Goal: Book appointment/travel/reservation

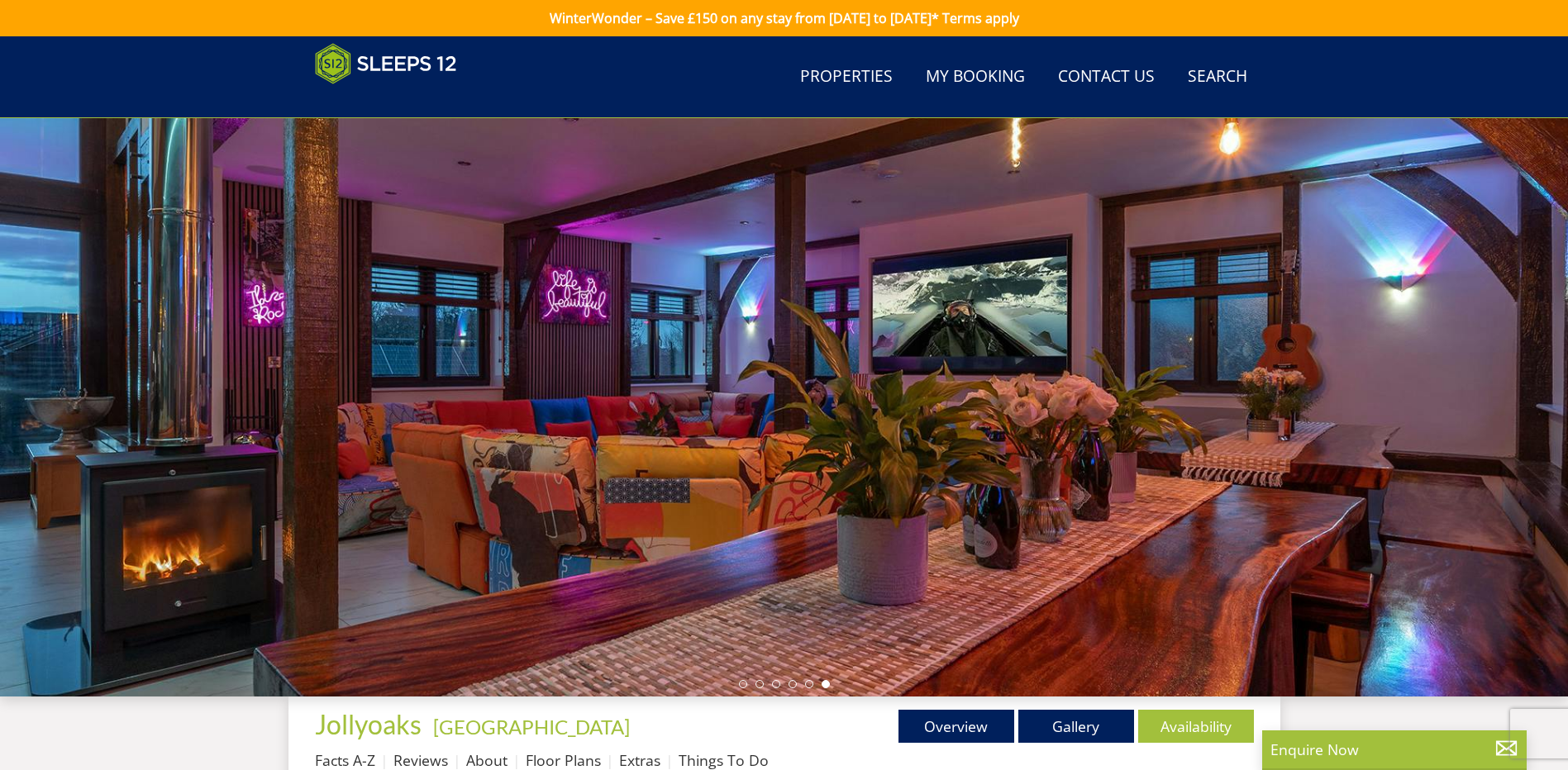
scroll to position [617, 0]
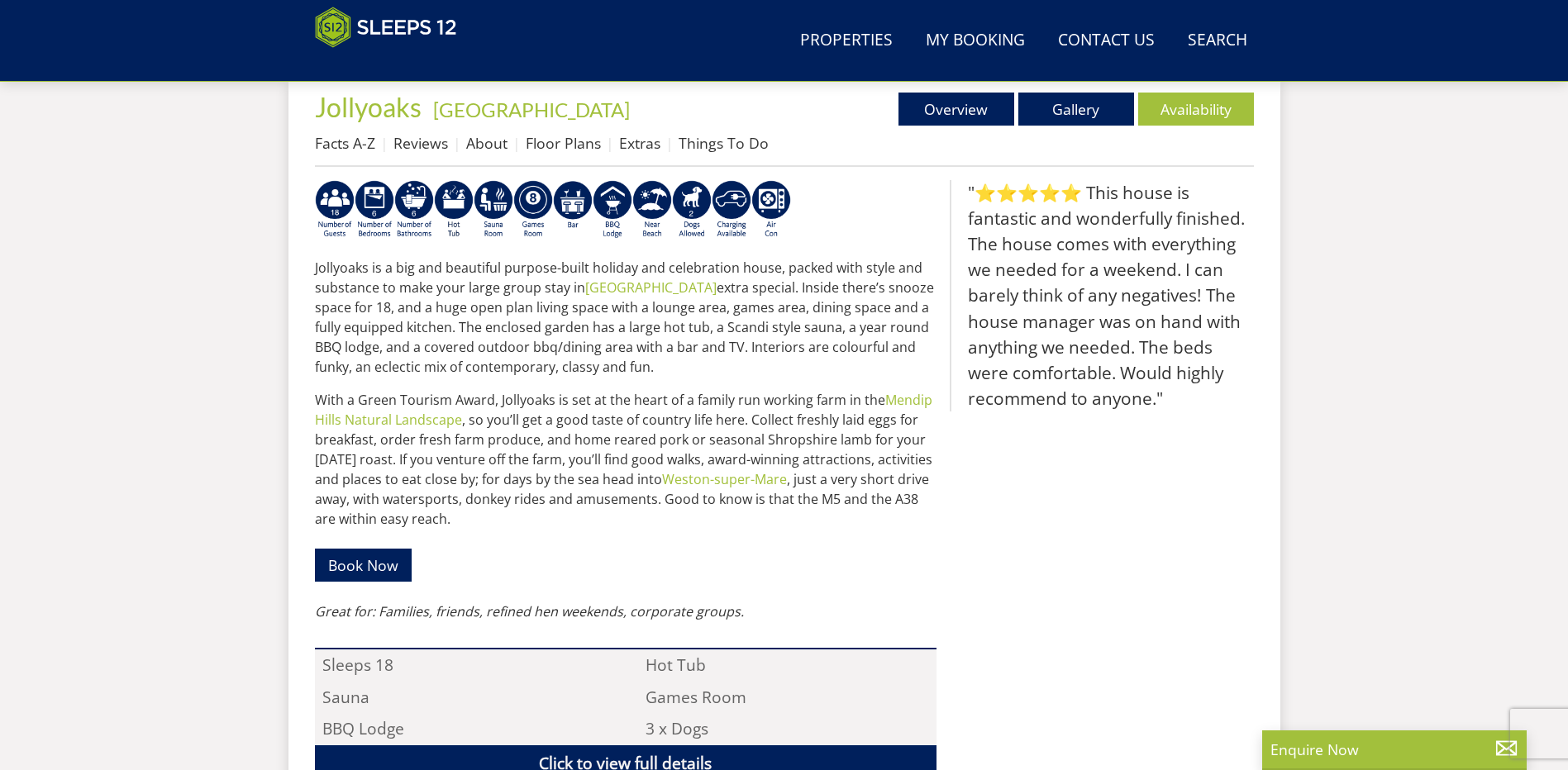
click at [871, 538] on div "Jollyoaks is a big and beautiful purpose-built holiday and celebration house, p…" at bounding box center [625, 402] width 622 height 442
click at [1101, 108] on link "Gallery" at bounding box center [1076, 109] width 116 height 33
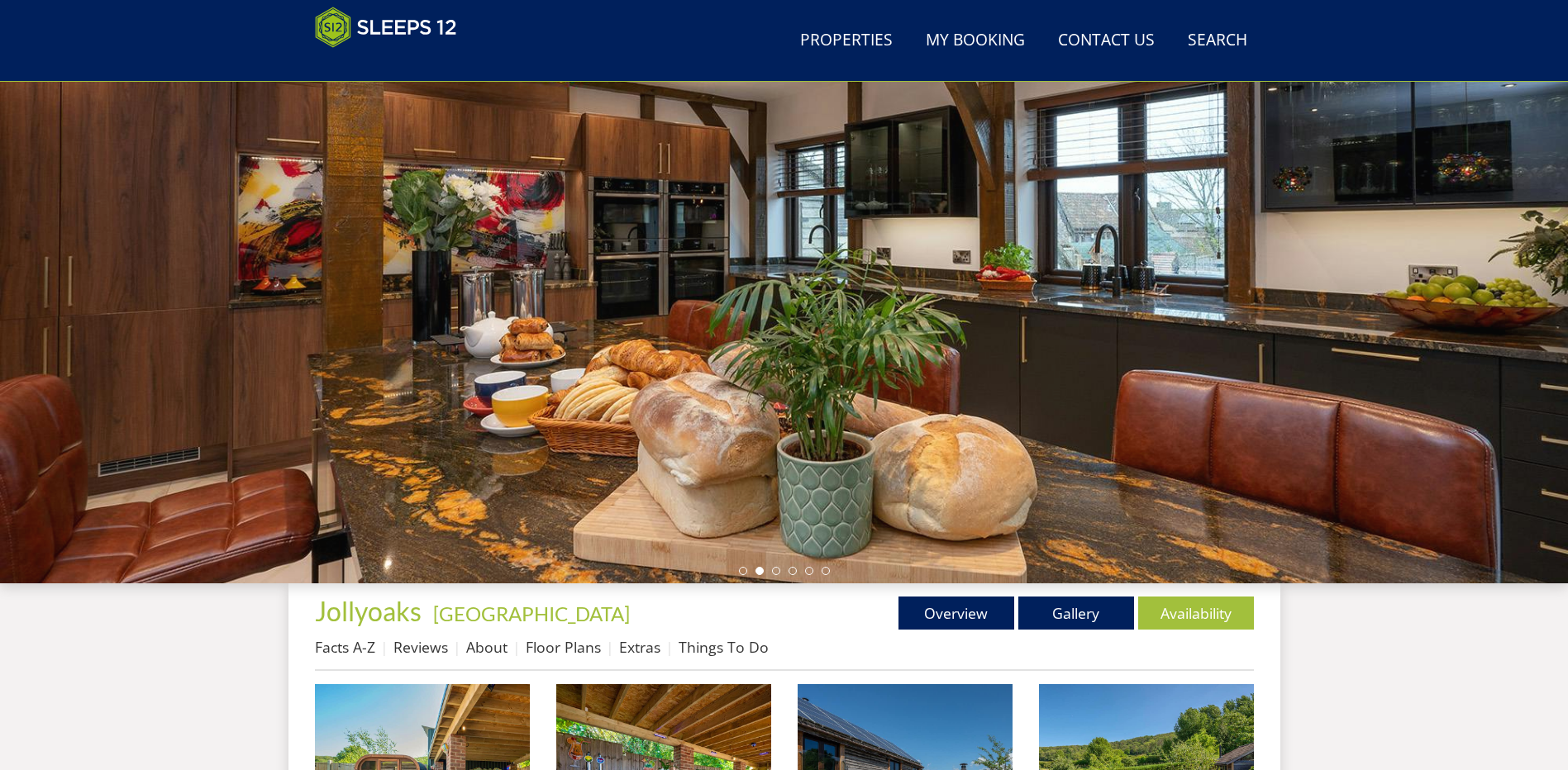
scroll to position [347, 0]
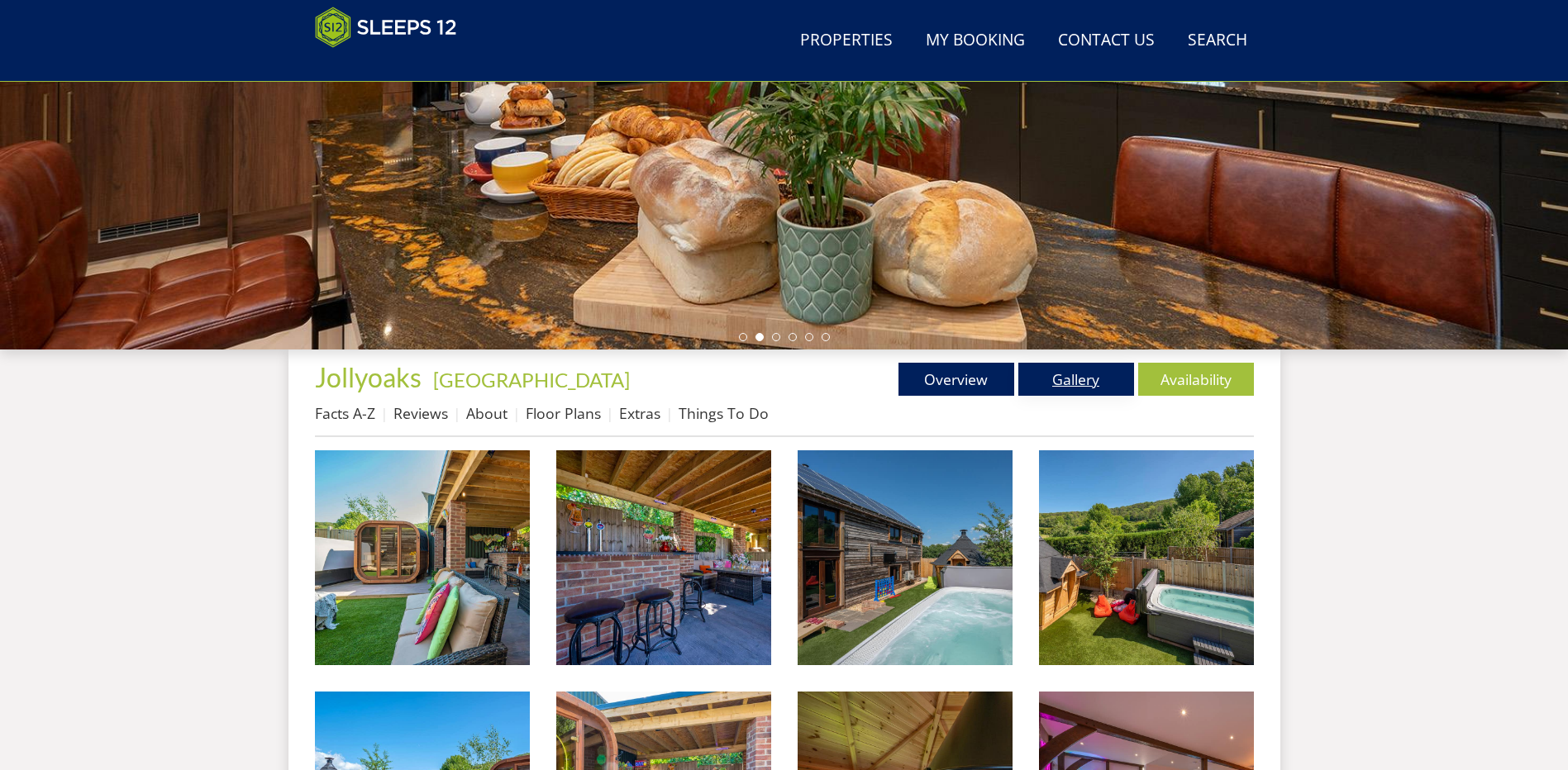
click at [1076, 375] on link "Gallery" at bounding box center [1076, 379] width 116 height 33
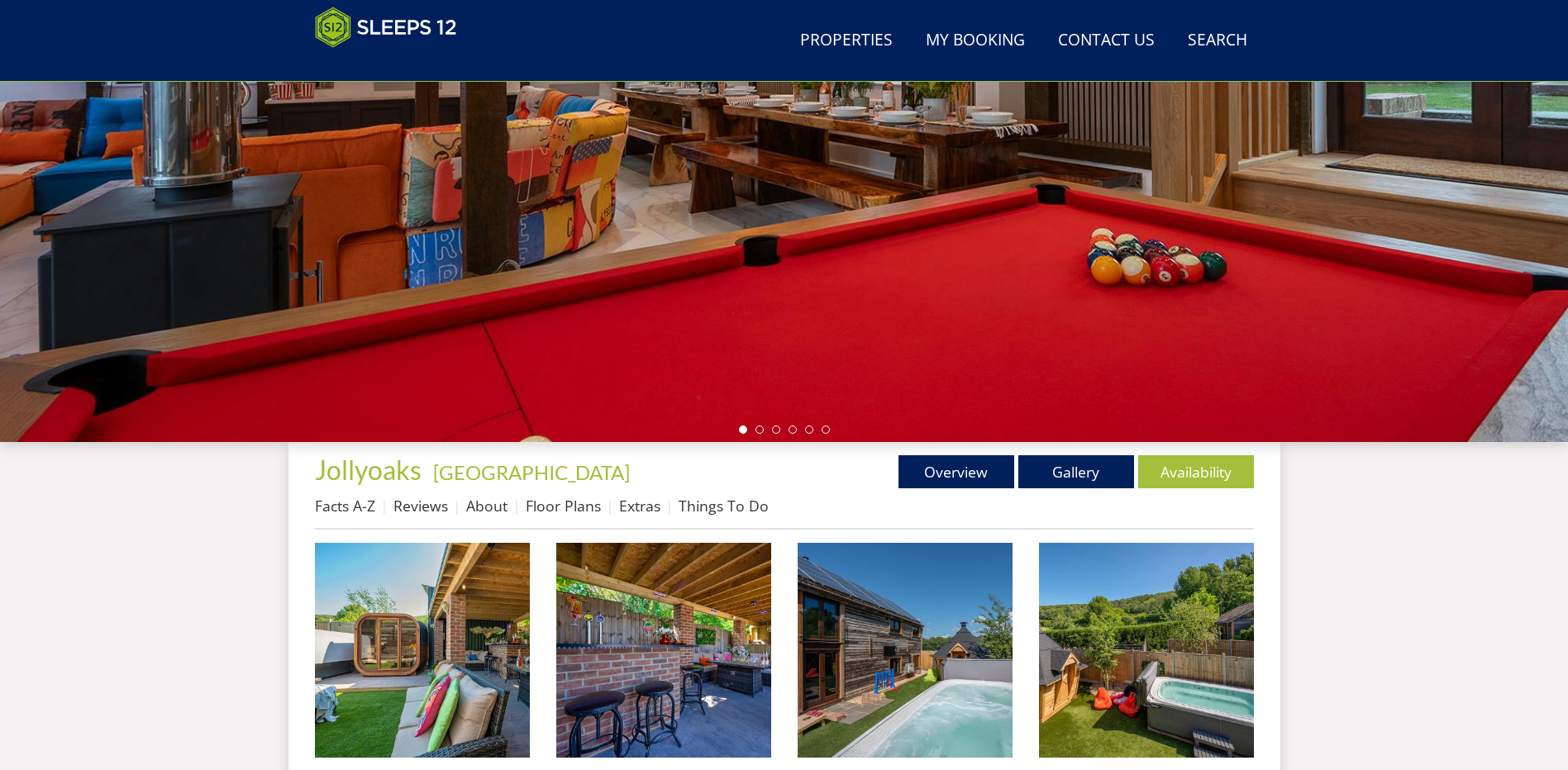
scroll to position [269, 0]
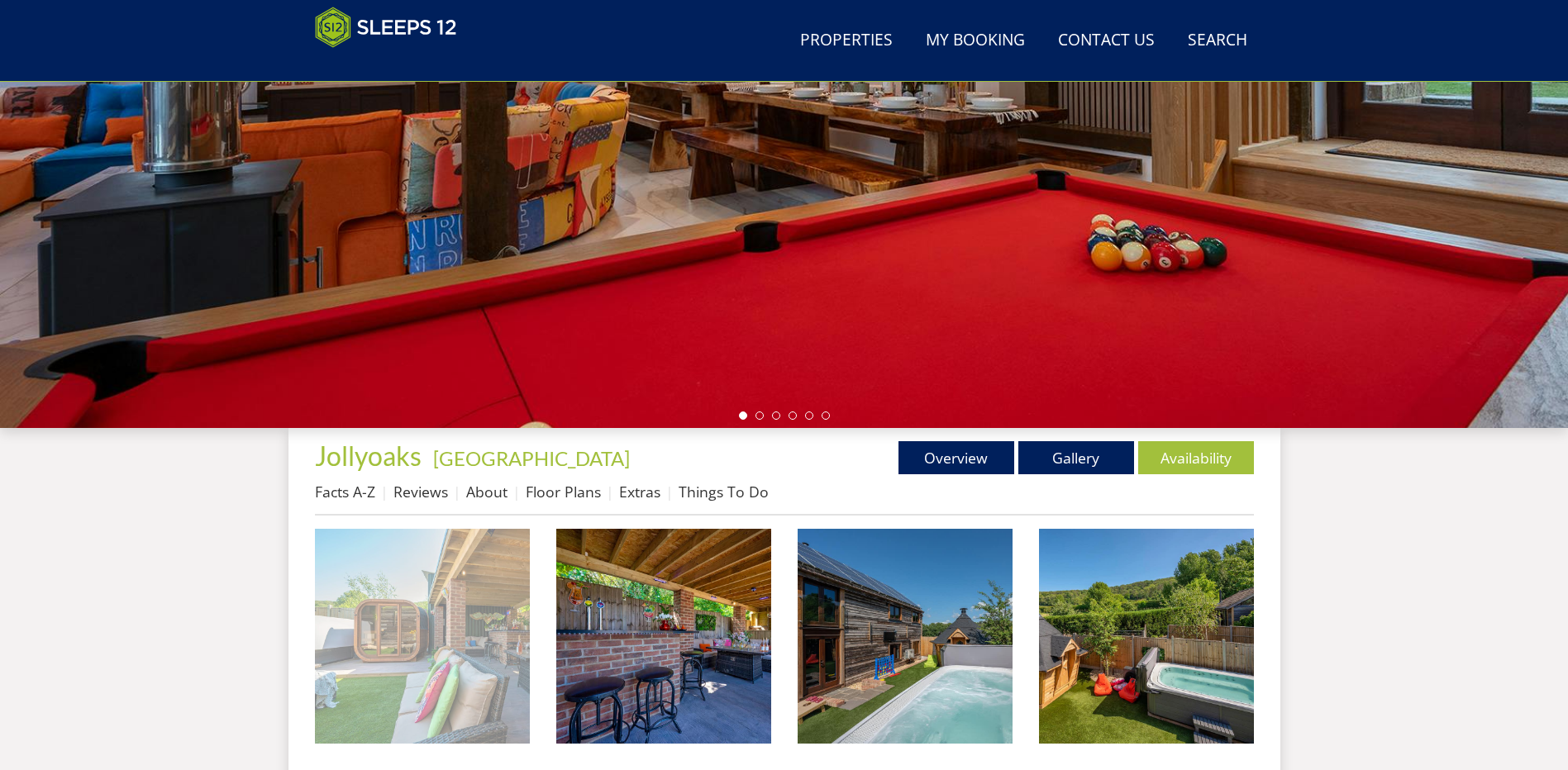
click at [395, 632] on img at bounding box center [421, 636] width 215 height 215
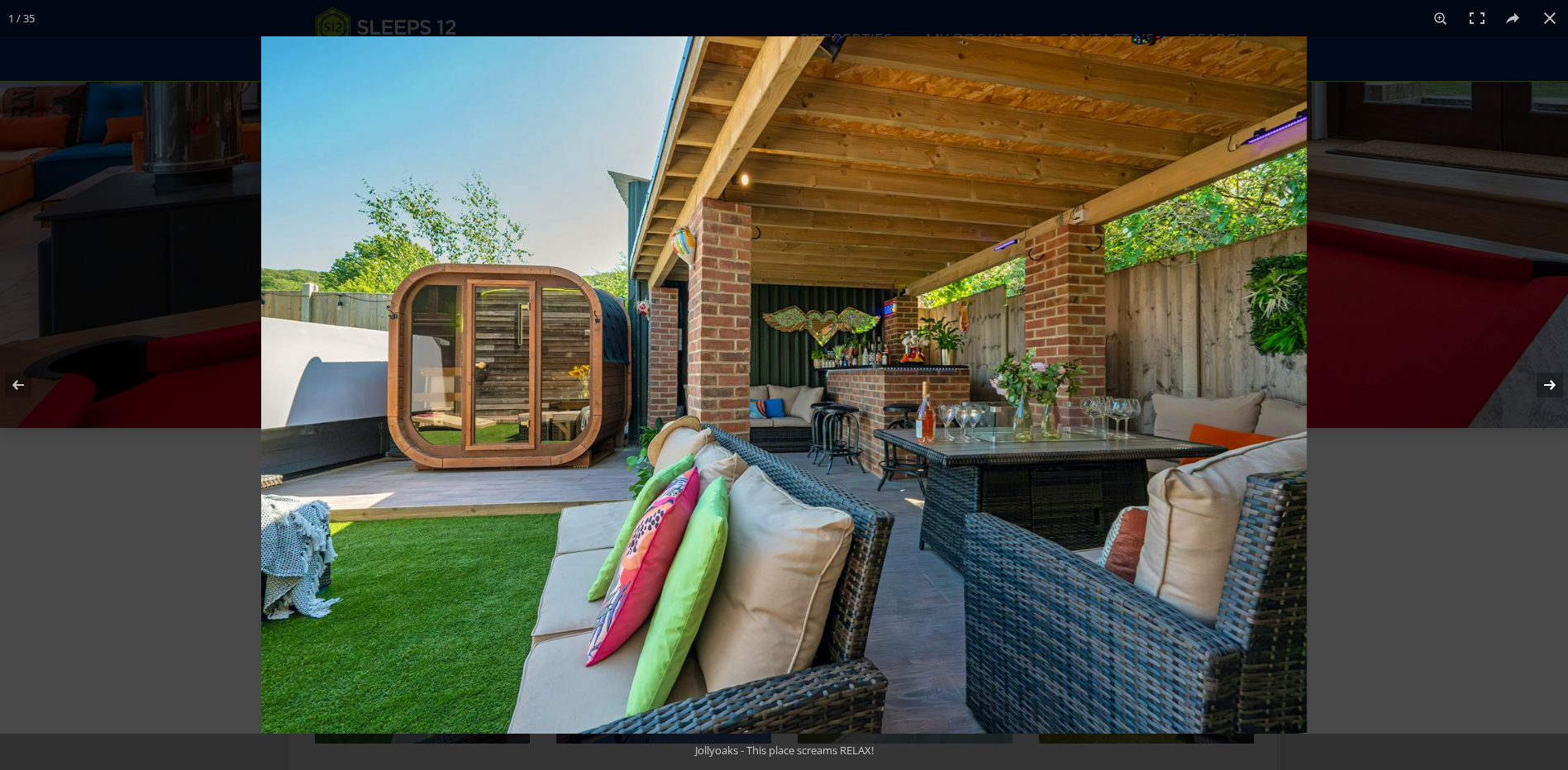
click at [1544, 376] on button at bounding box center [1538, 385] width 58 height 83
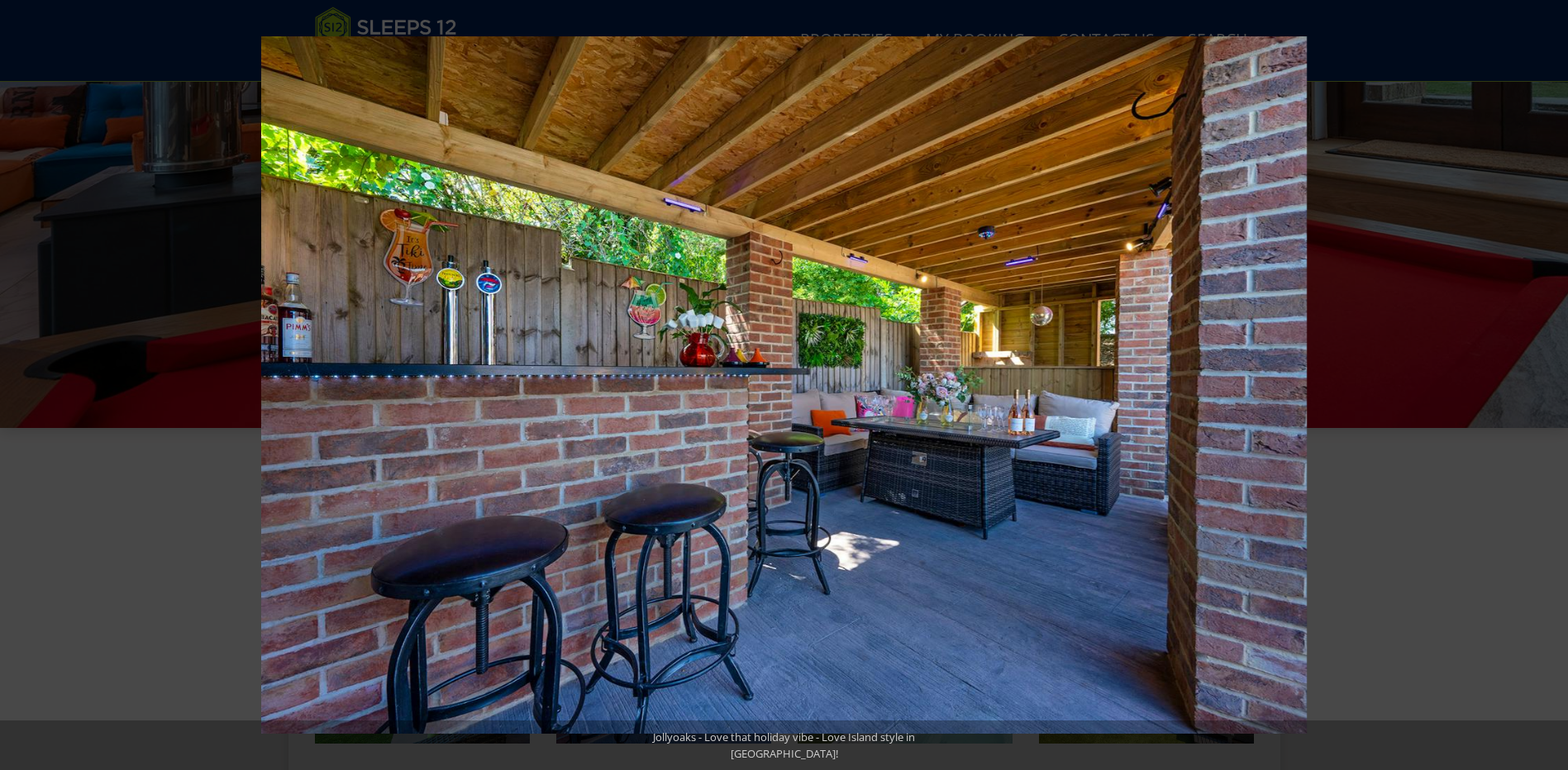
click at [1544, 376] on button at bounding box center [1538, 385] width 58 height 83
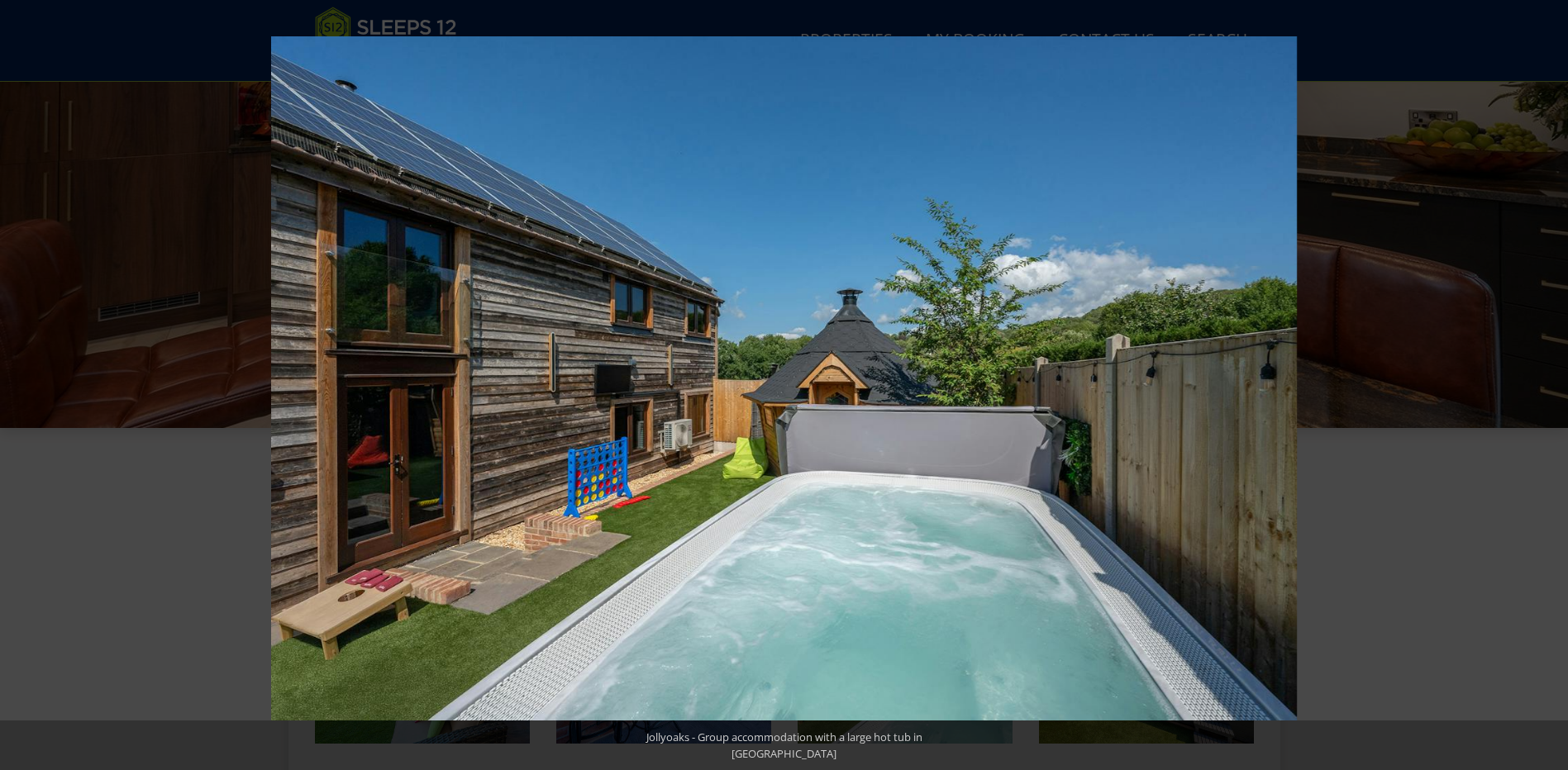
click at [1544, 376] on button at bounding box center [1538, 385] width 58 height 83
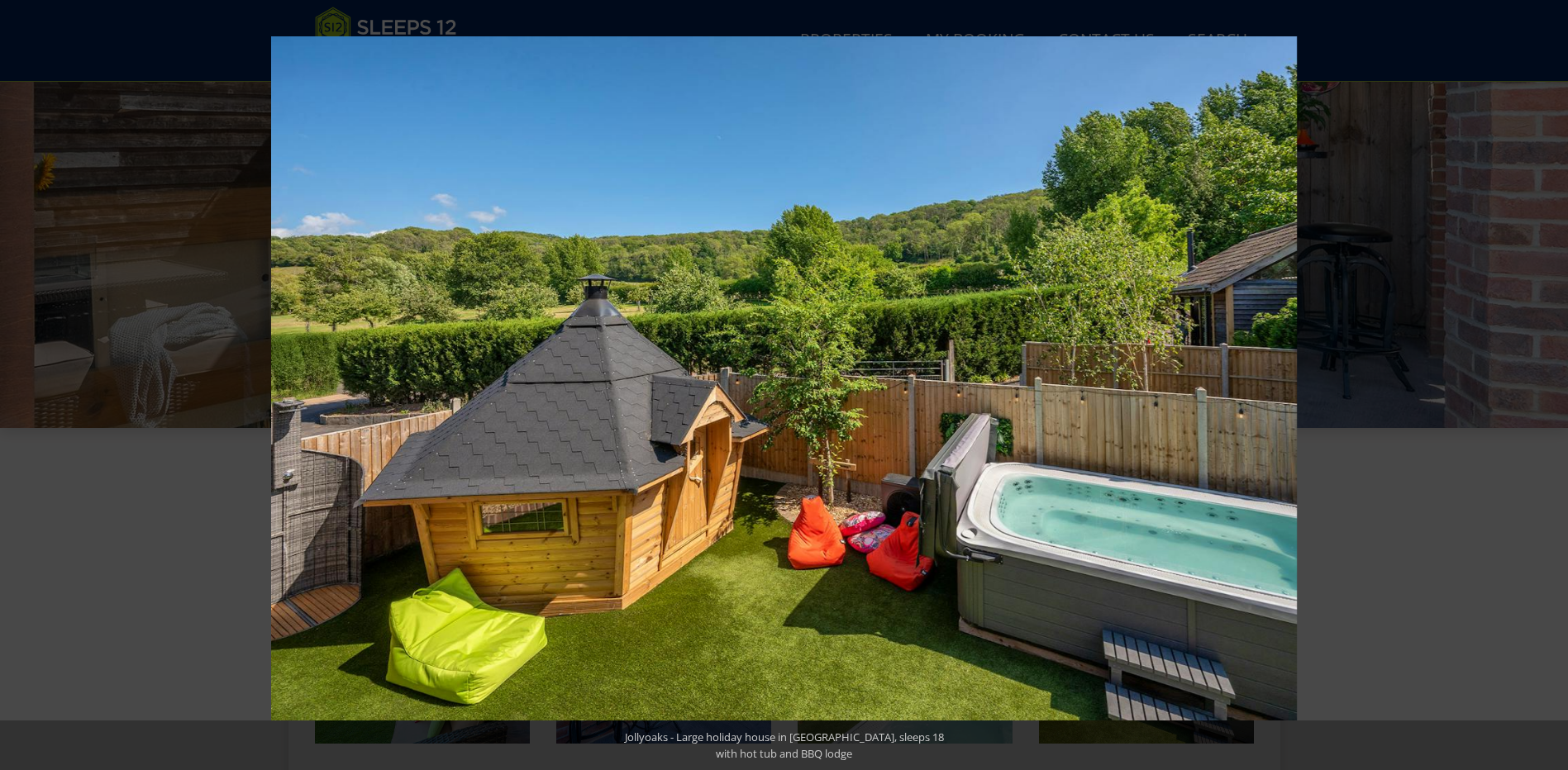
click at [1544, 376] on button at bounding box center [1538, 385] width 58 height 83
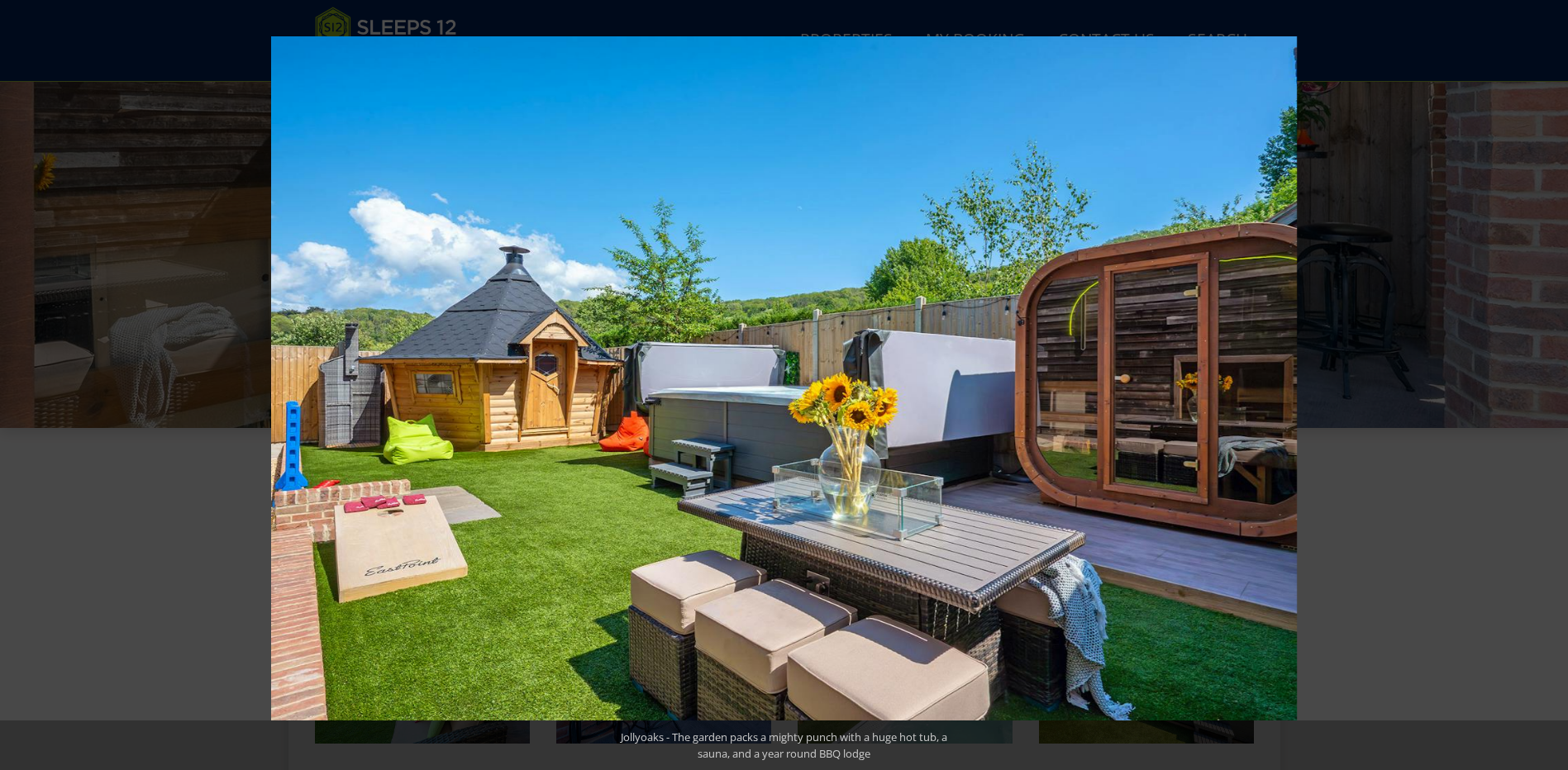
click at [1544, 376] on button at bounding box center [1538, 385] width 58 height 83
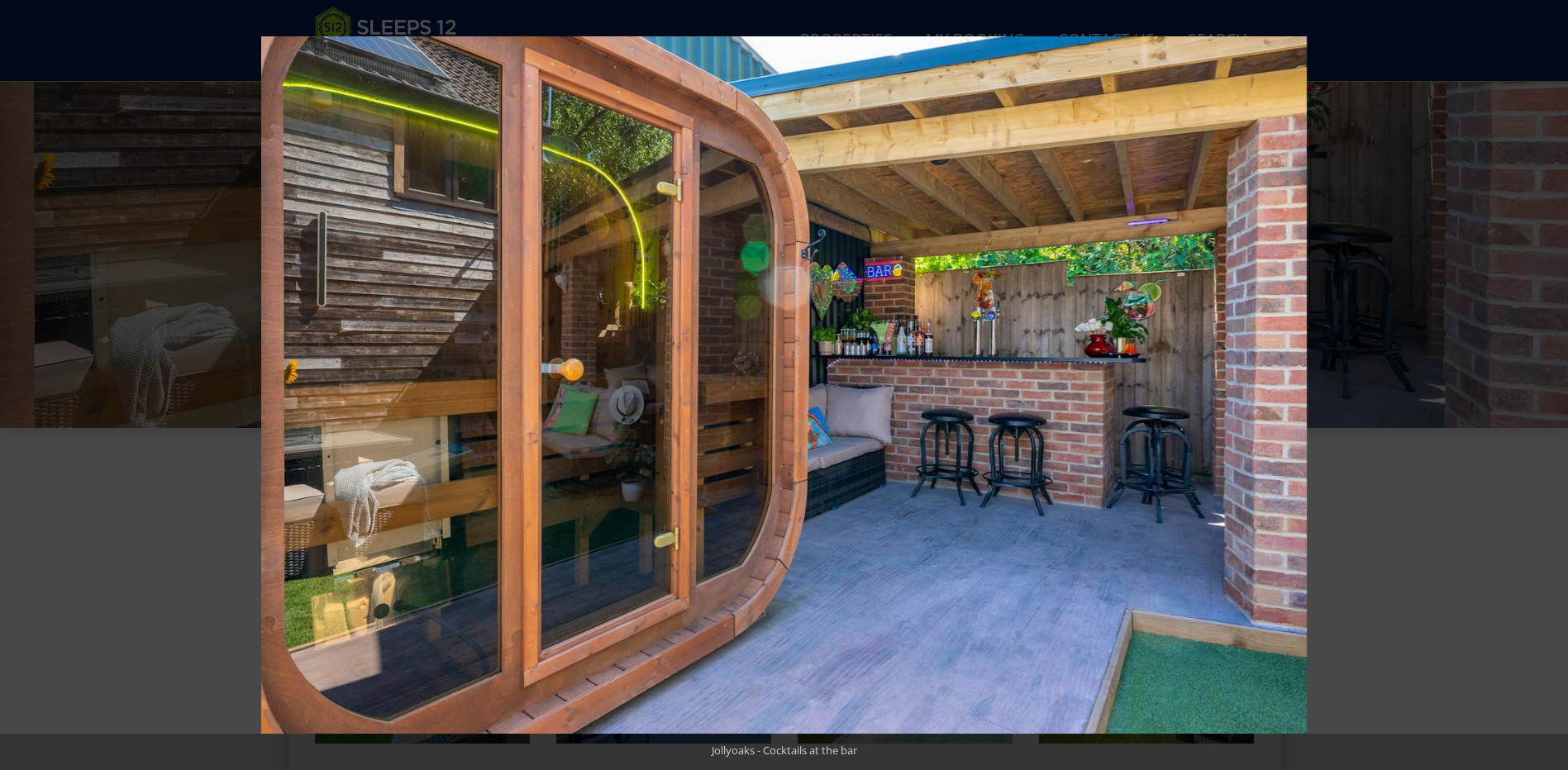
click at [1544, 376] on button at bounding box center [1538, 385] width 58 height 83
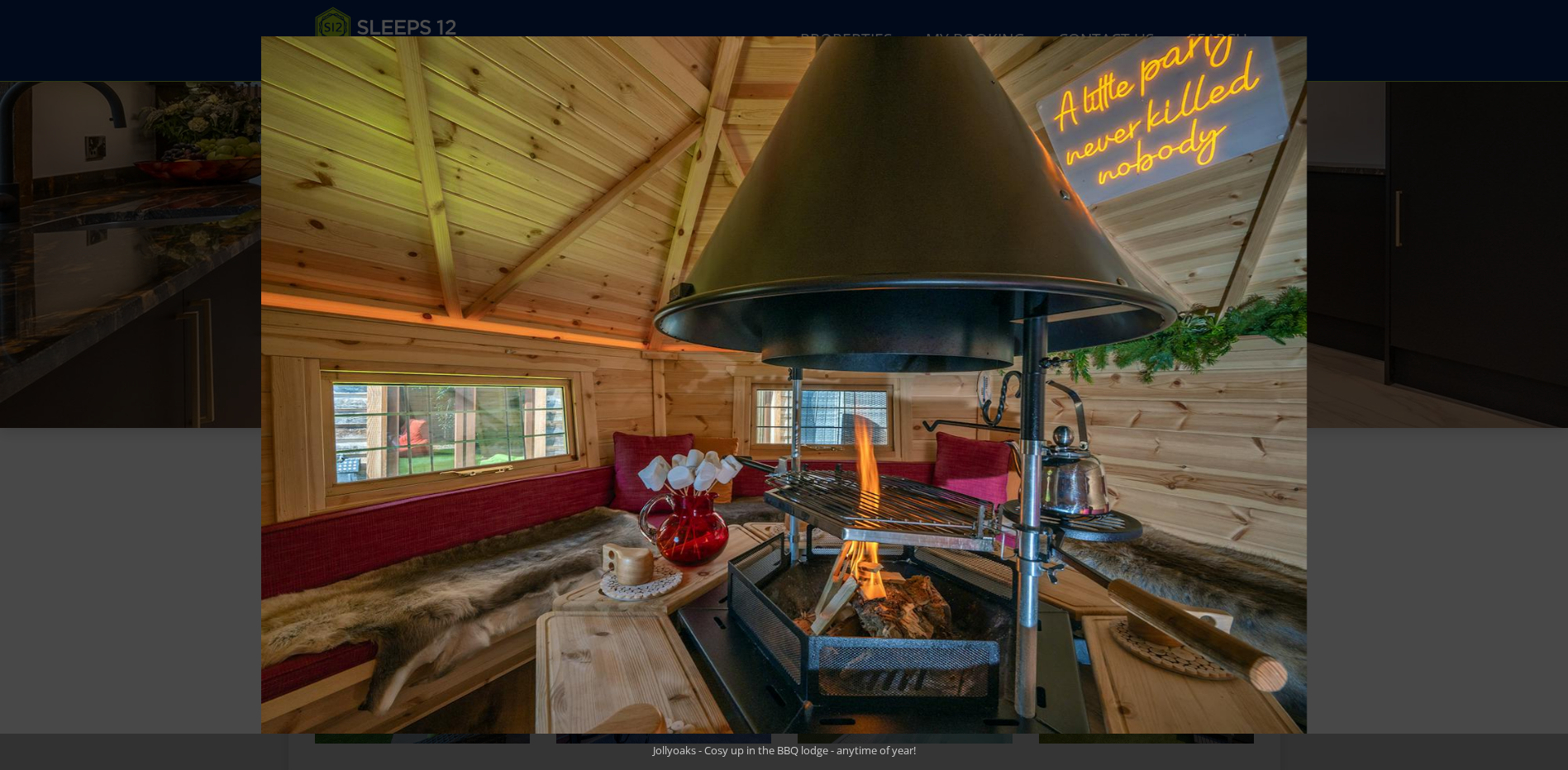
click at [1544, 376] on button at bounding box center [1538, 385] width 58 height 83
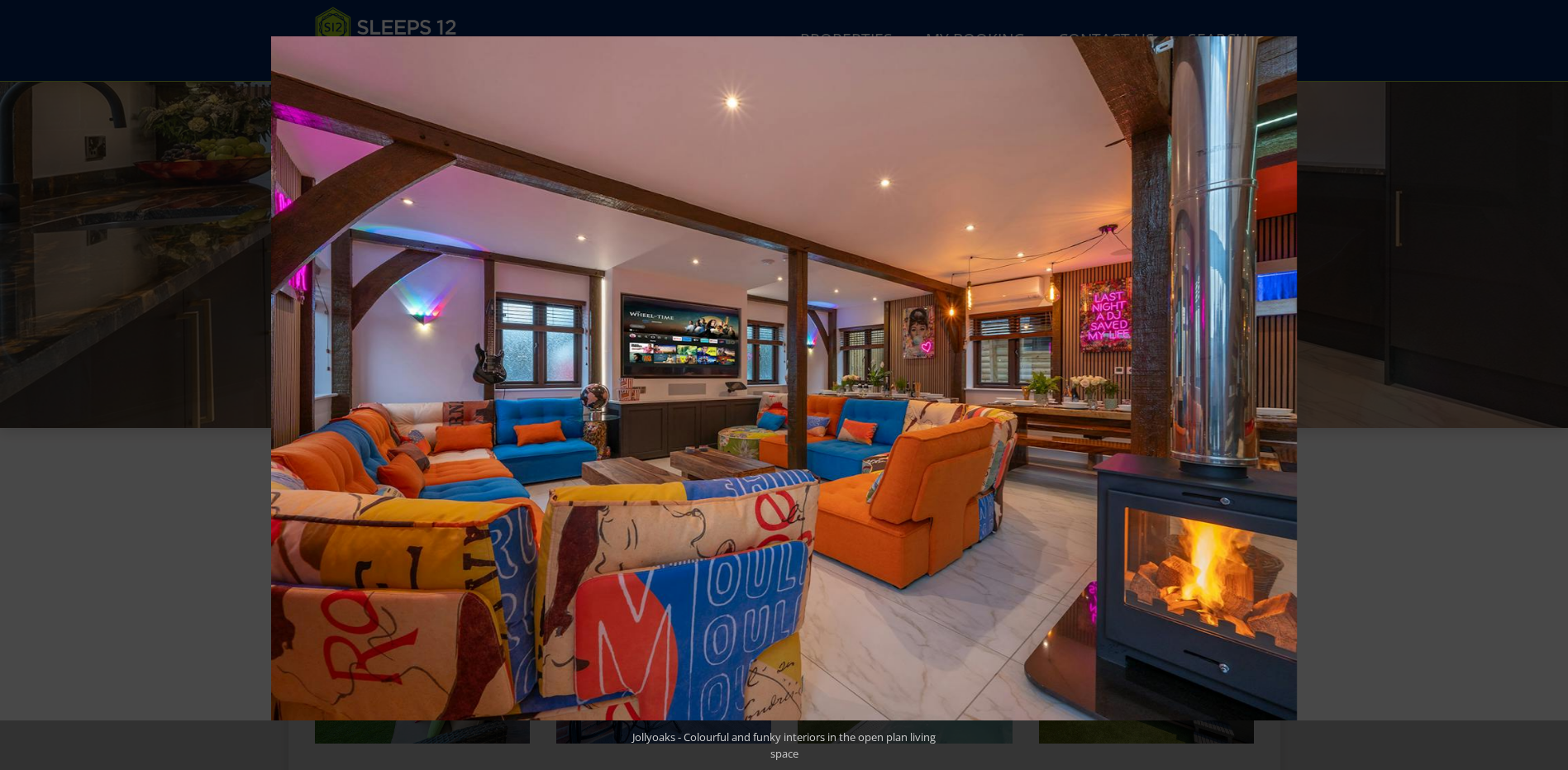
click at [1544, 376] on button at bounding box center [1538, 385] width 58 height 83
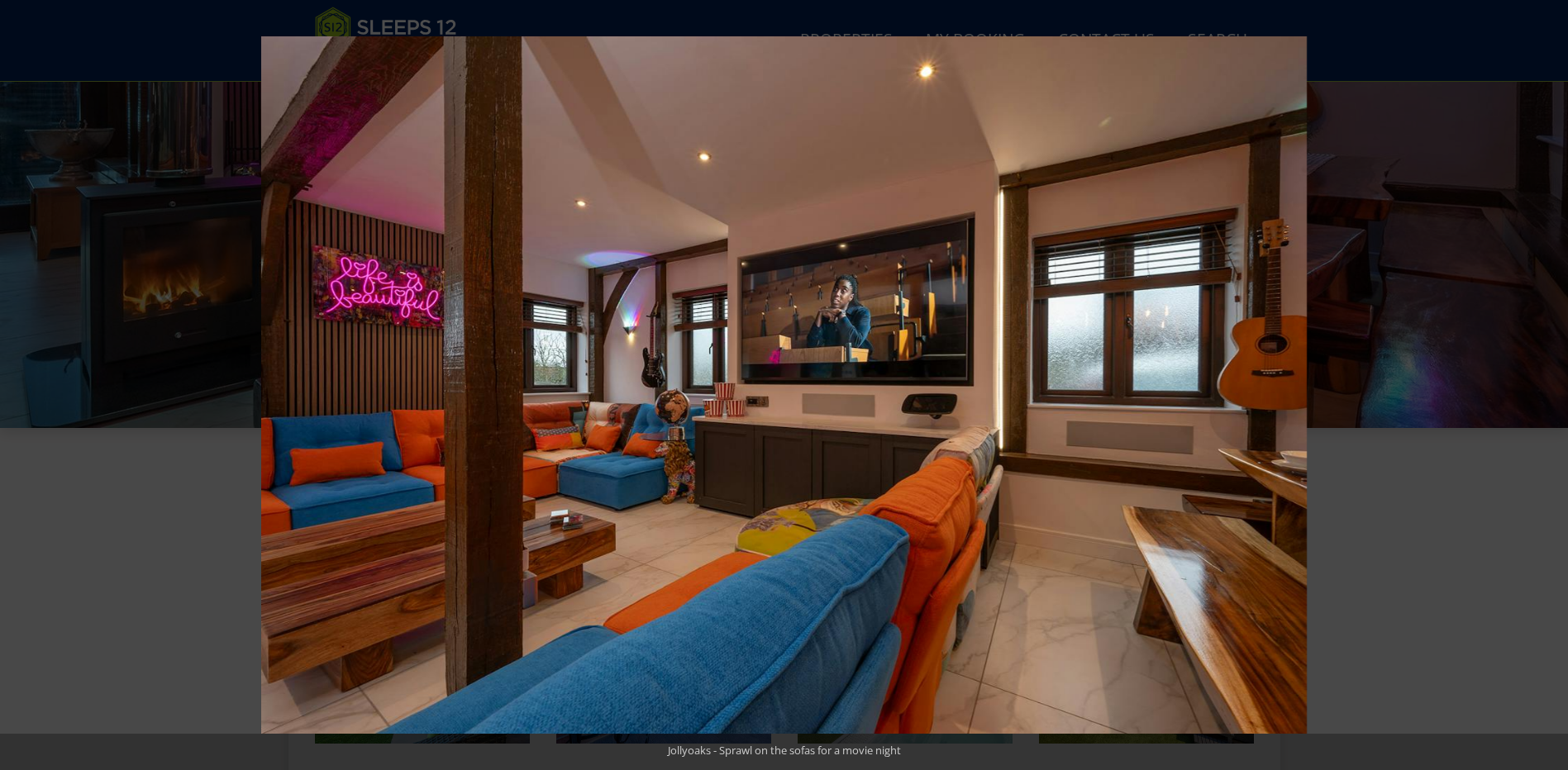
click at [1544, 376] on button at bounding box center [1538, 385] width 58 height 83
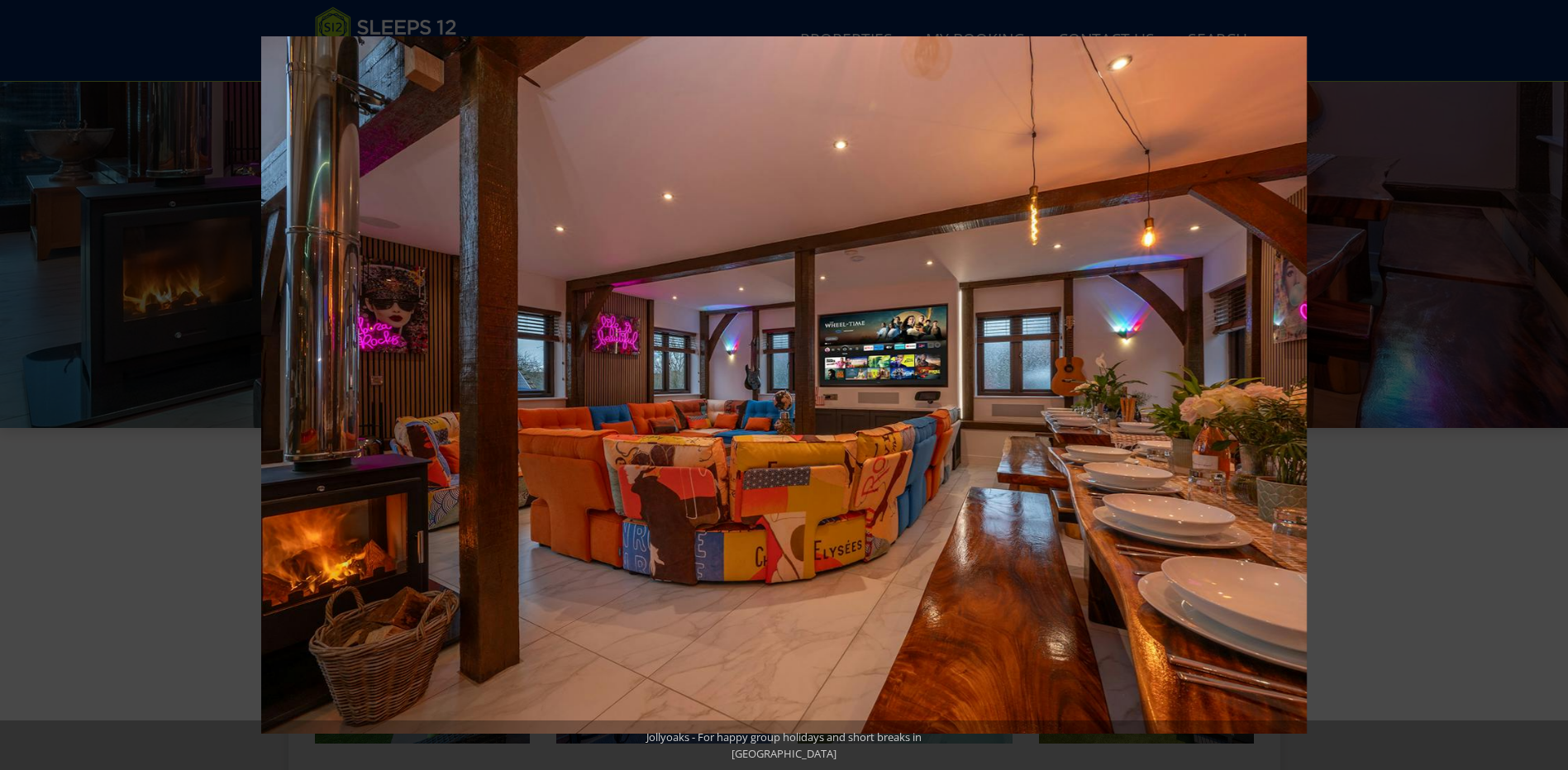
click at [1544, 376] on button at bounding box center [1538, 385] width 58 height 83
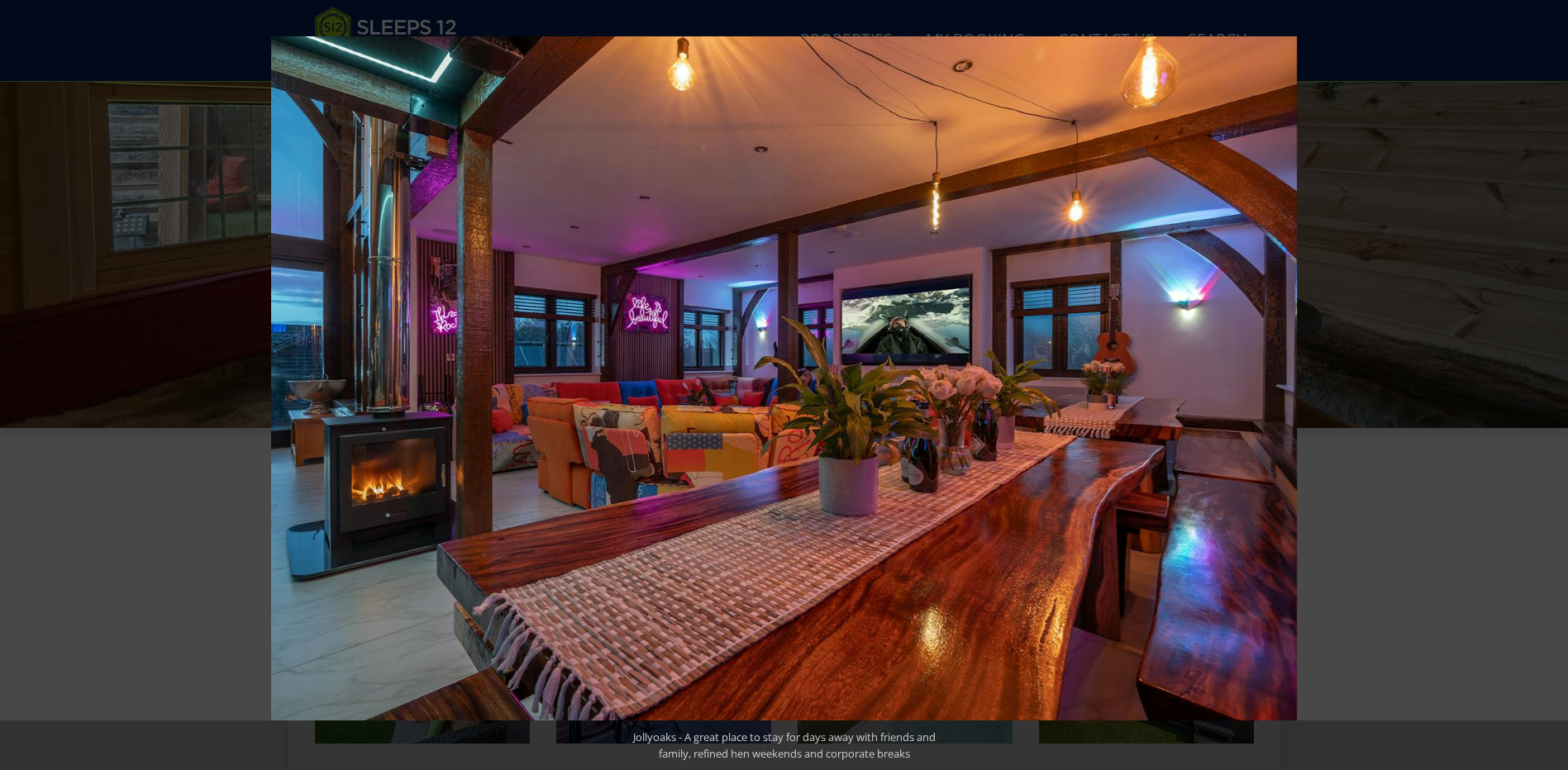
click at [1544, 376] on button at bounding box center [1538, 385] width 58 height 83
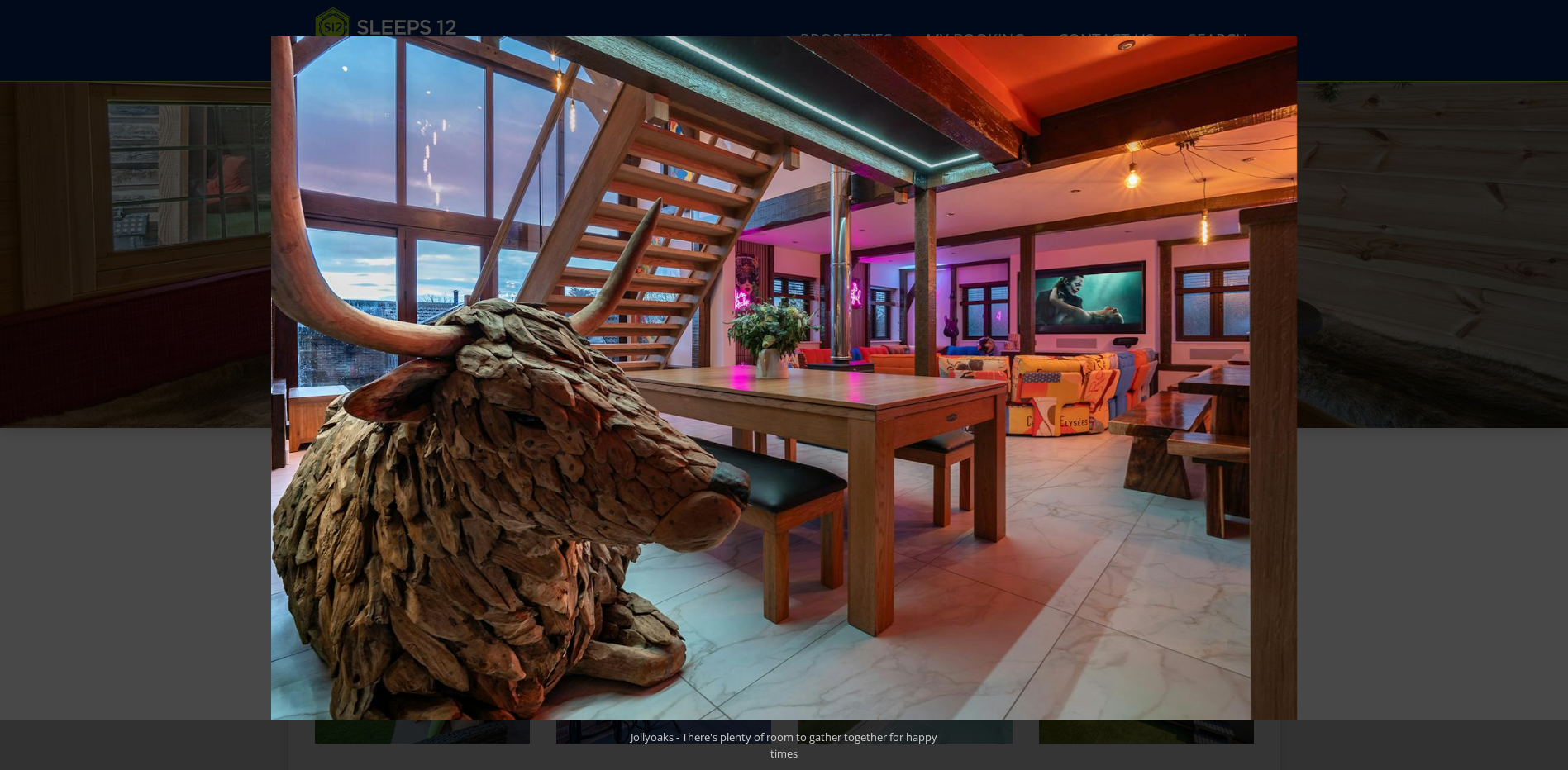
click at [1544, 376] on button at bounding box center [1538, 385] width 58 height 83
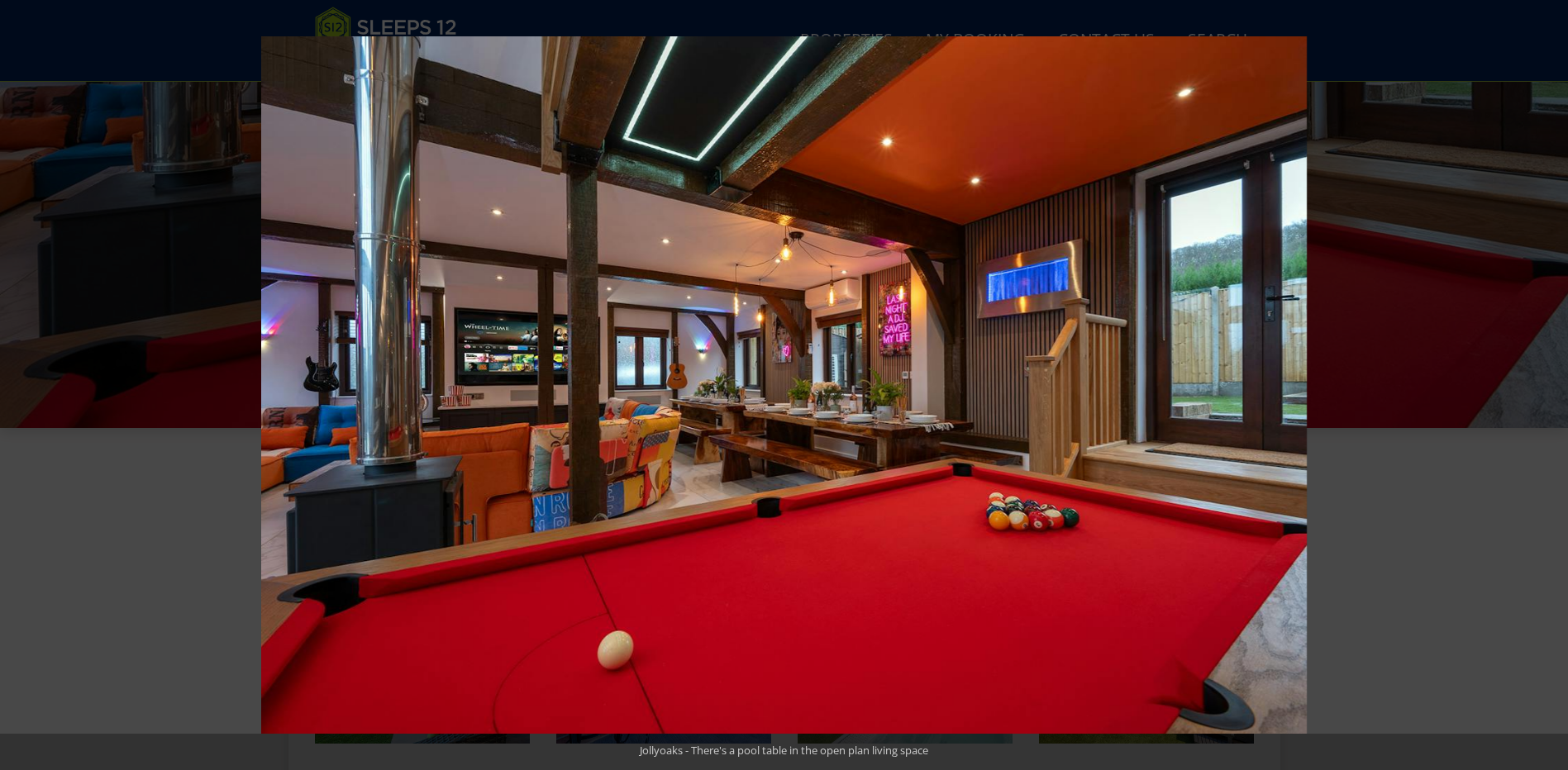
click at [1544, 376] on button at bounding box center [1538, 385] width 58 height 83
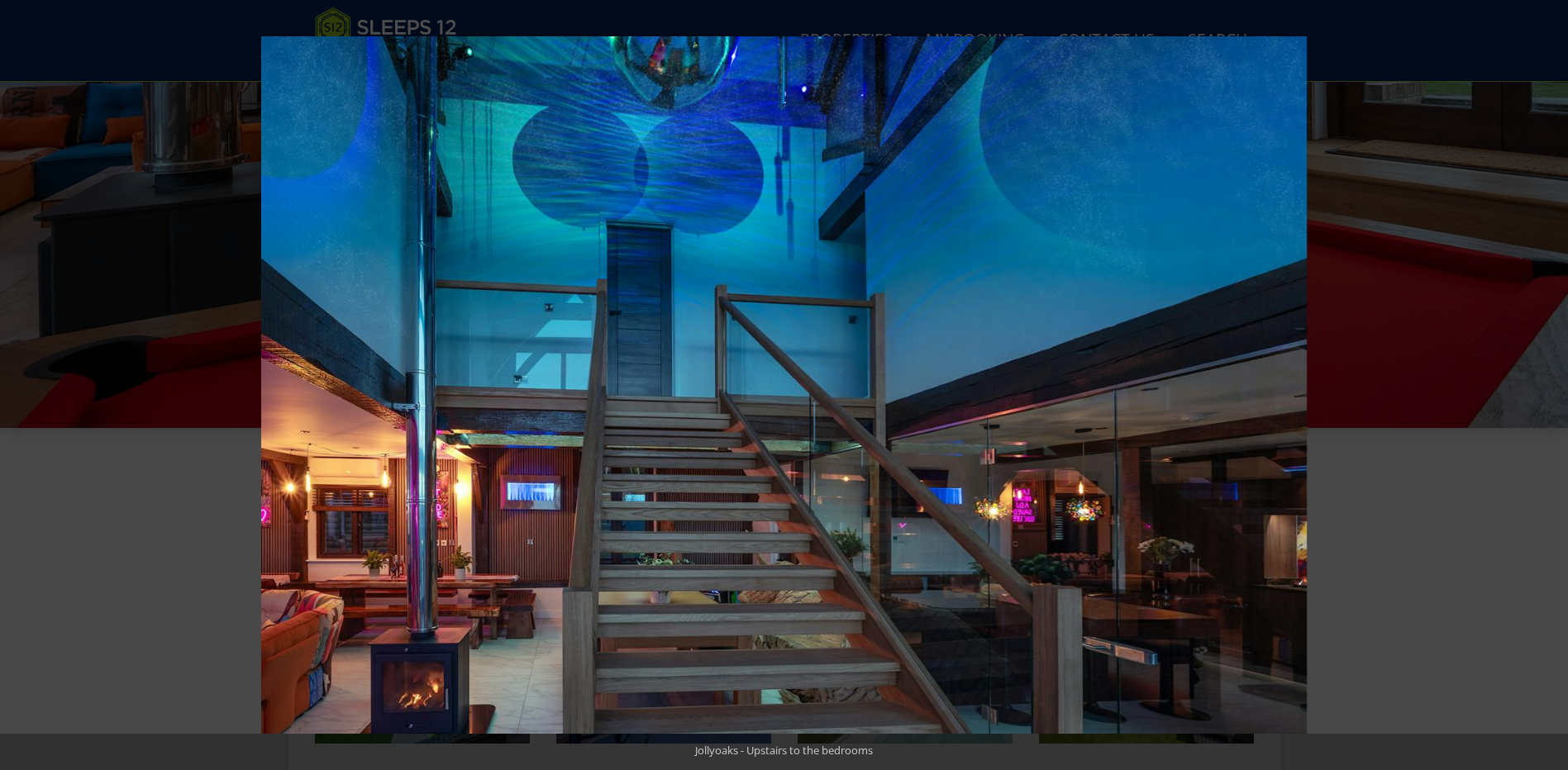
click at [1544, 376] on button at bounding box center [1538, 385] width 58 height 83
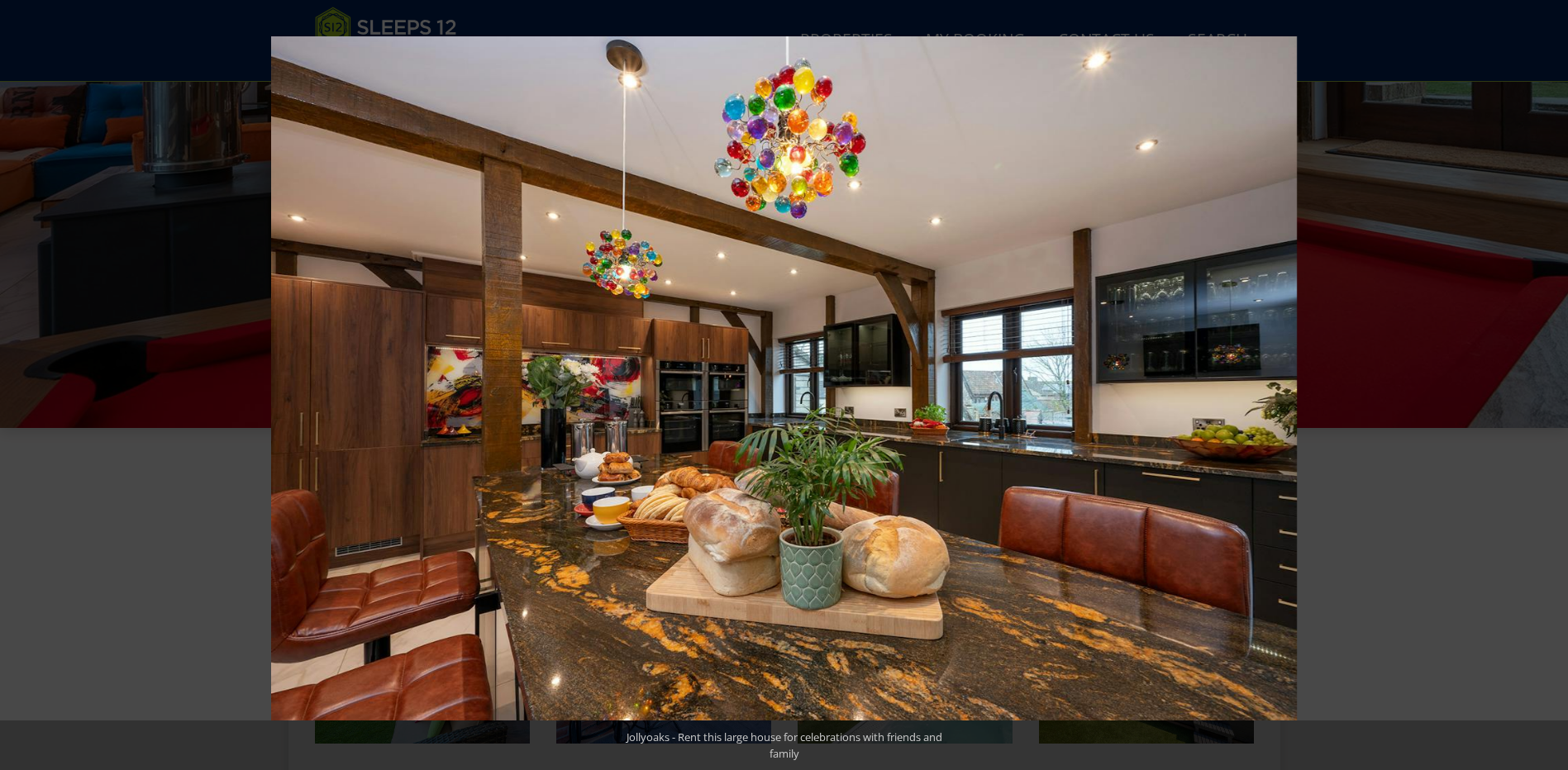
click at [1544, 376] on button at bounding box center [1538, 385] width 58 height 83
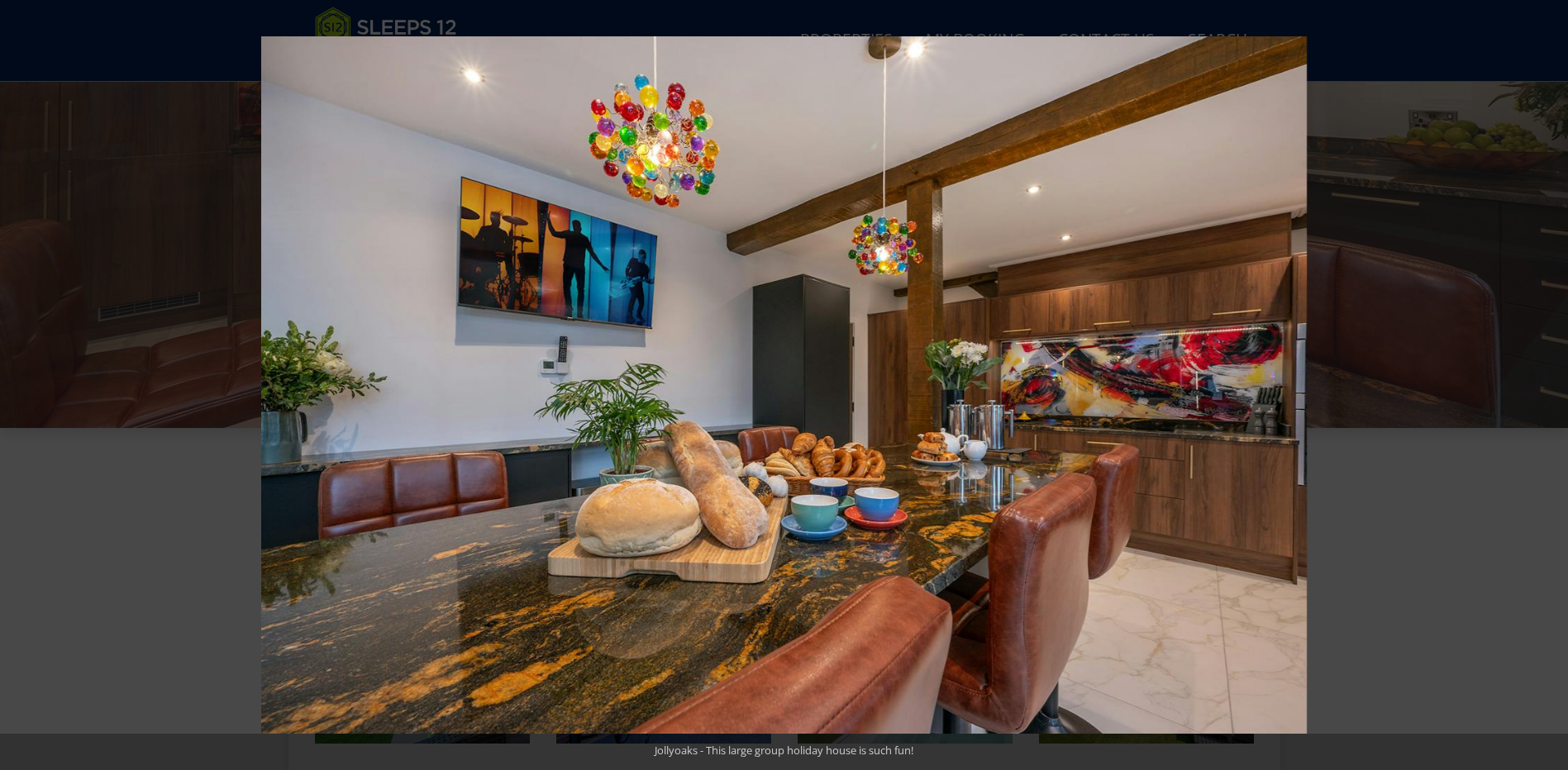
click at [1544, 376] on button at bounding box center [1538, 385] width 58 height 83
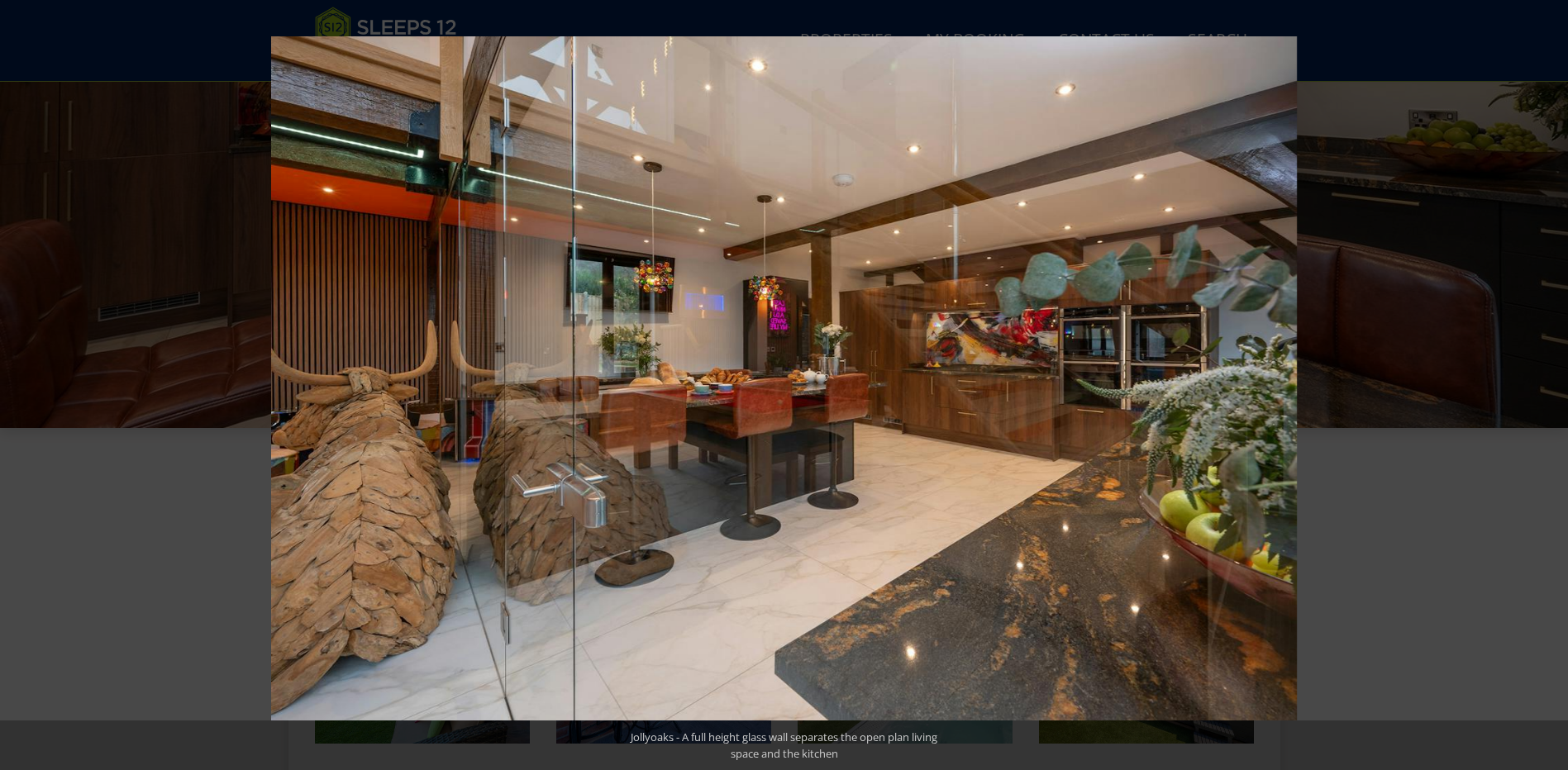
click at [1544, 376] on button at bounding box center [1538, 385] width 58 height 83
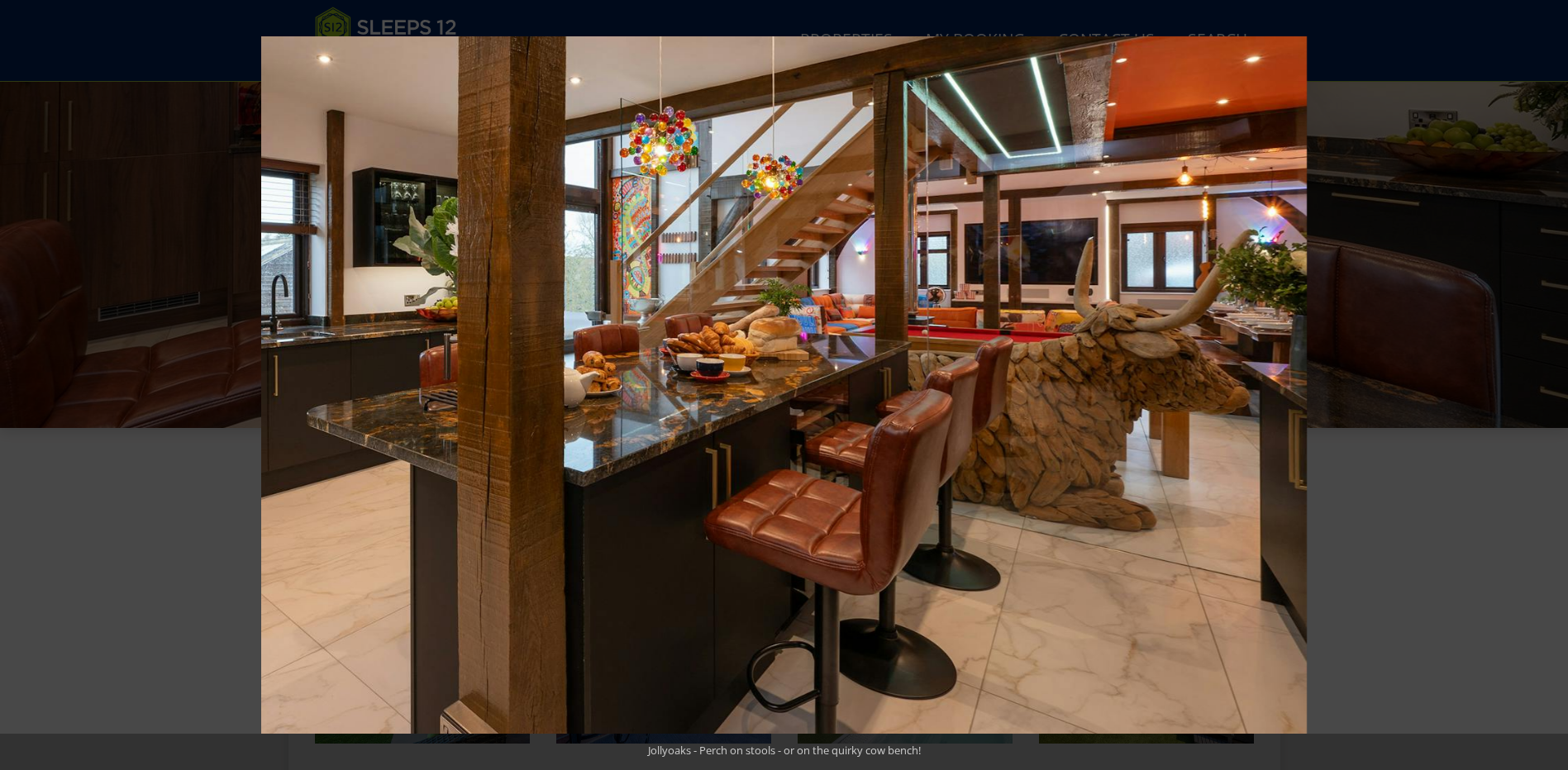
click at [1544, 376] on button at bounding box center [1538, 385] width 58 height 83
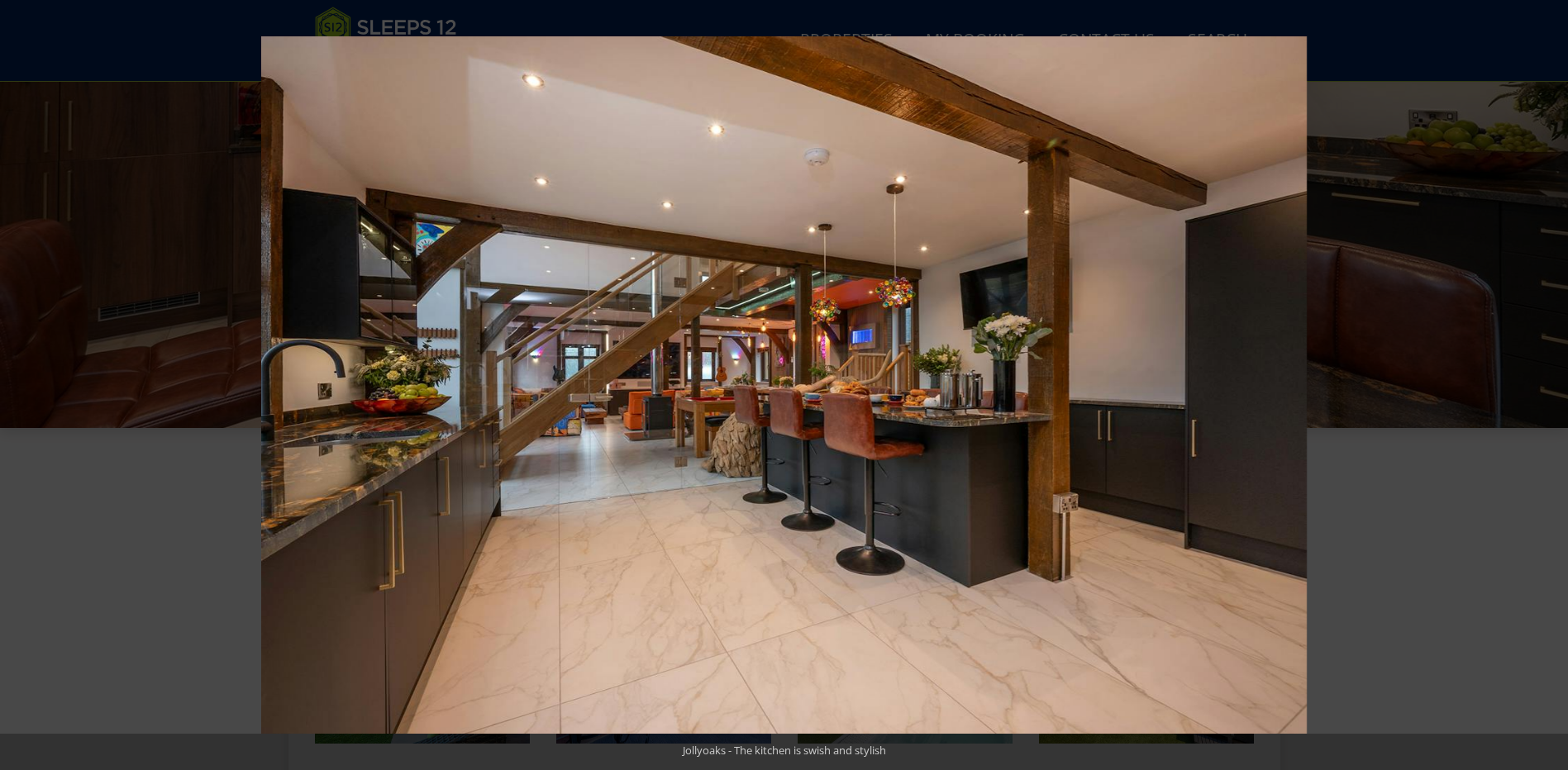
click at [1544, 376] on button at bounding box center [1538, 385] width 58 height 83
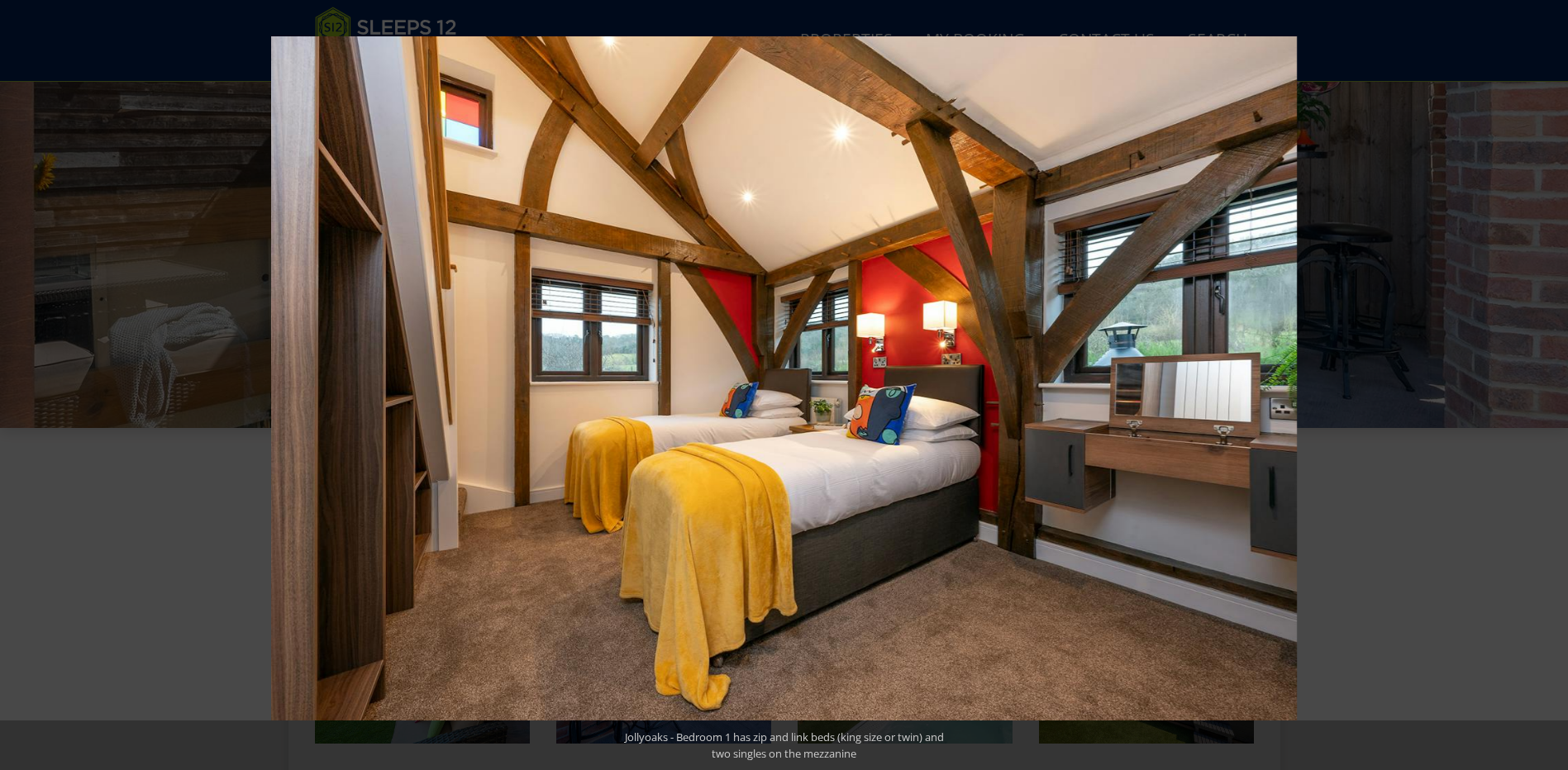
click at [1544, 376] on button at bounding box center [1538, 385] width 58 height 83
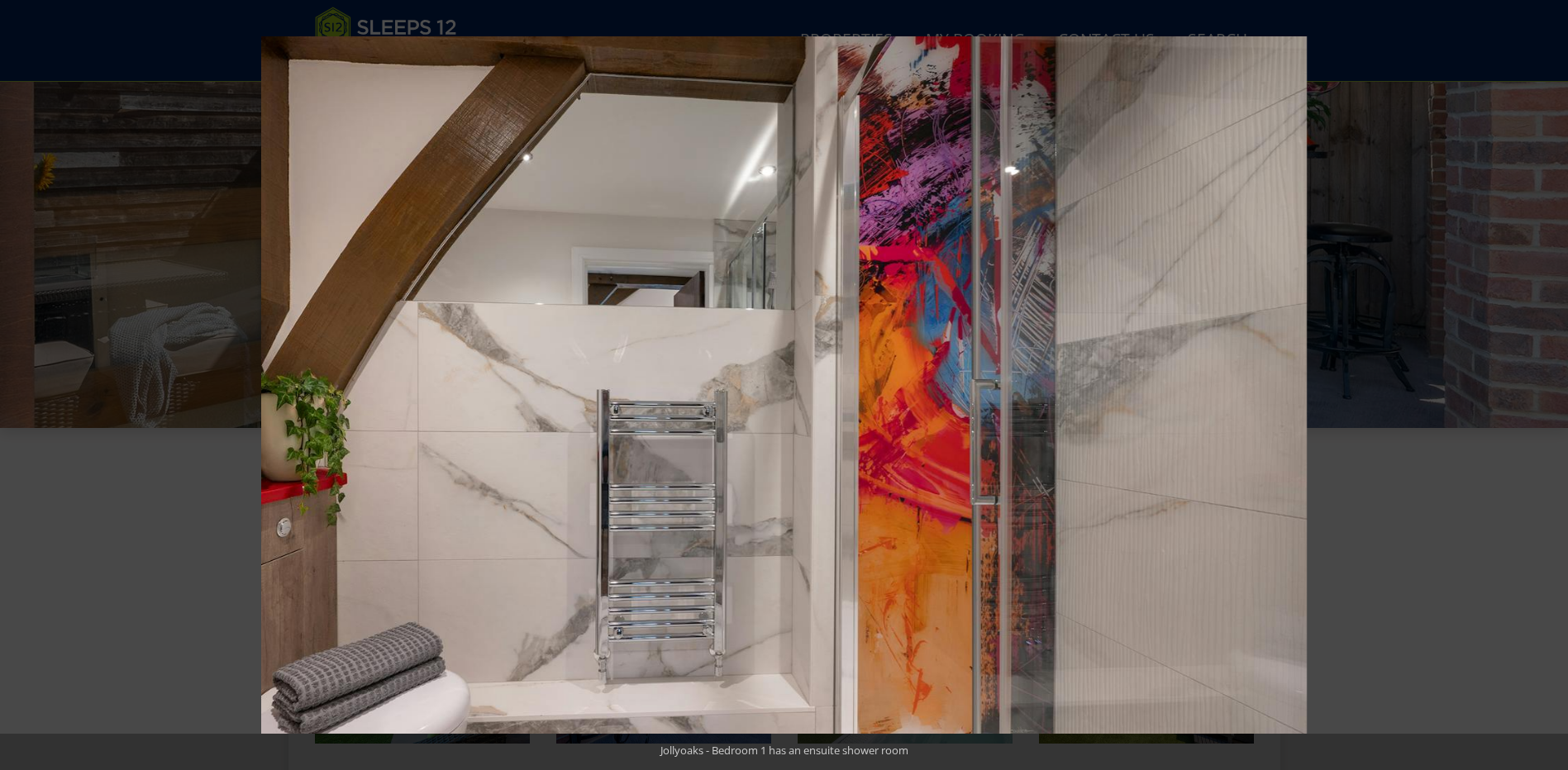
click at [1544, 376] on button at bounding box center [1538, 385] width 58 height 83
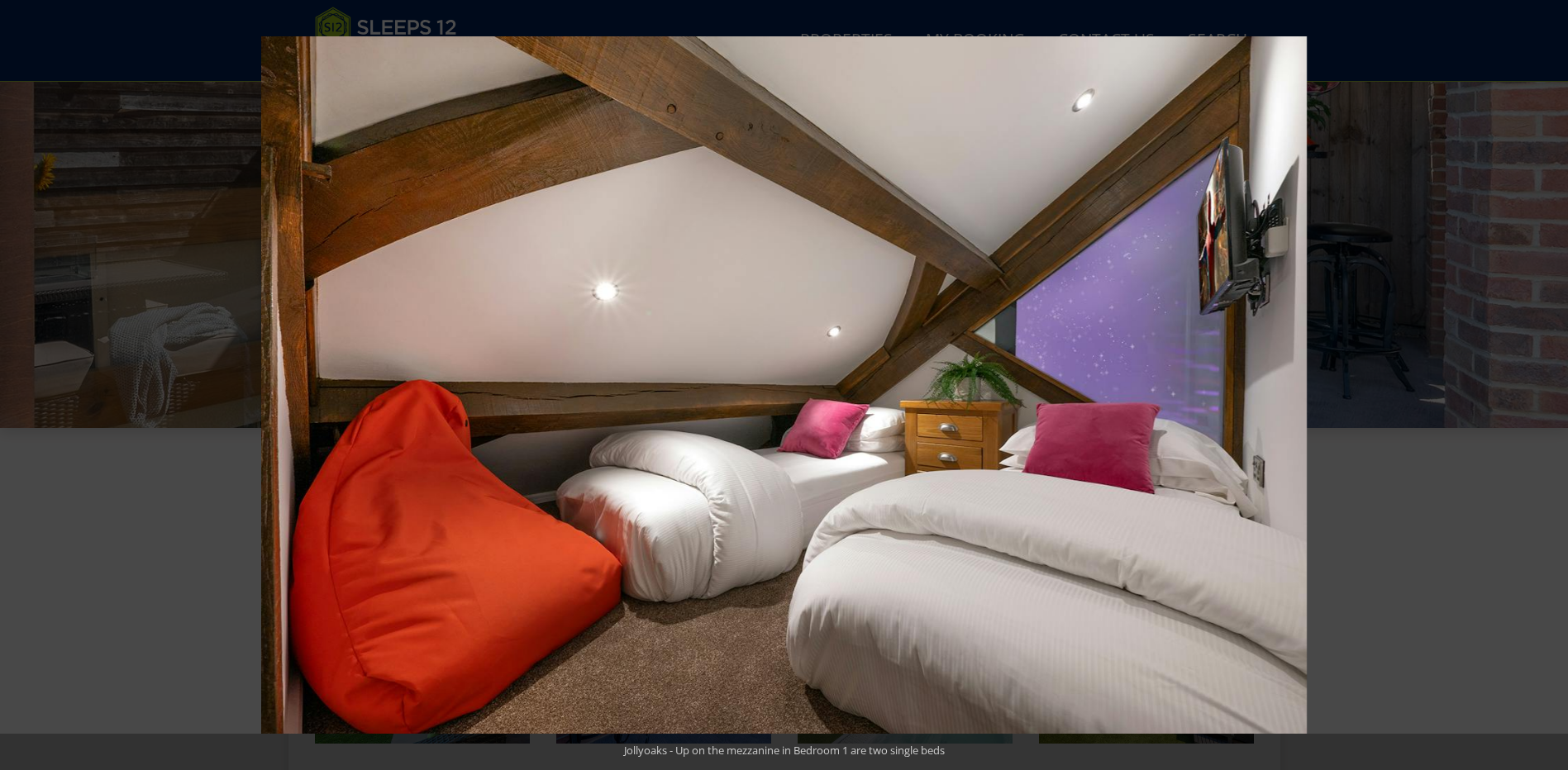
click at [1544, 376] on button at bounding box center [1538, 385] width 58 height 83
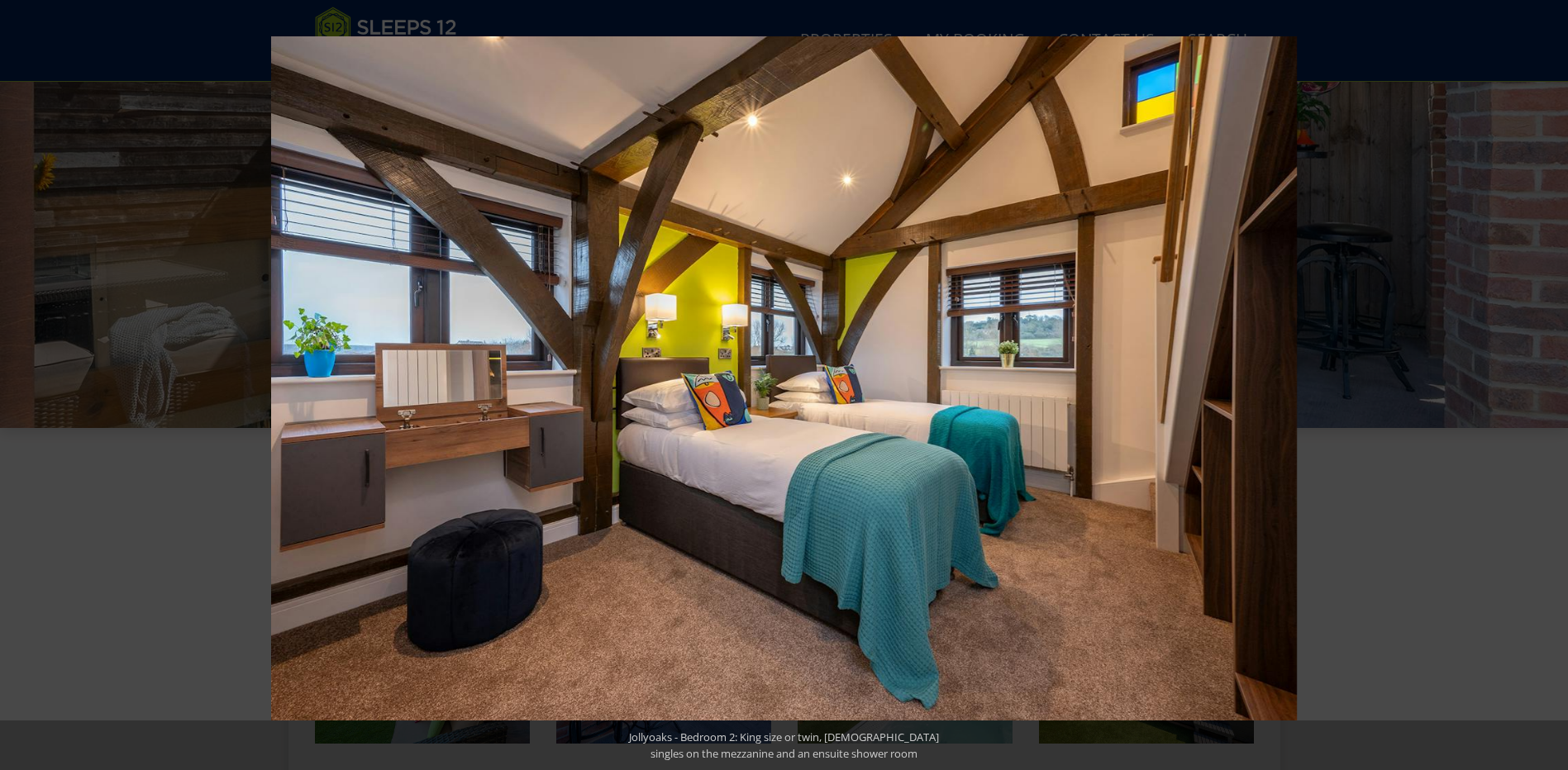
click at [1544, 376] on button at bounding box center [1538, 385] width 58 height 83
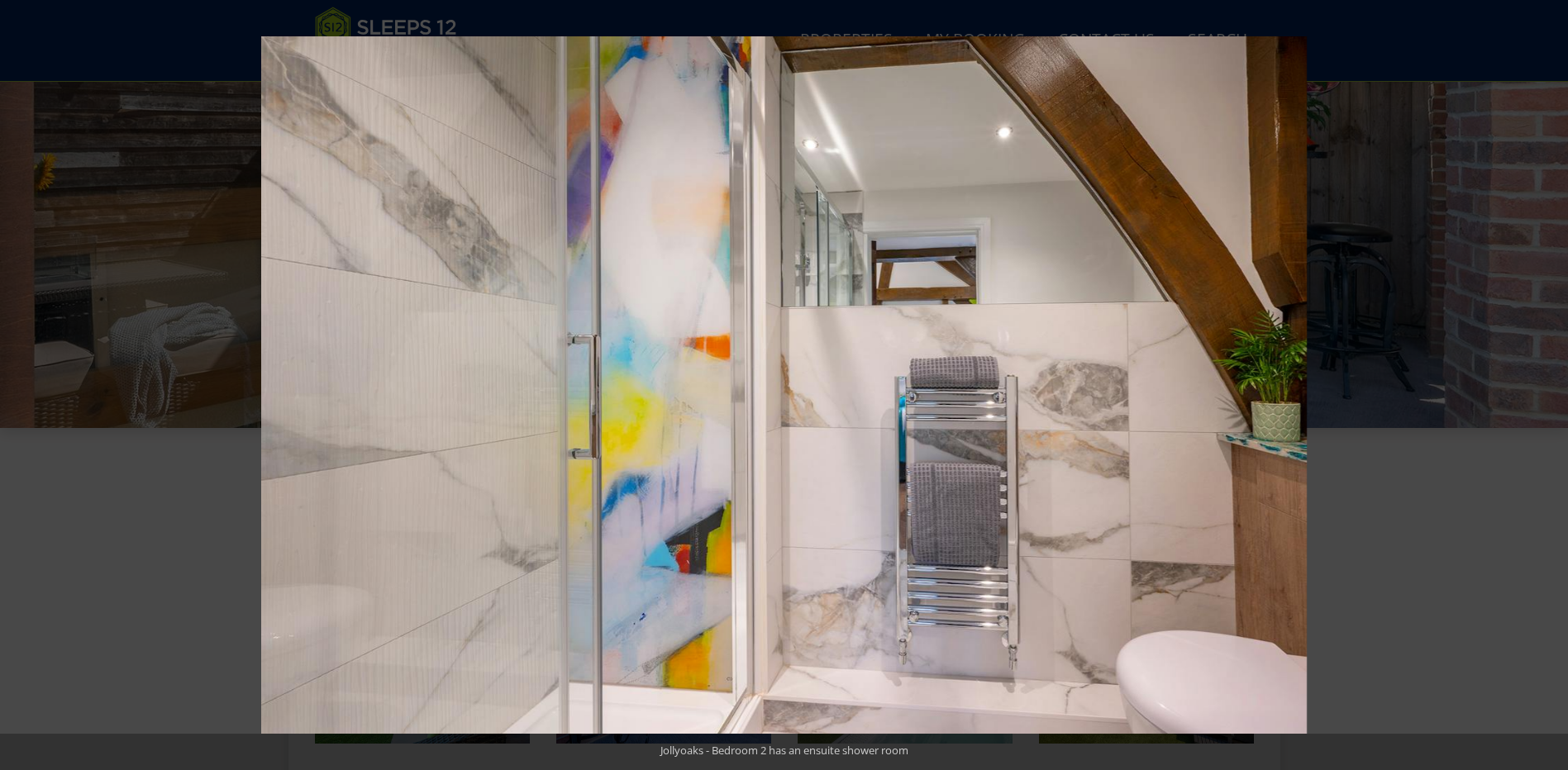
click at [1544, 376] on button at bounding box center [1538, 385] width 58 height 83
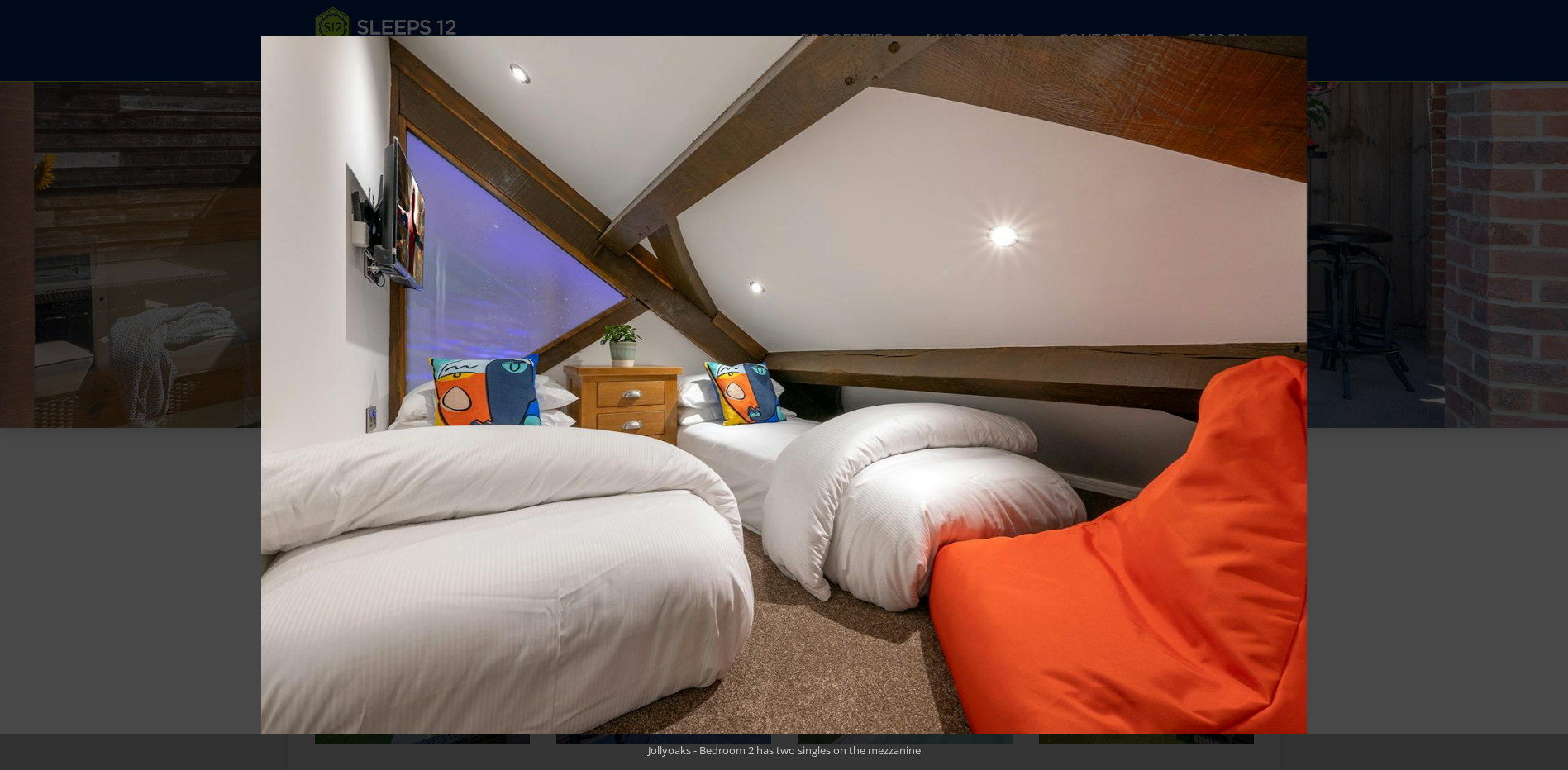
click at [1544, 376] on button at bounding box center [1538, 385] width 58 height 83
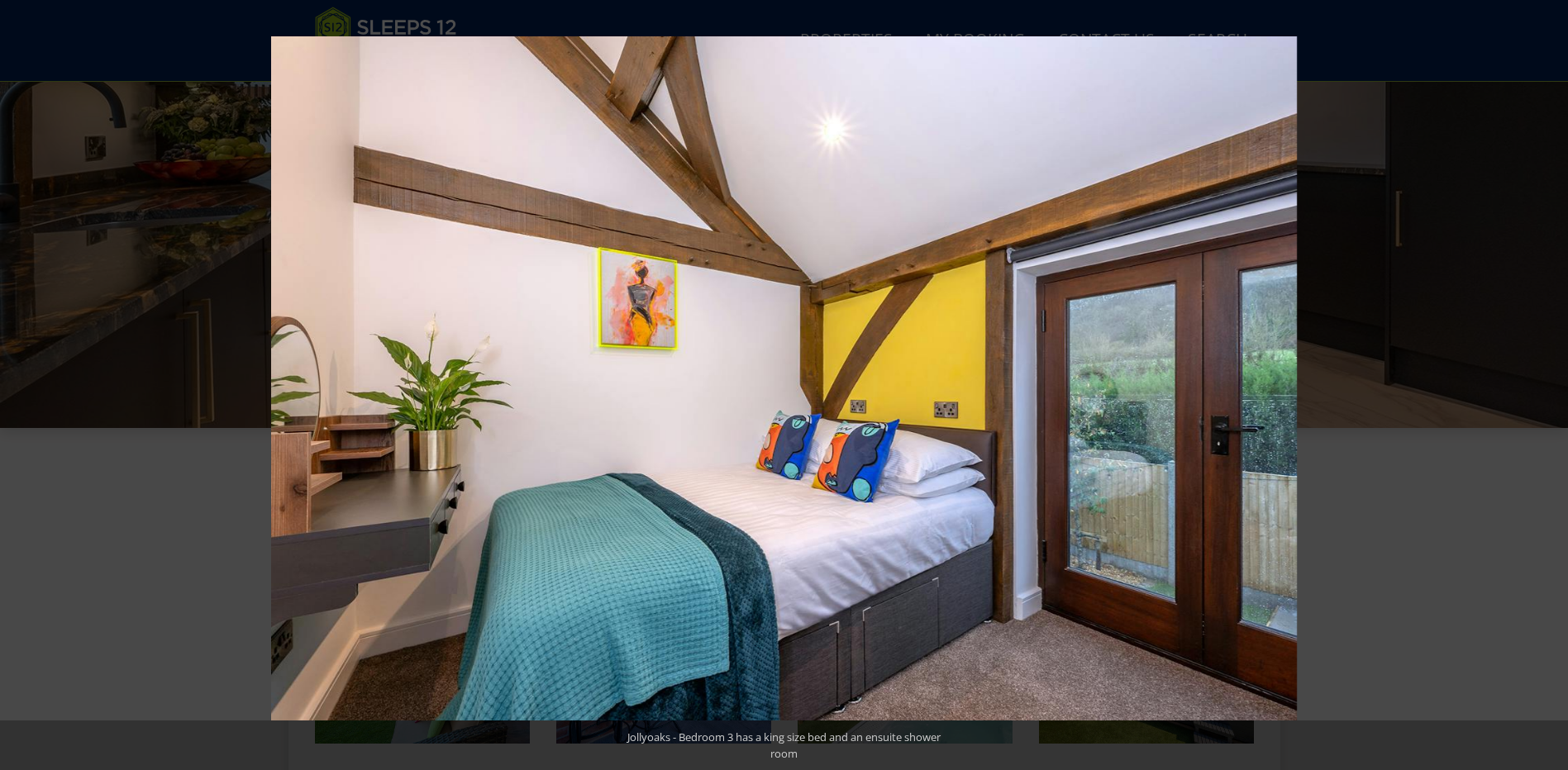
click at [1544, 376] on button at bounding box center [1538, 385] width 58 height 83
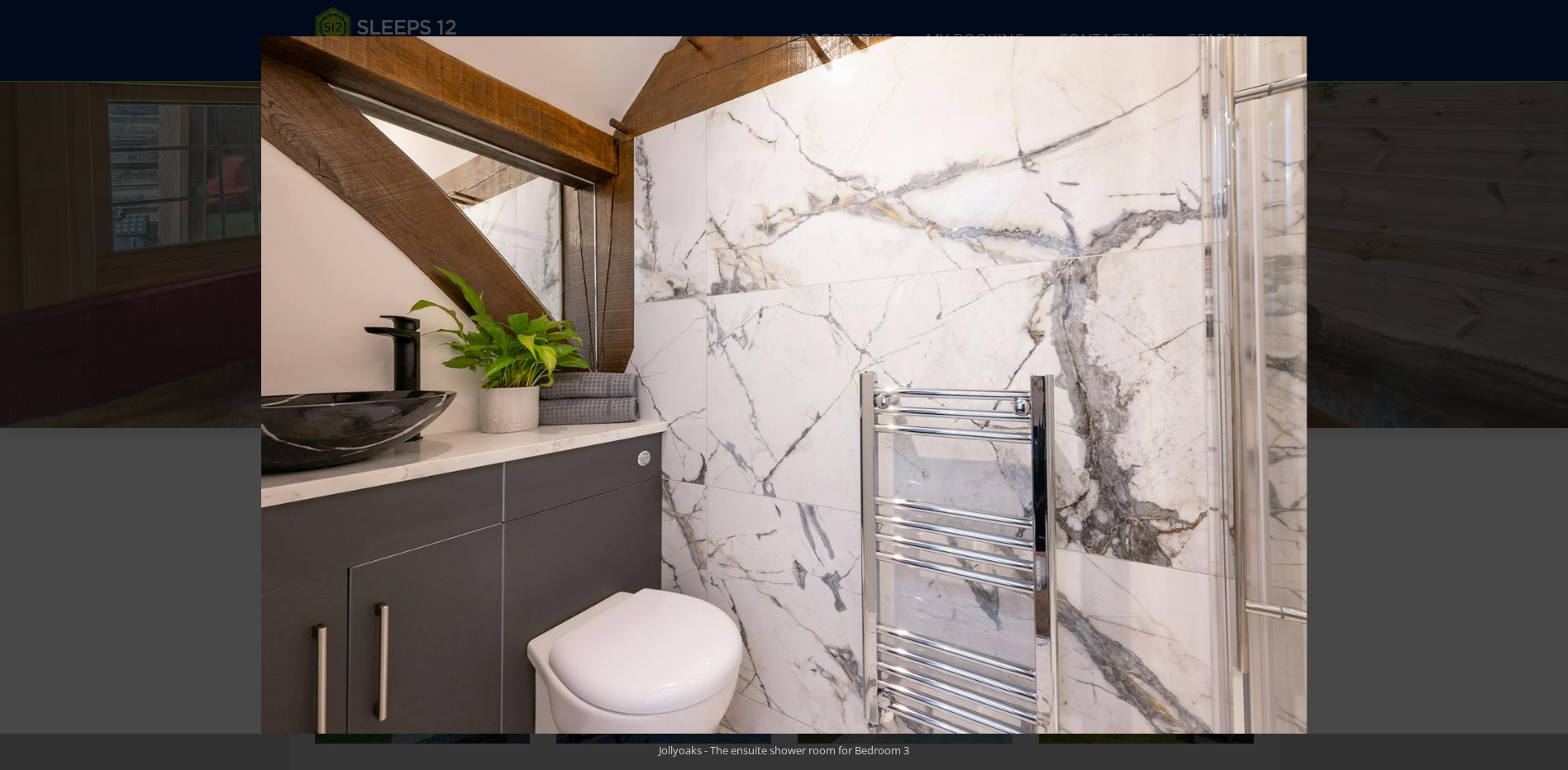
click at [1544, 376] on button at bounding box center [1538, 385] width 58 height 83
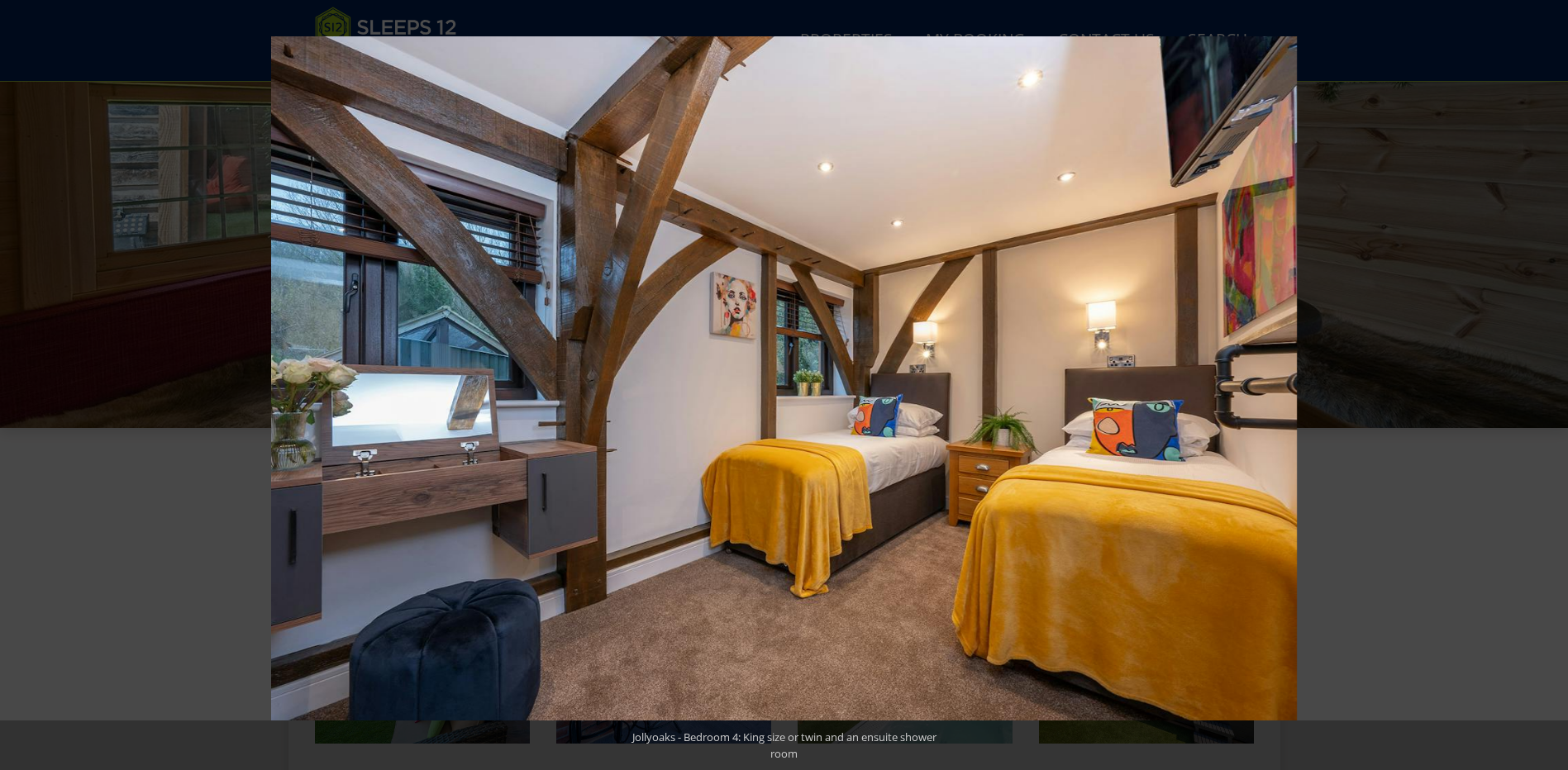
click at [1544, 376] on button at bounding box center [1538, 385] width 58 height 83
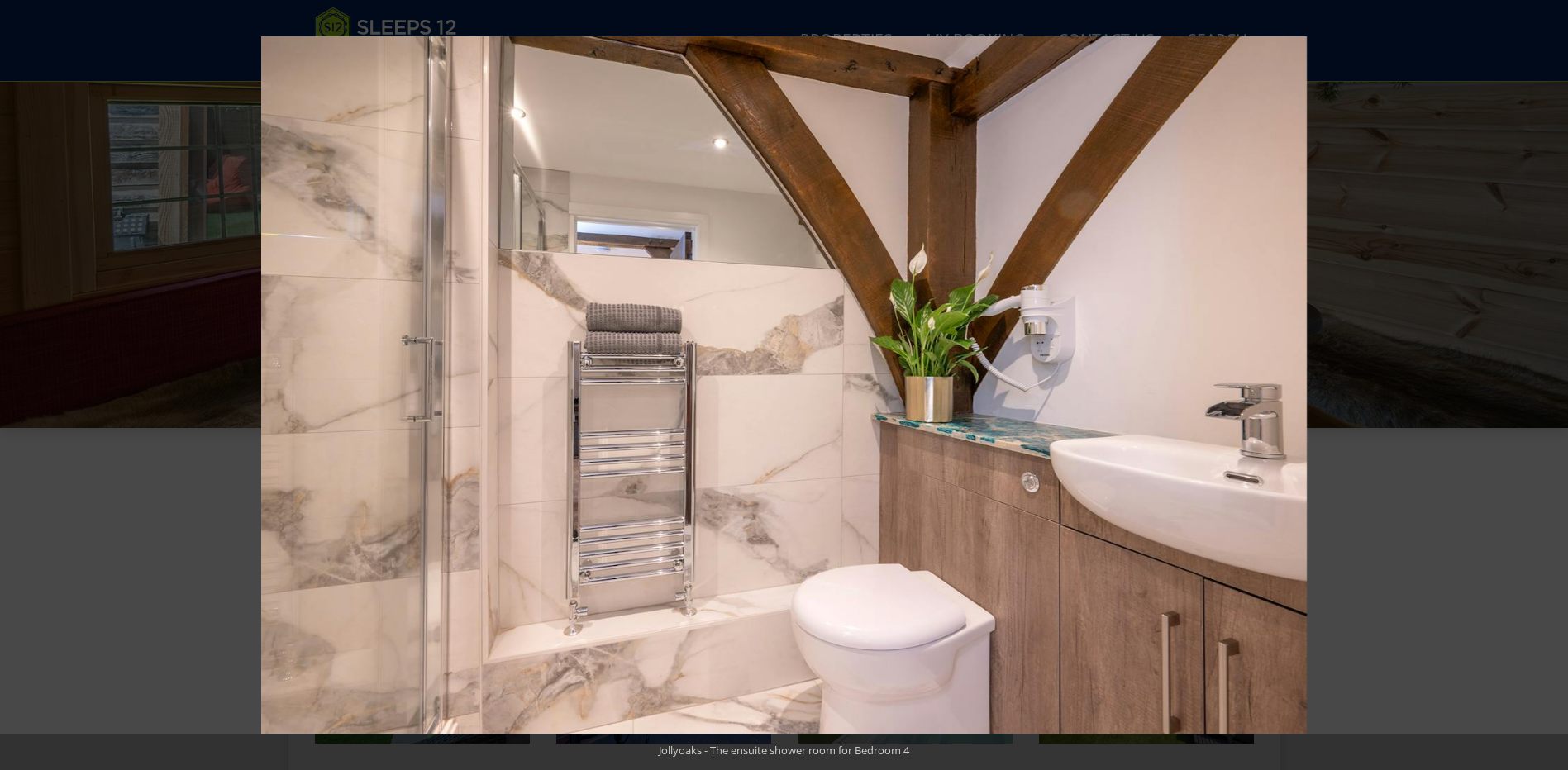
click at [1544, 376] on button at bounding box center [1538, 385] width 58 height 83
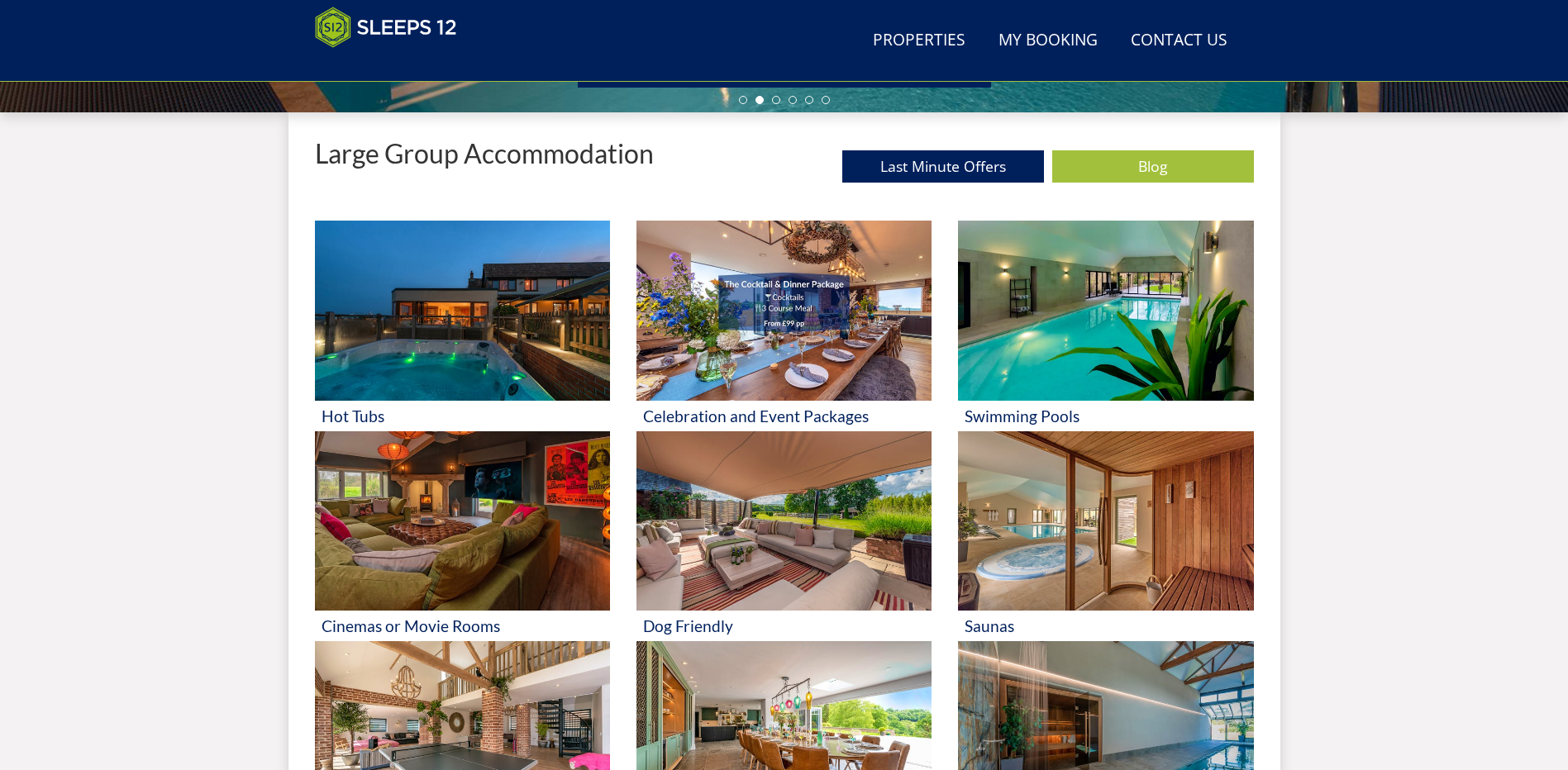
scroll to position [593, 0]
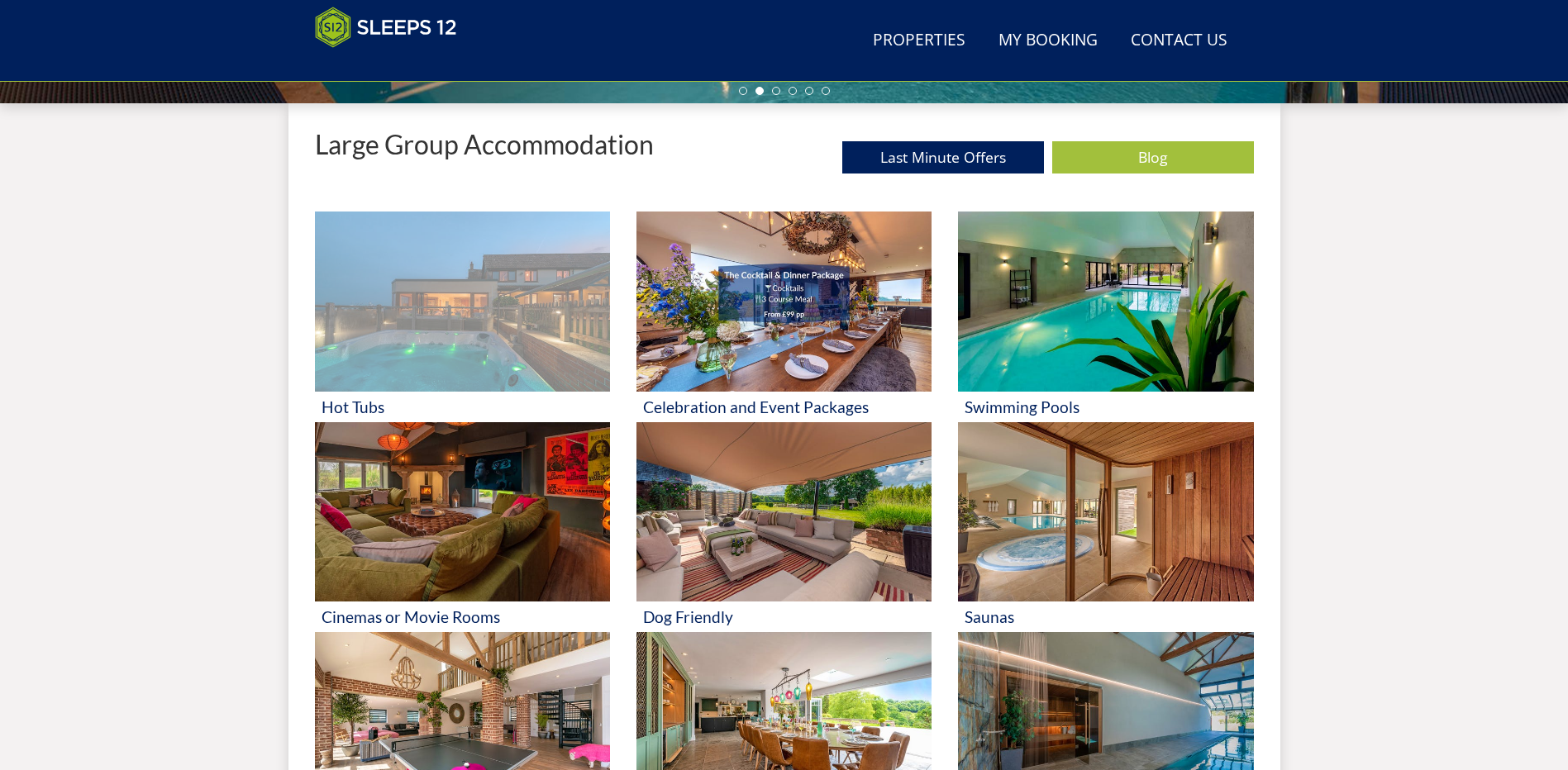
click at [459, 308] on img at bounding box center [462, 301] width 295 height 181
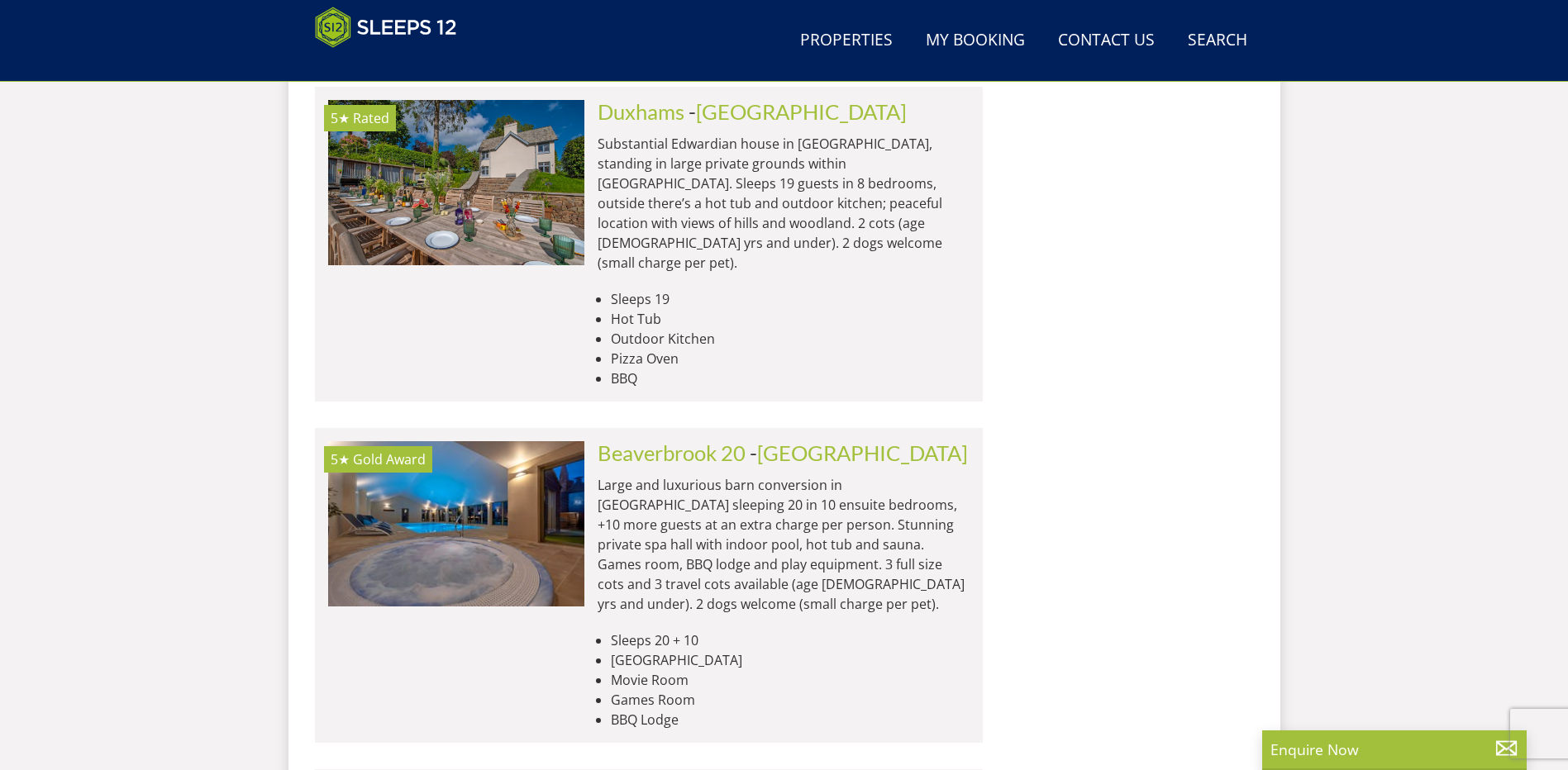
scroll to position [1750, 0]
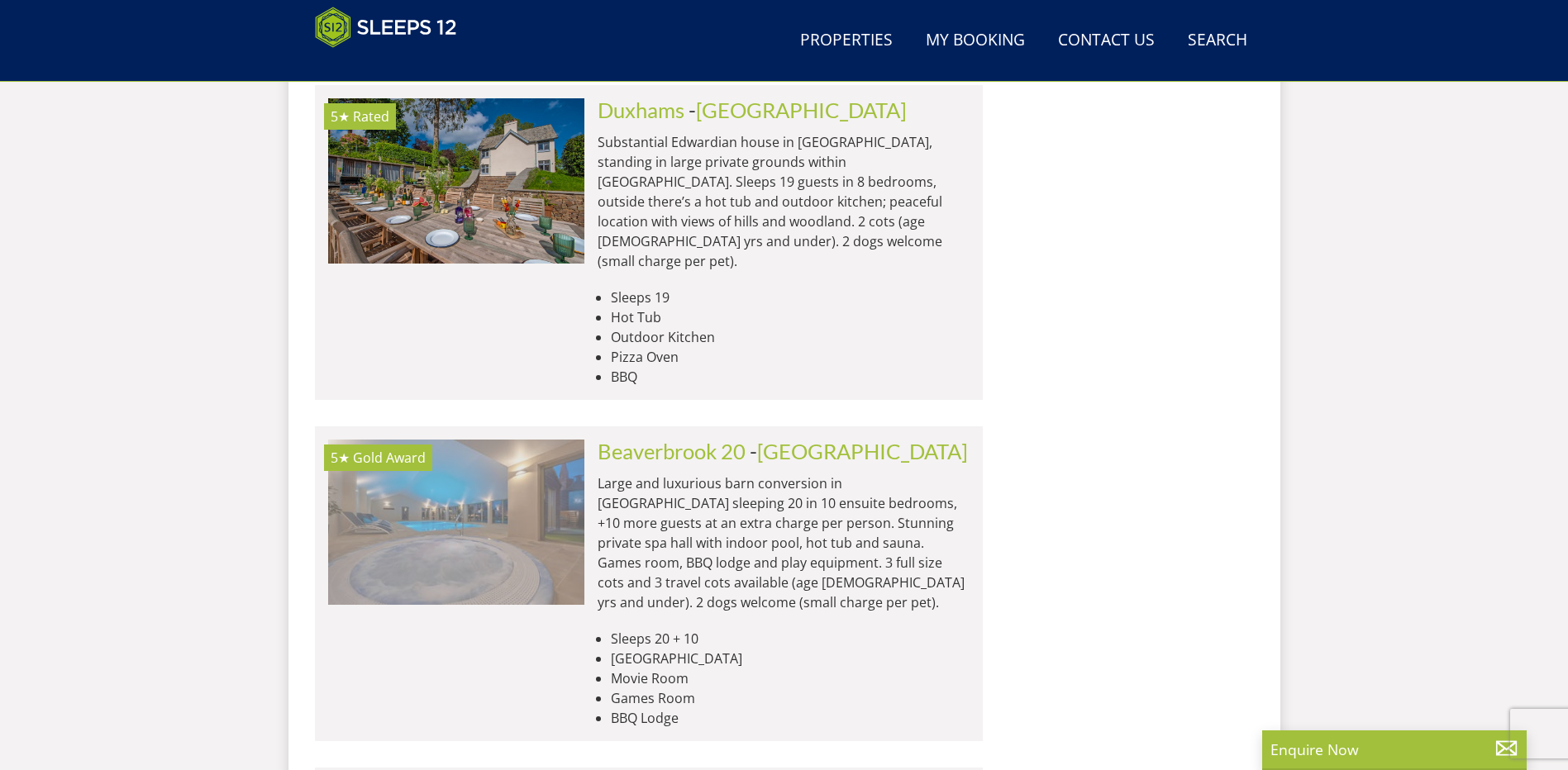
click at [526, 491] on img at bounding box center [456, 522] width 256 height 165
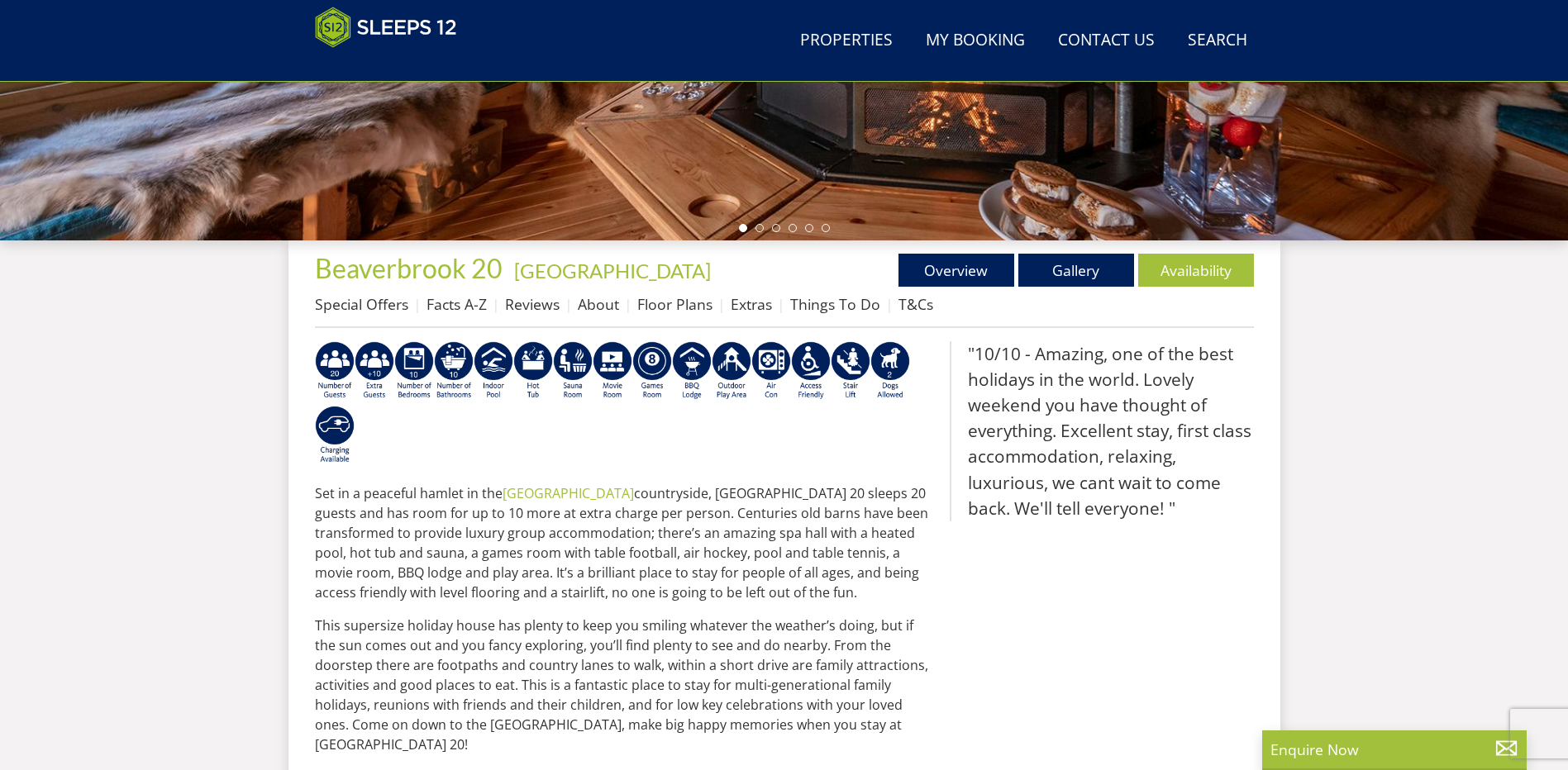
scroll to position [452, 0]
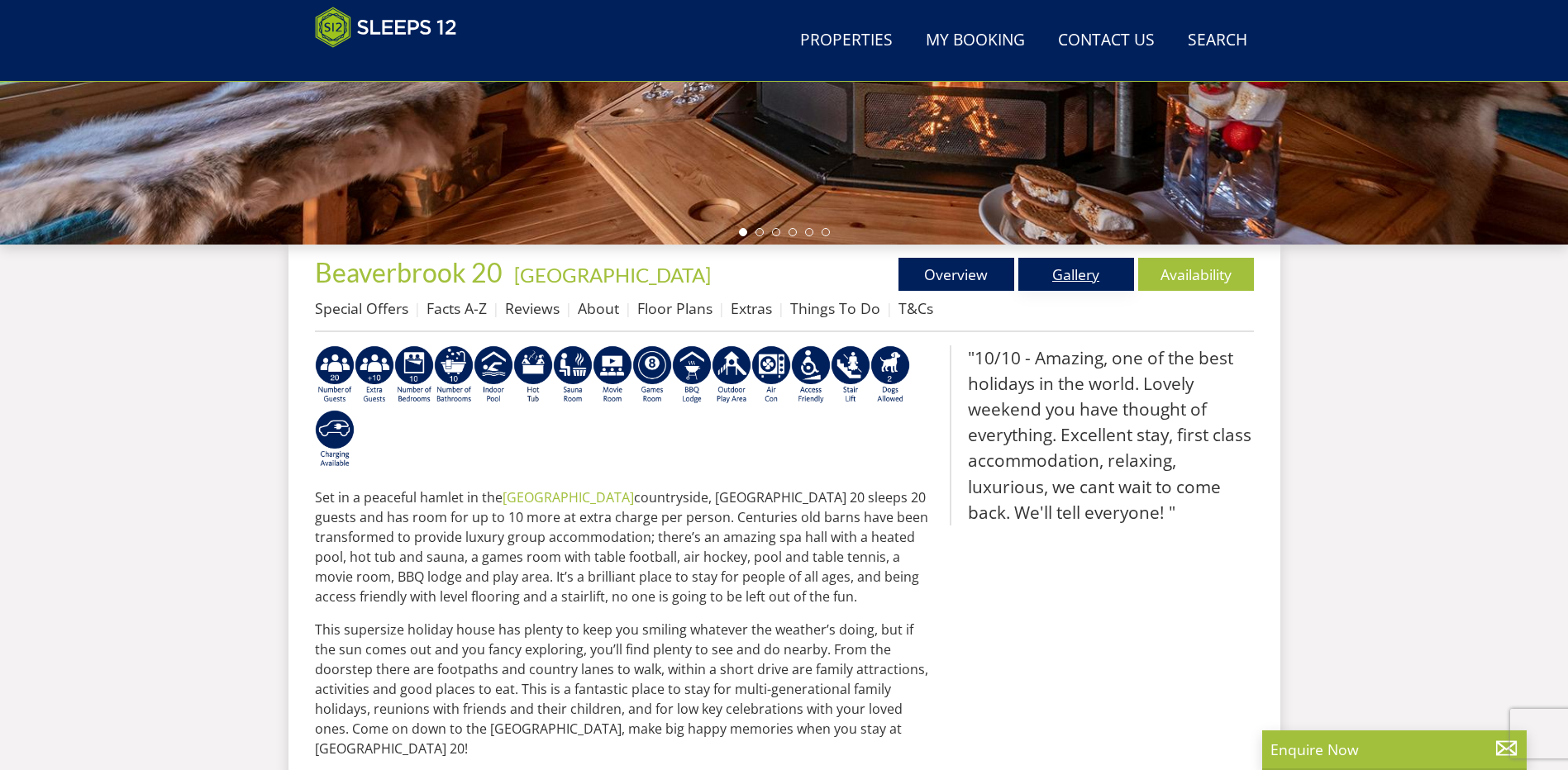
click at [1088, 271] on link "Gallery" at bounding box center [1076, 274] width 116 height 33
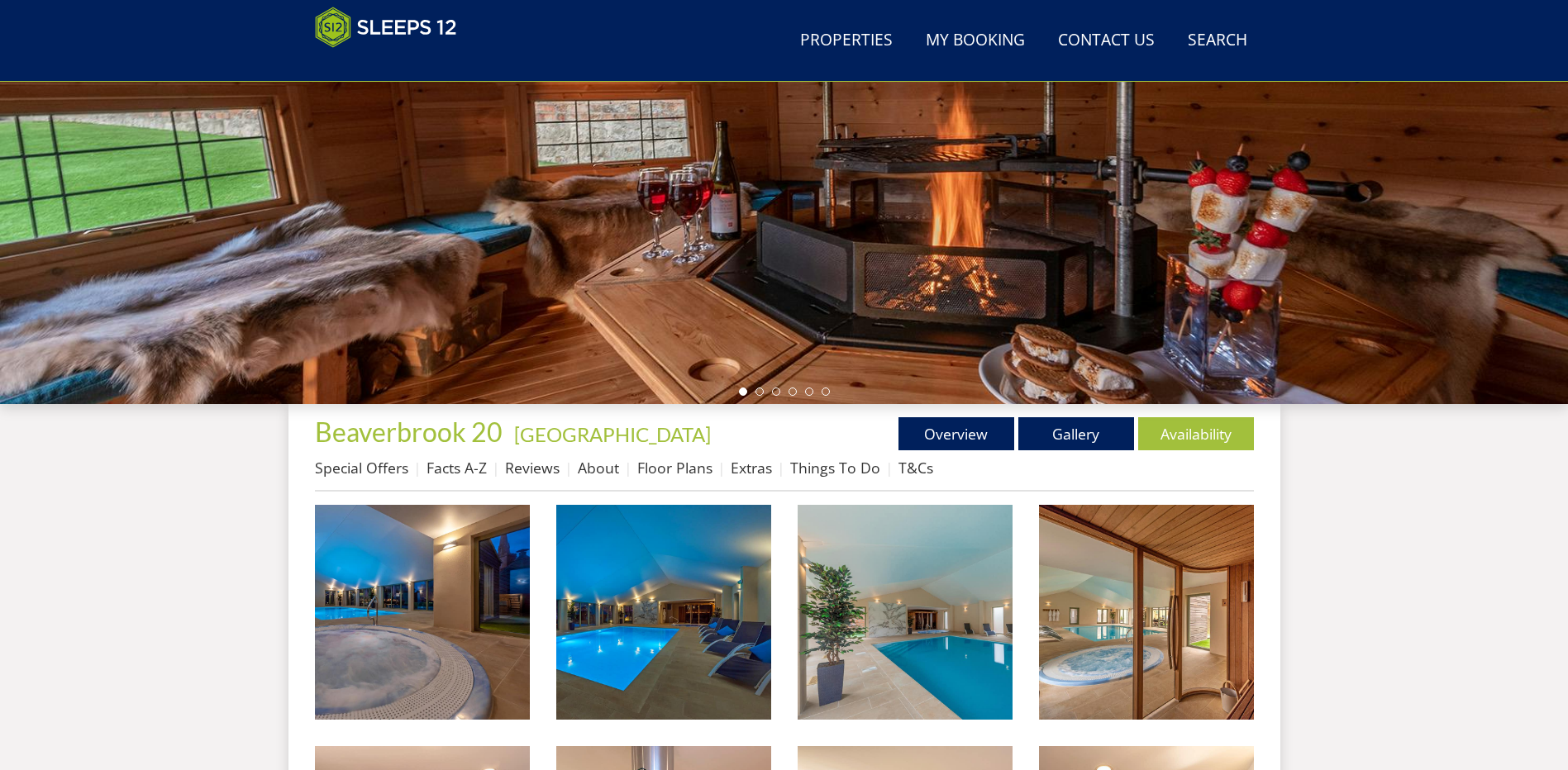
scroll to position [369, 0]
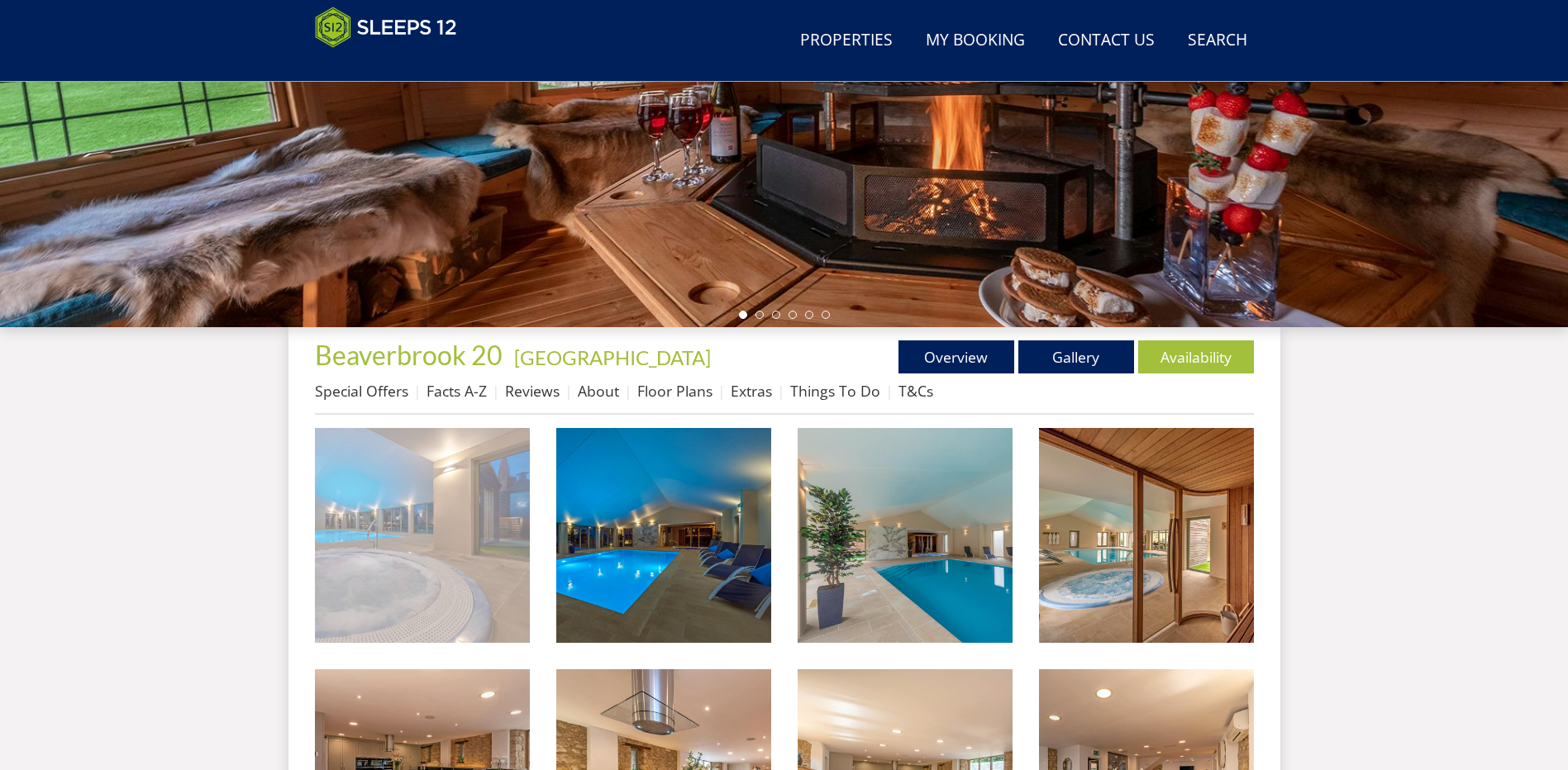
click at [407, 550] on img at bounding box center [421, 535] width 215 height 215
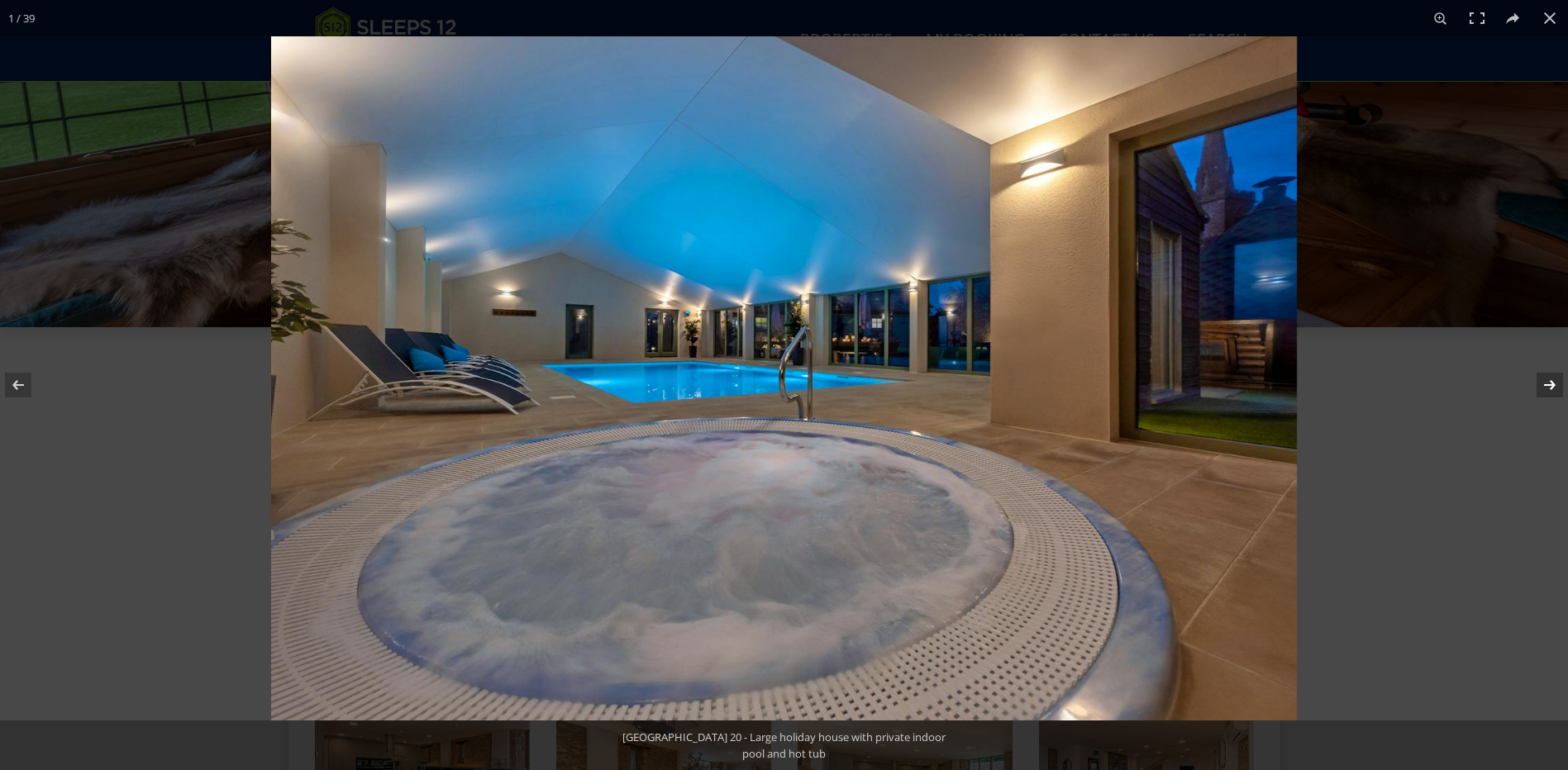
click at [1547, 376] on button at bounding box center [1538, 385] width 58 height 83
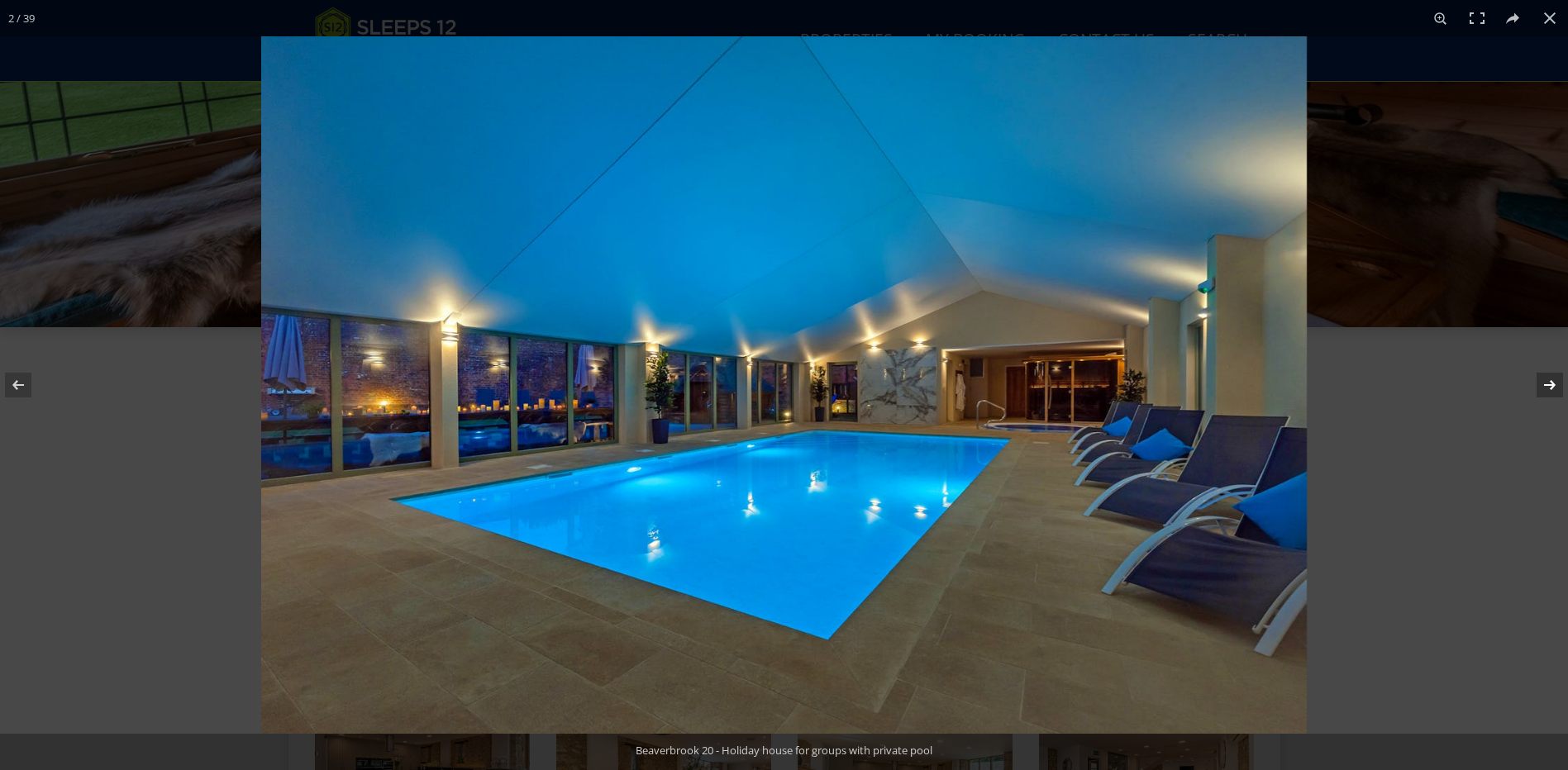
click at [1547, 376] on button at bounding box center [1538, 385] width 58 height 83
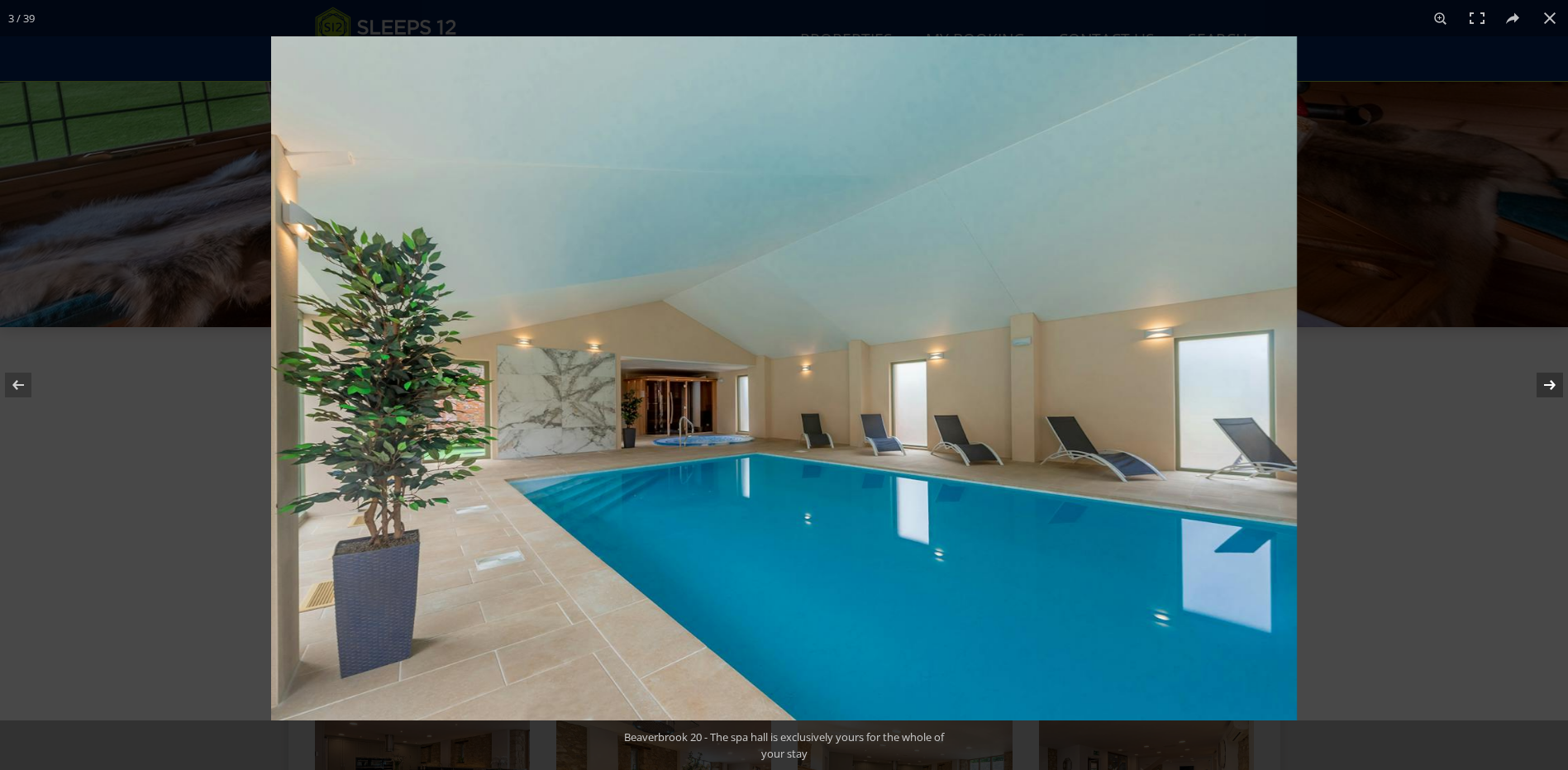
click at [1547, 376] on button at bounding box center [1538, 385] width 58 height 83
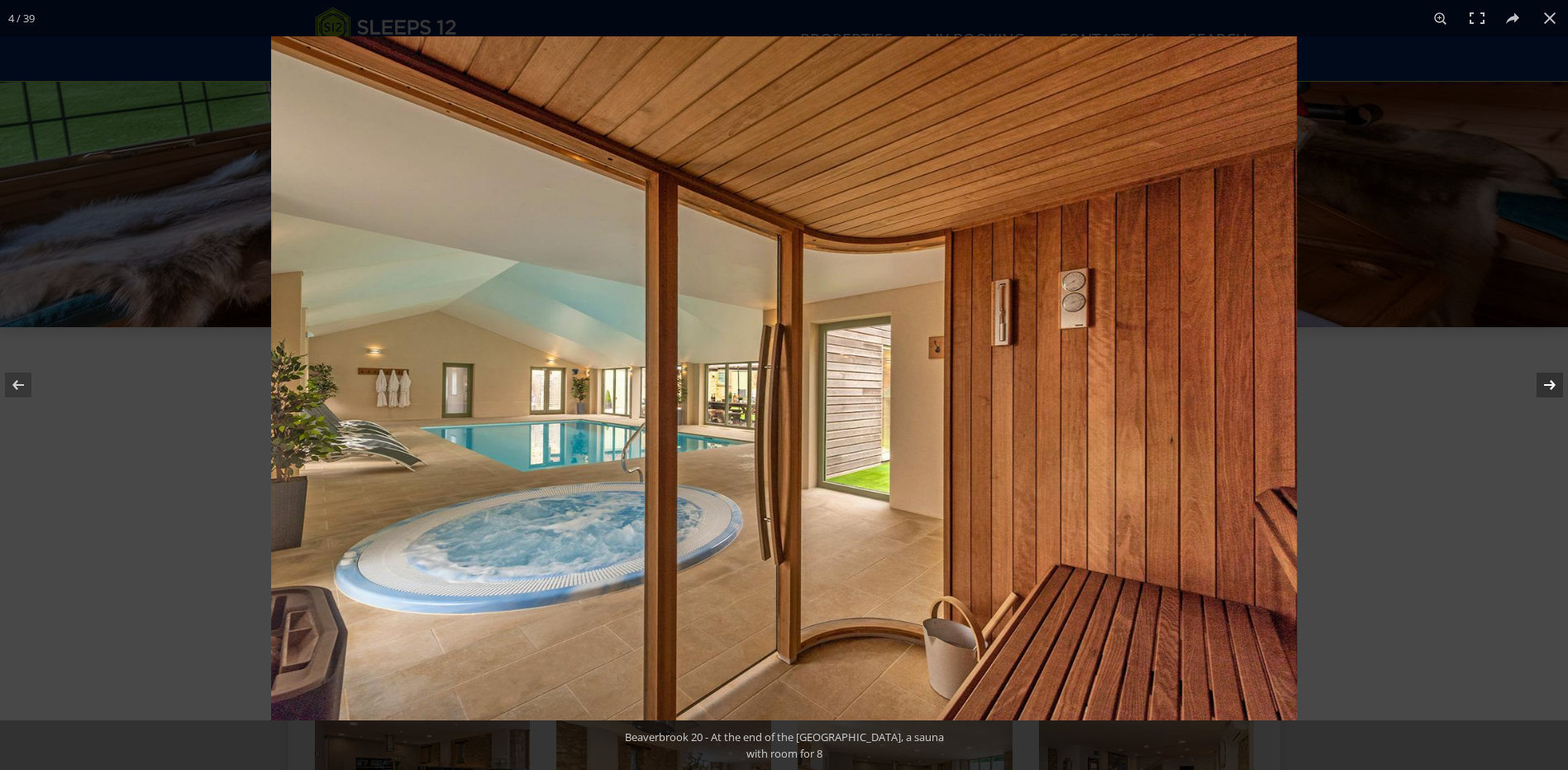
click at [1547, 376] on button at bounding box center [1538, 385] width 58 height 83
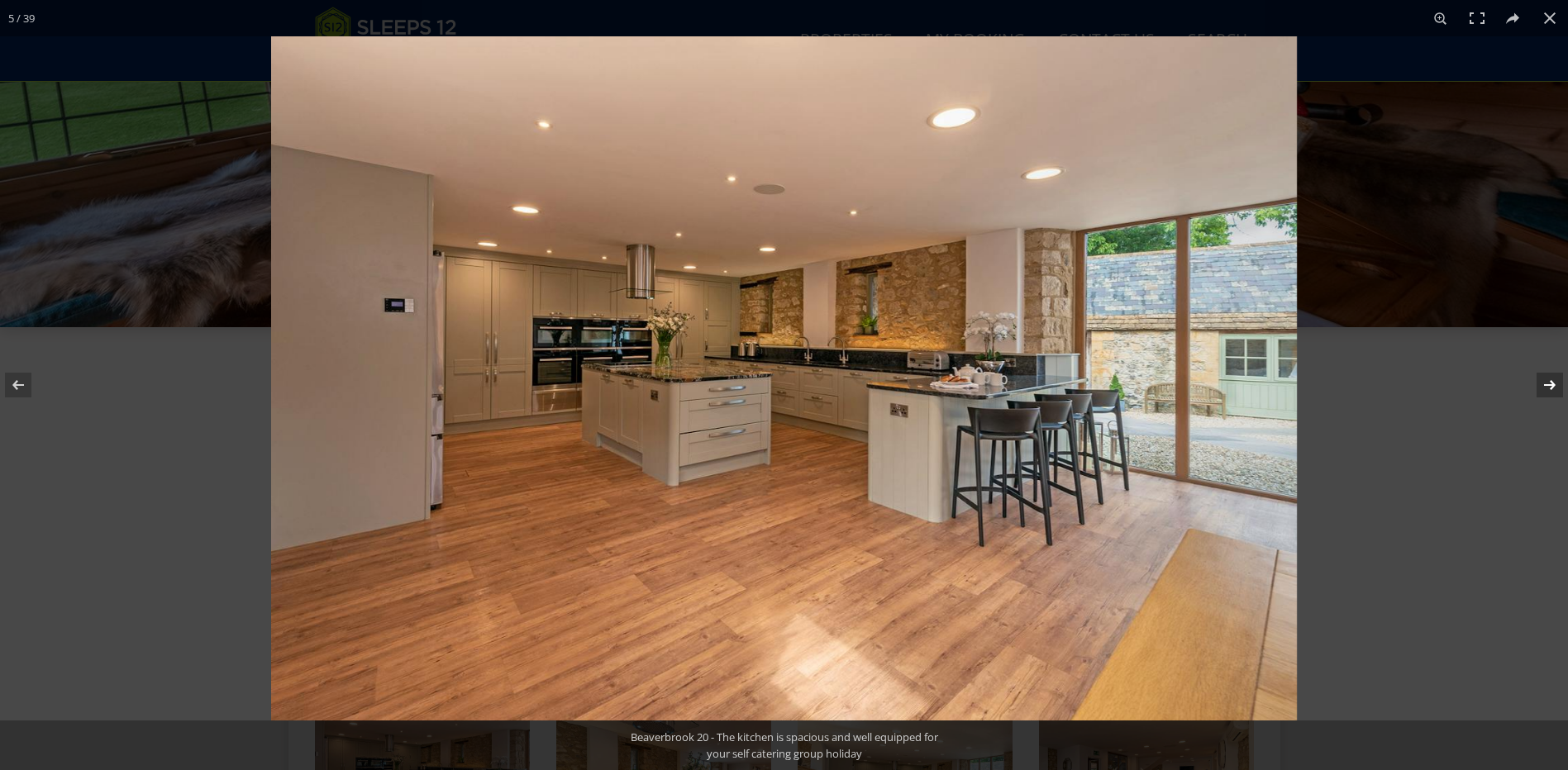
click at [1547, 376] on button at bounding box center [1538, 385] width 58 height 83
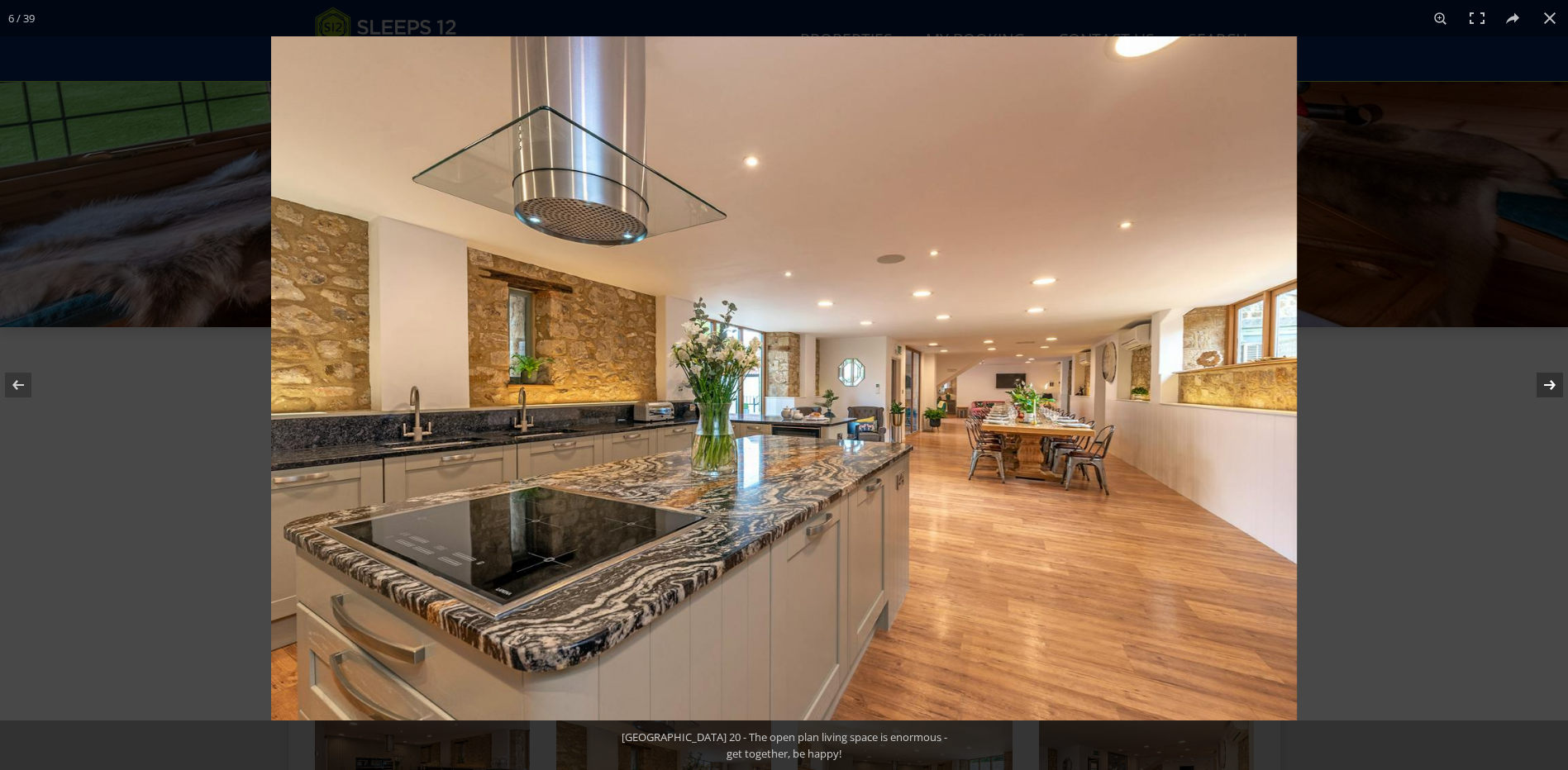
click at [1547, 376] on button at bounding box center [1538, 385] width 58 height 83
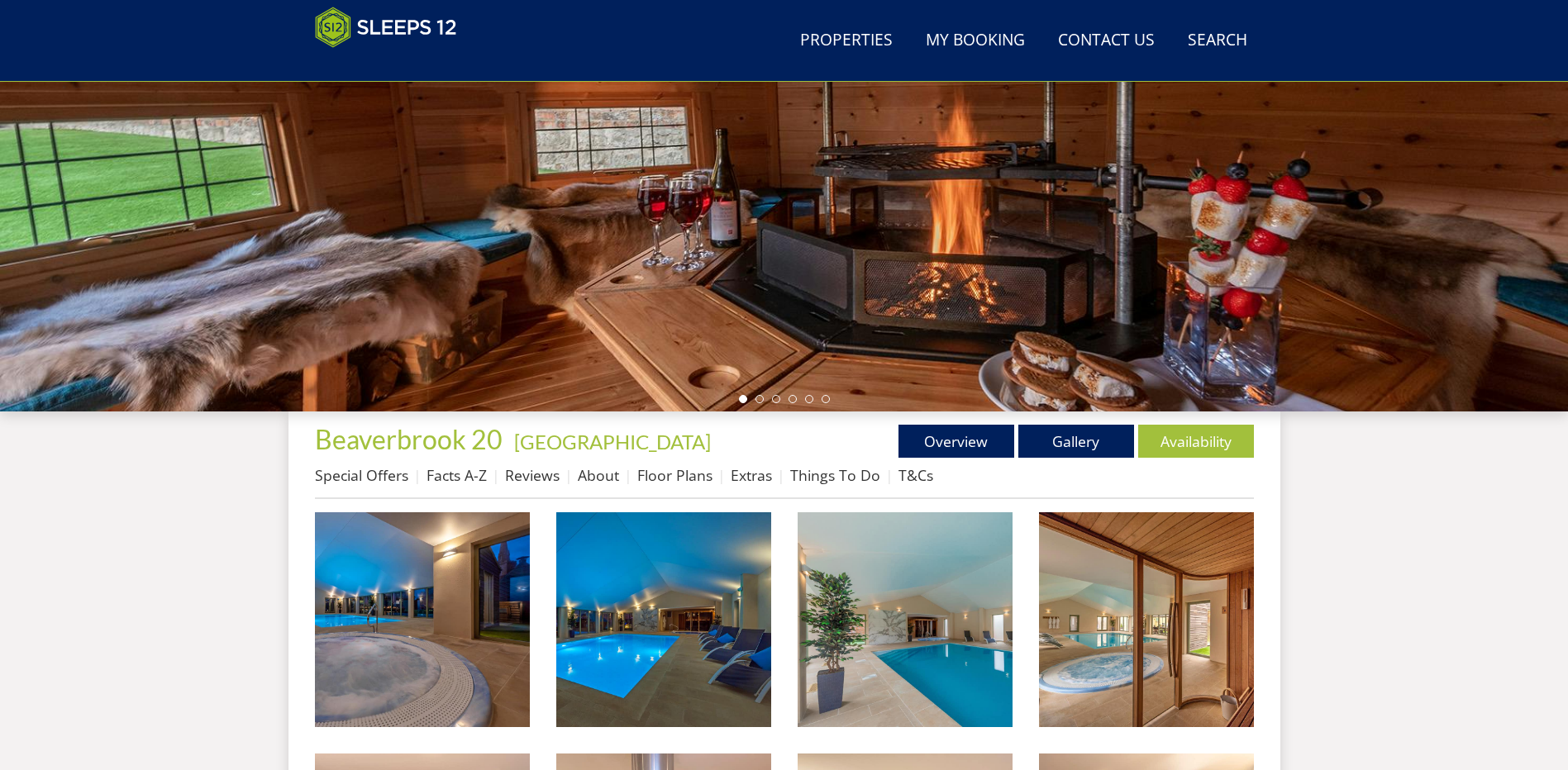
scroll to position [287, 0]
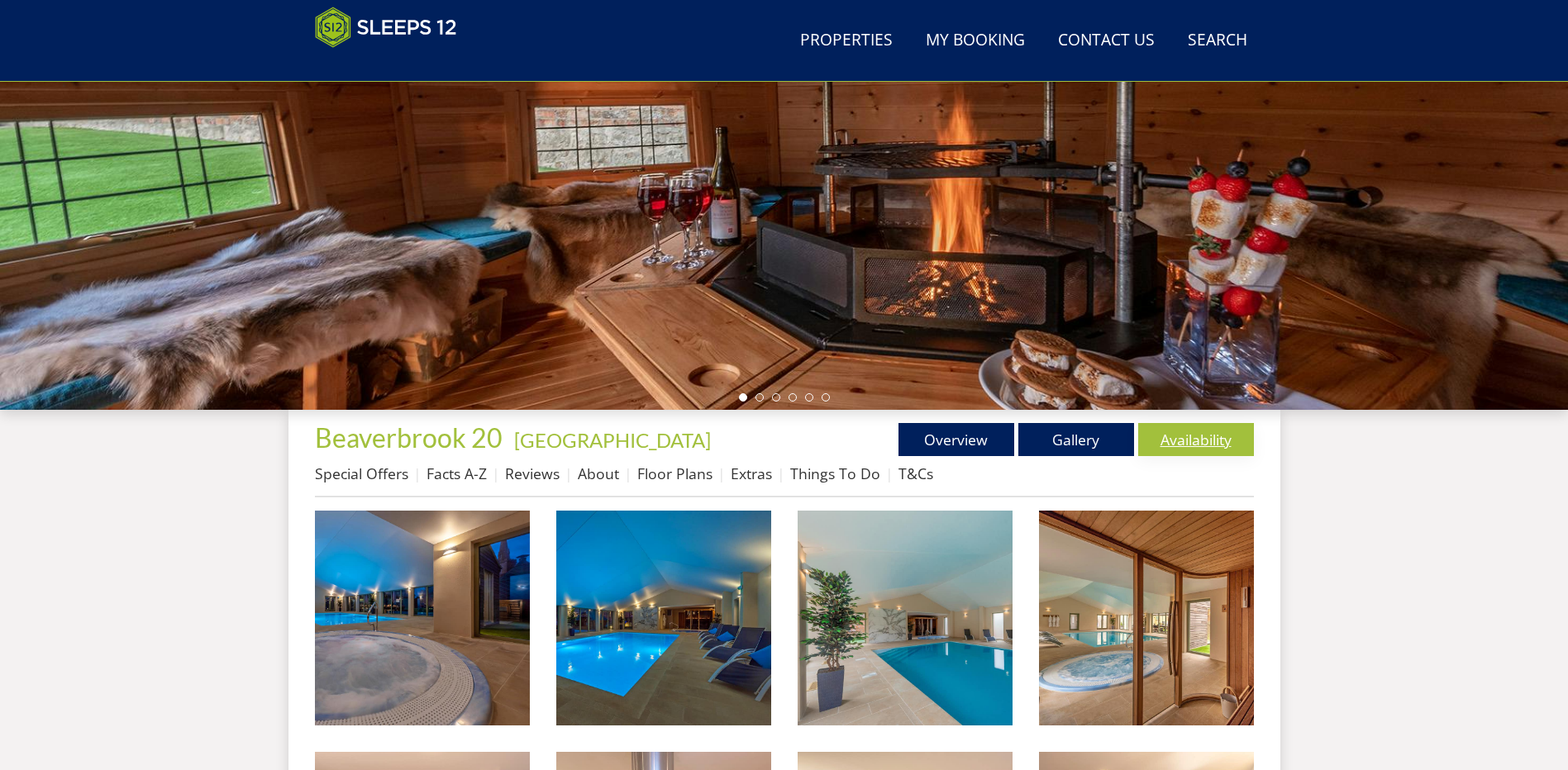
click at [1207, 438] on link "Availability" at bounding box center [1195, 439] width 116 height 33
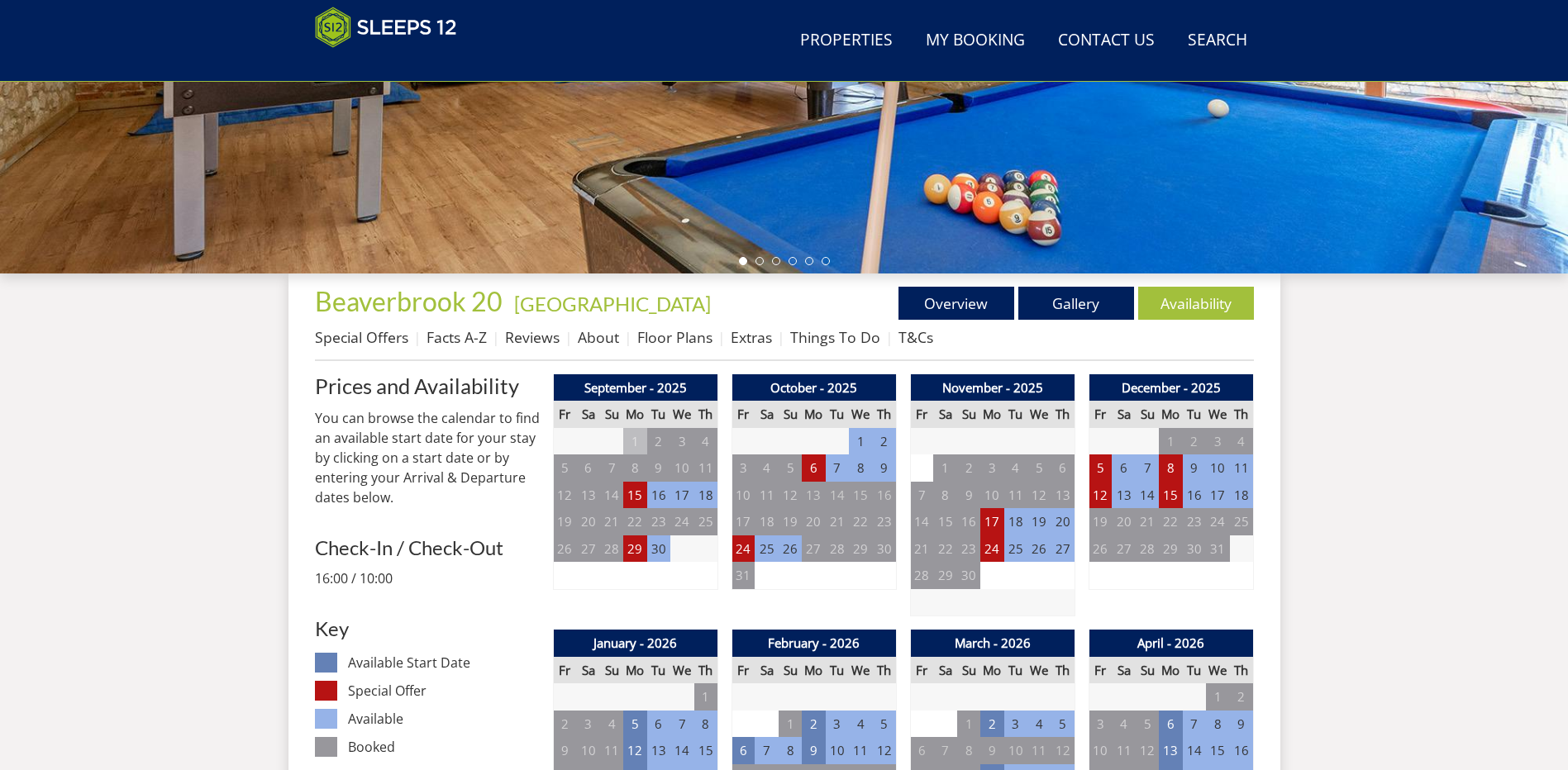
scroll to position [434, 0]
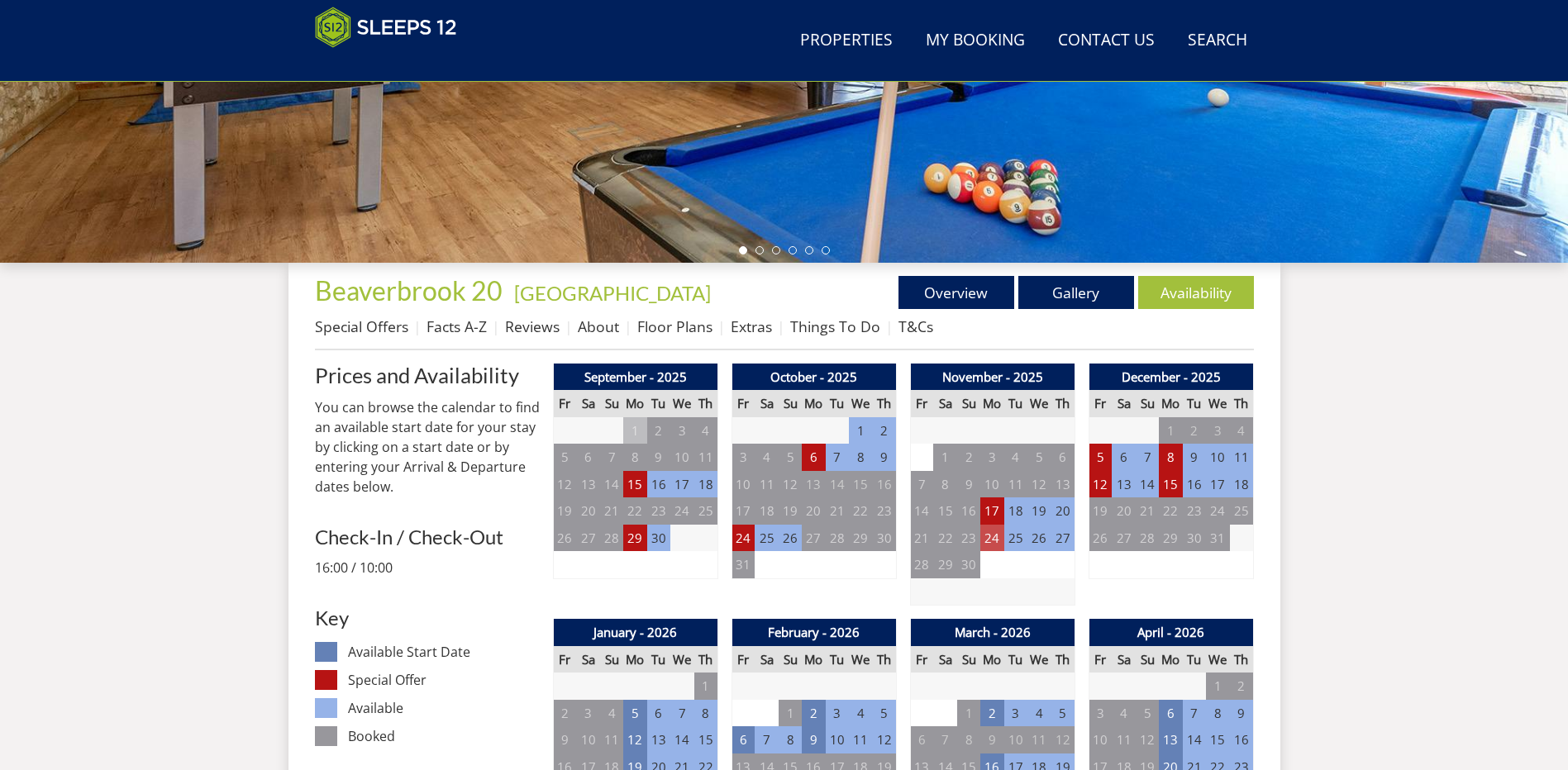
click at [987, 540] on td "24" at bounding box center [992, 538] width 23 height 27
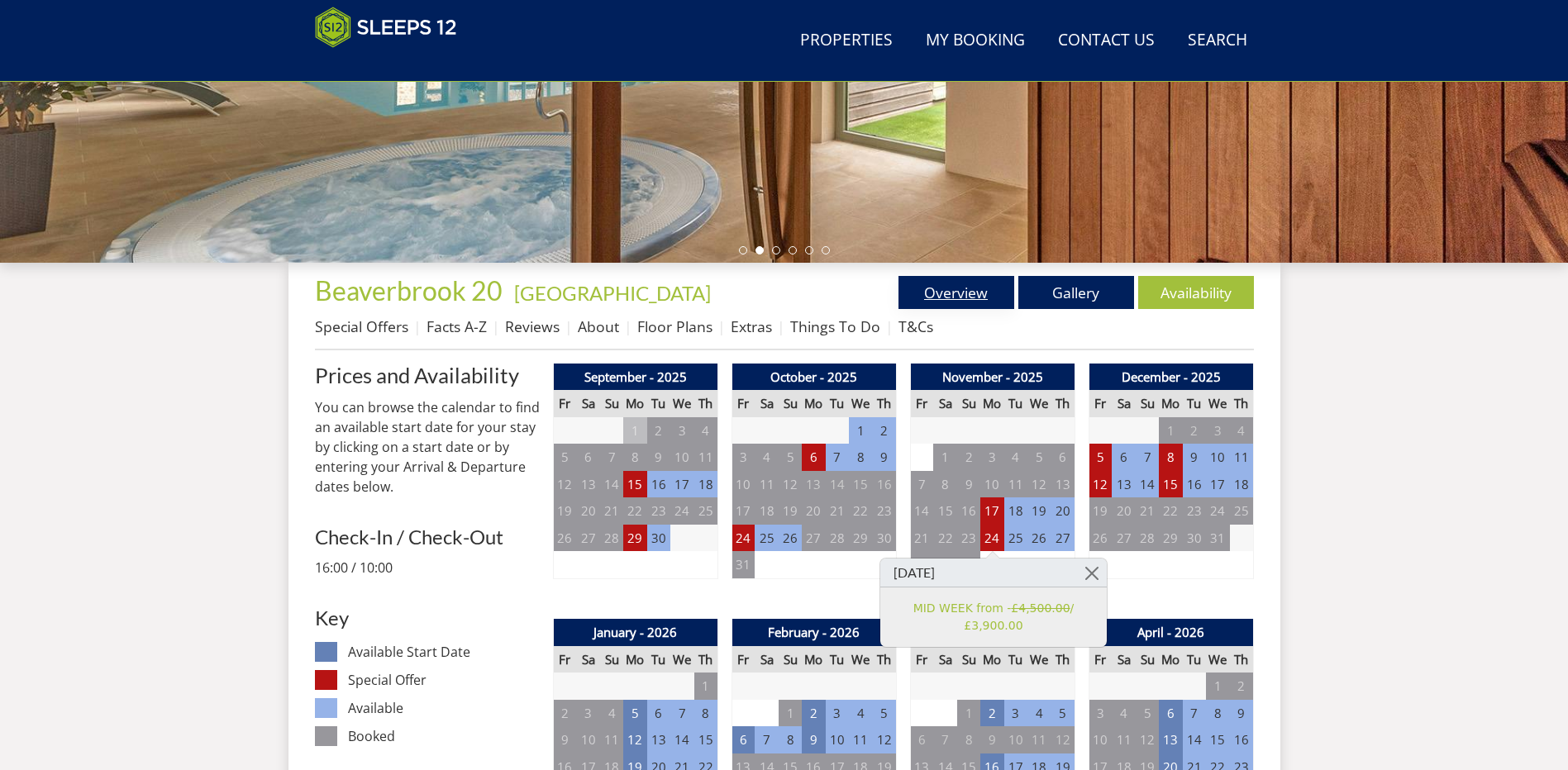
click at [967, 294] on link "Overview" at bounding box center [956, 292] width 116 height 33
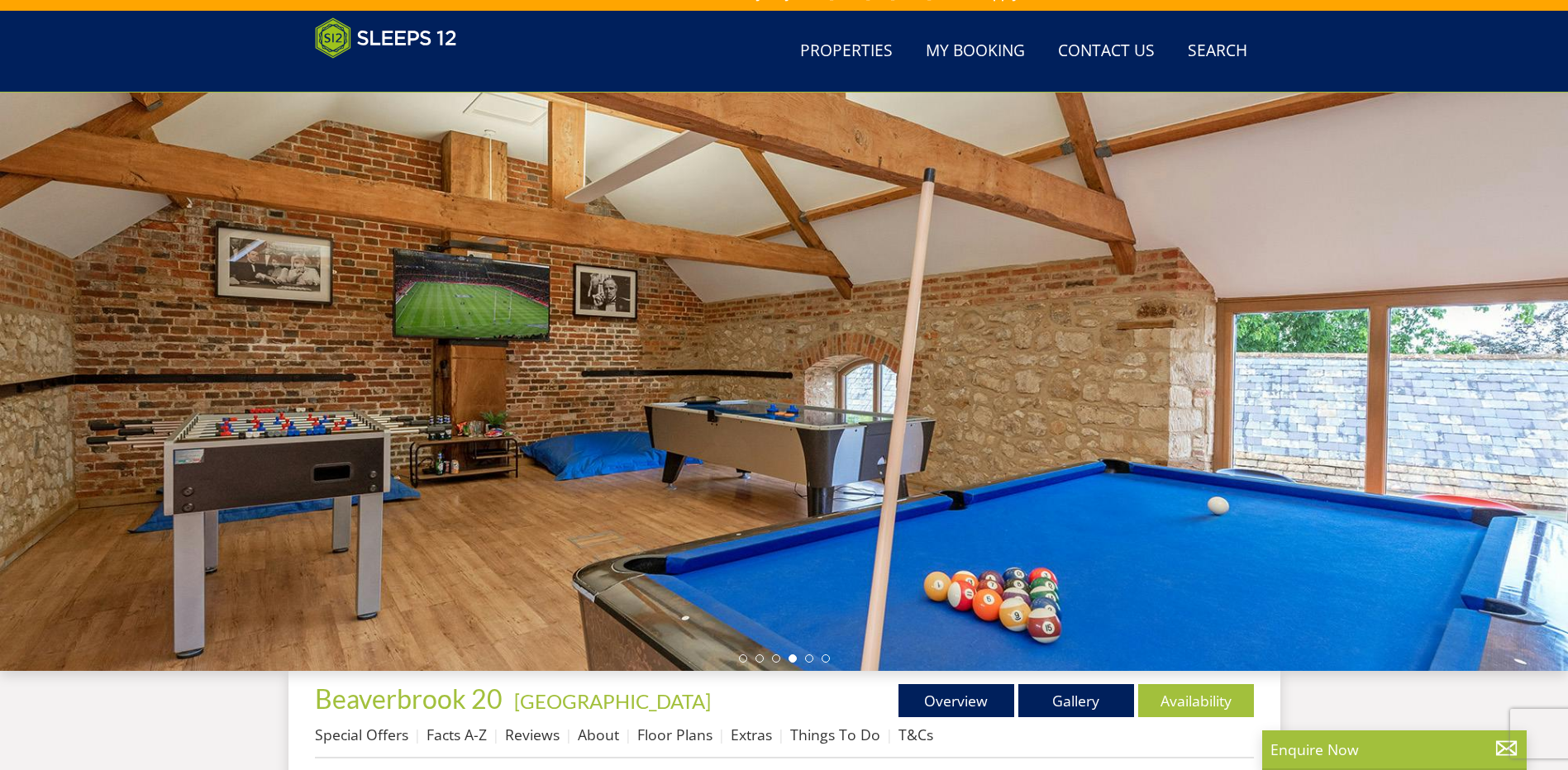
scroll to position [186, 0]
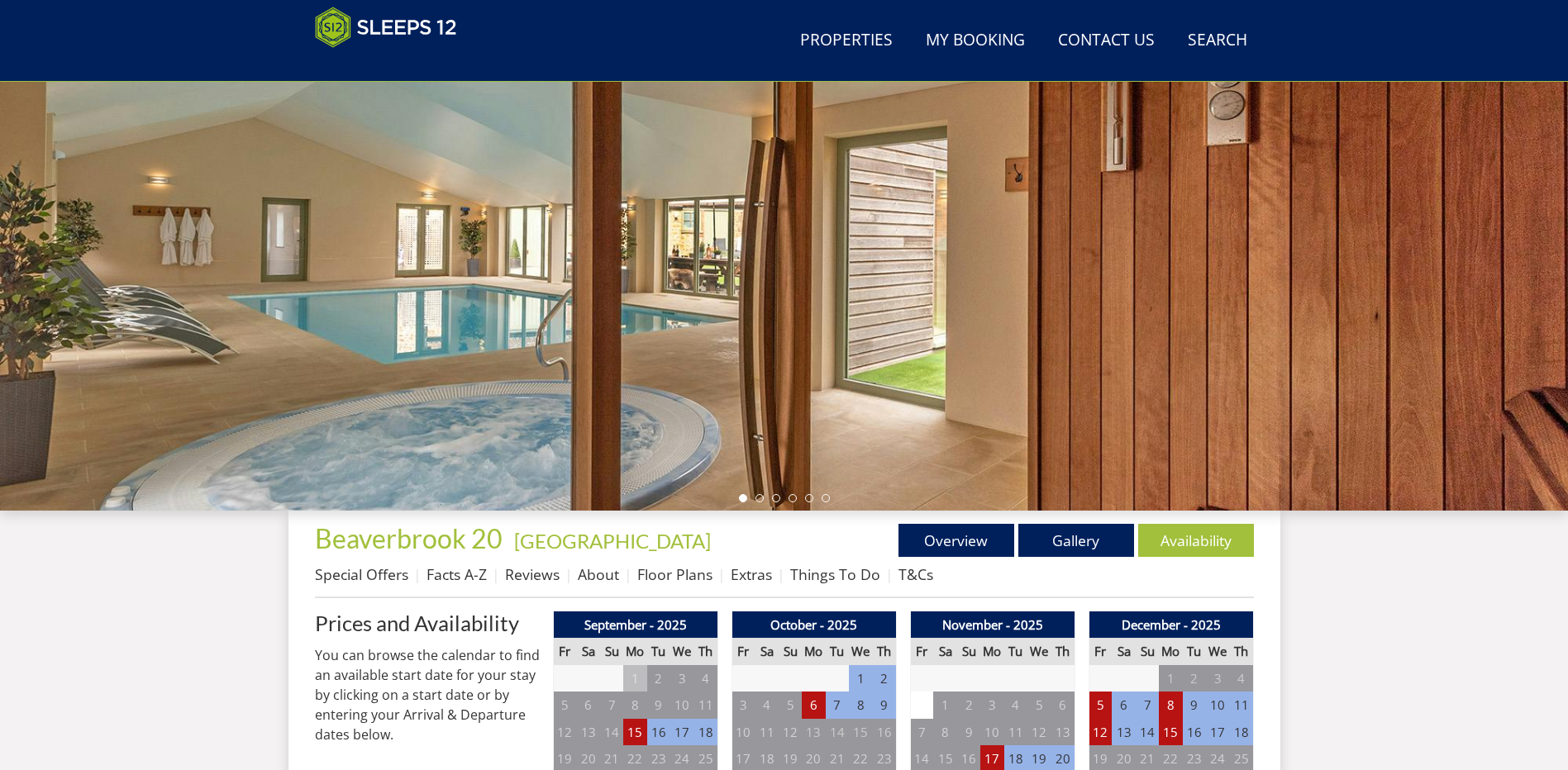
scroll to position [434, 0]
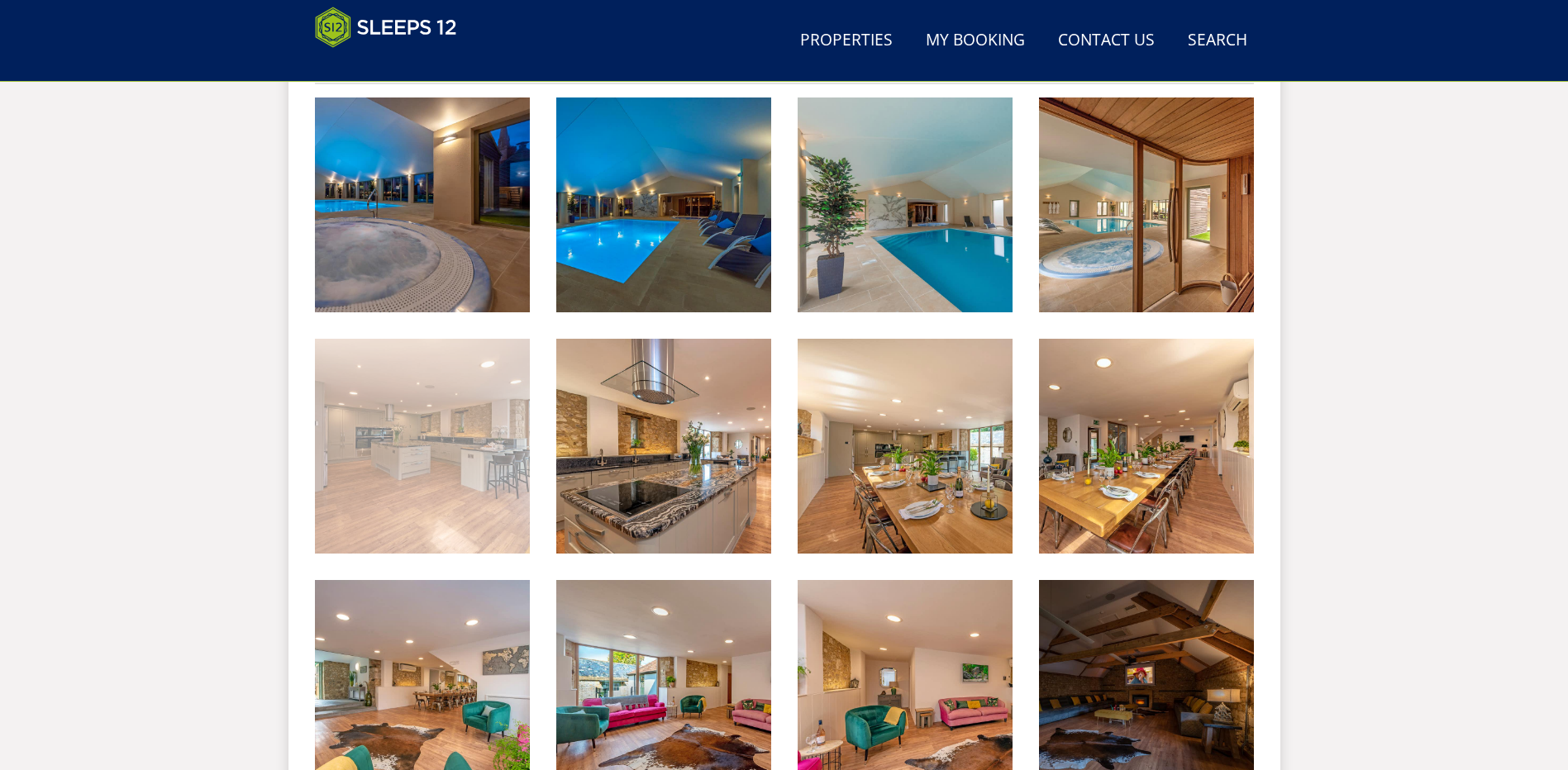
scroll to position [369, 0]
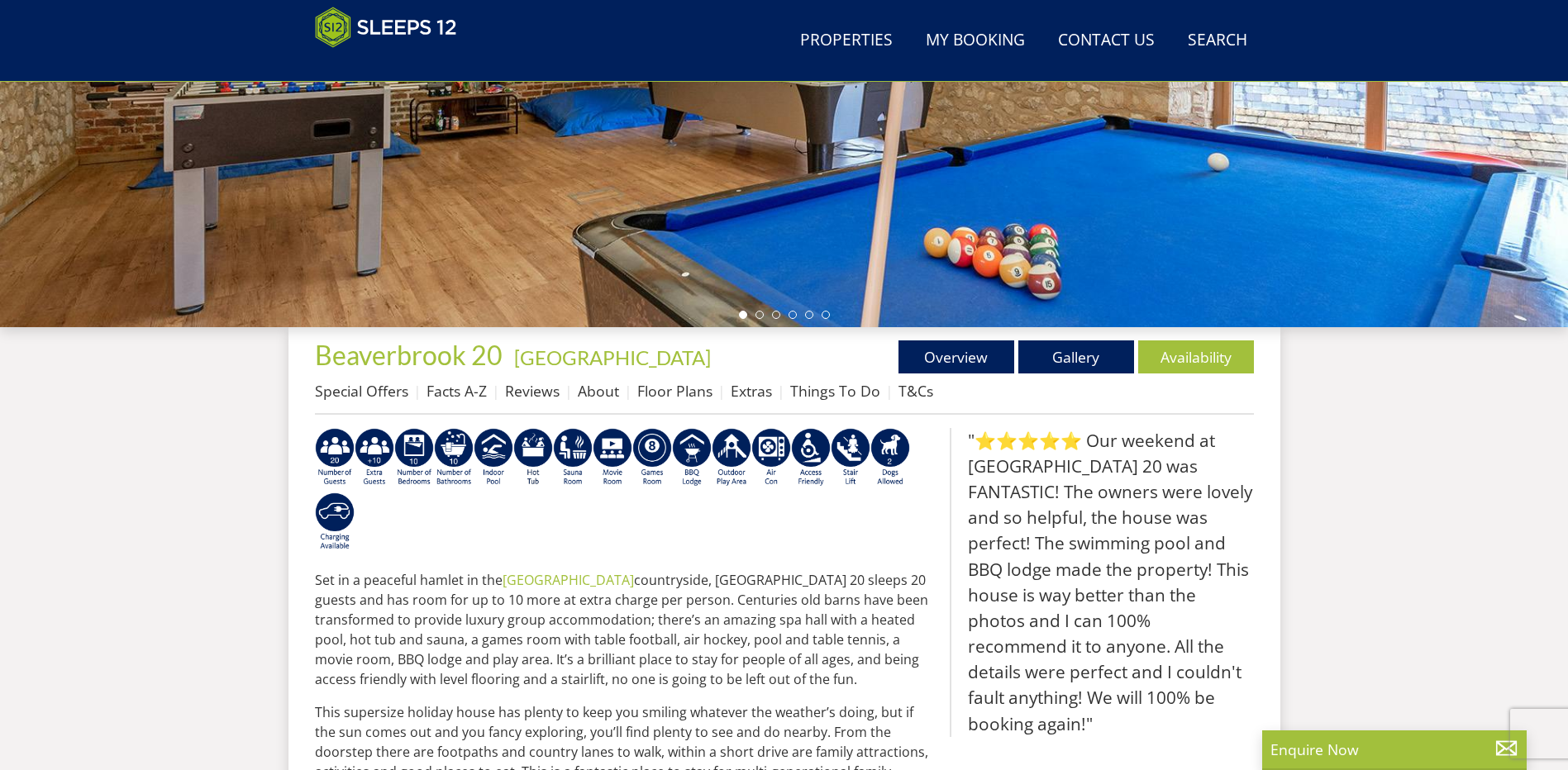
scroll to position [452, 0]
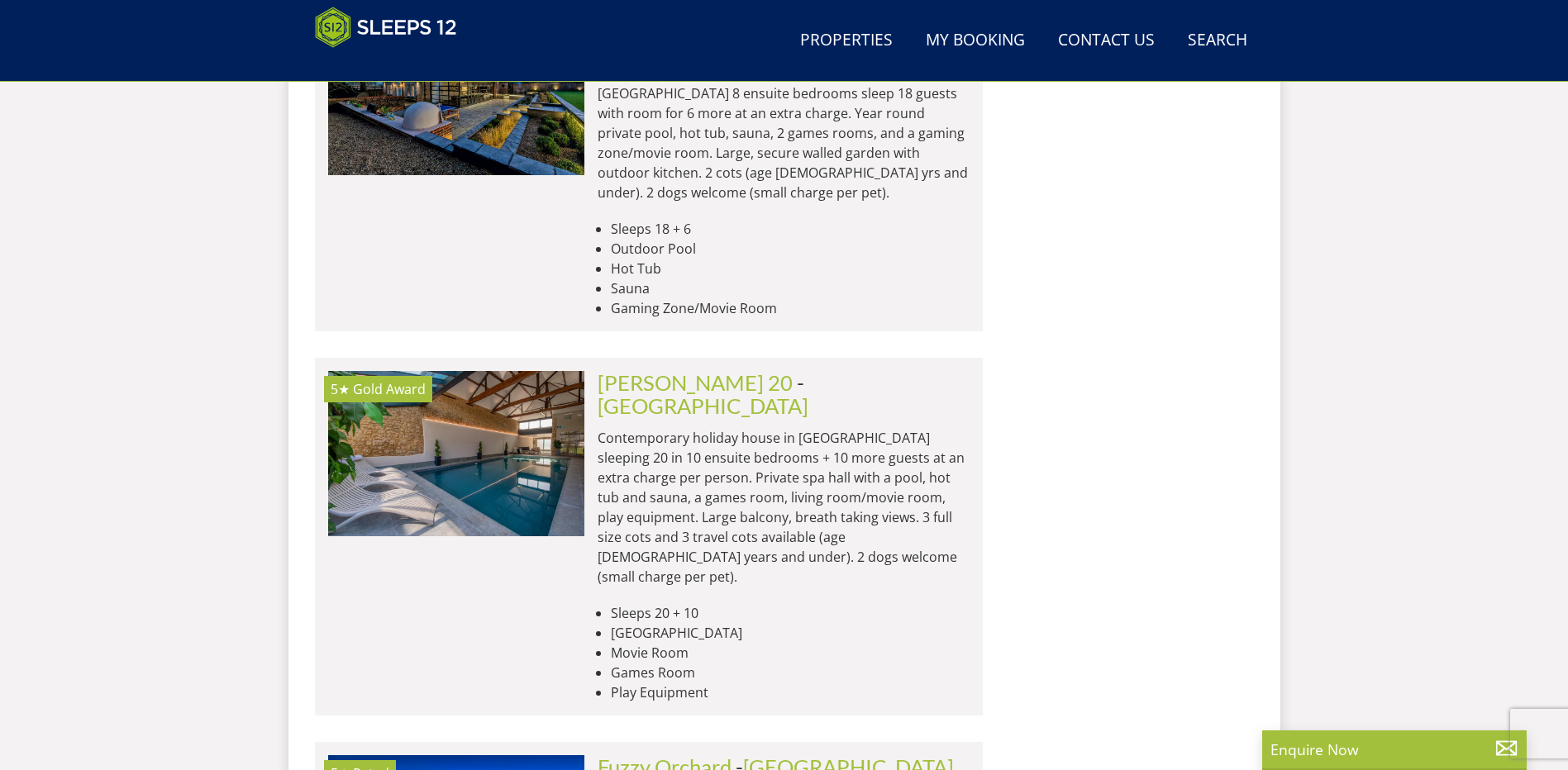
scroll to position [4642, 0]
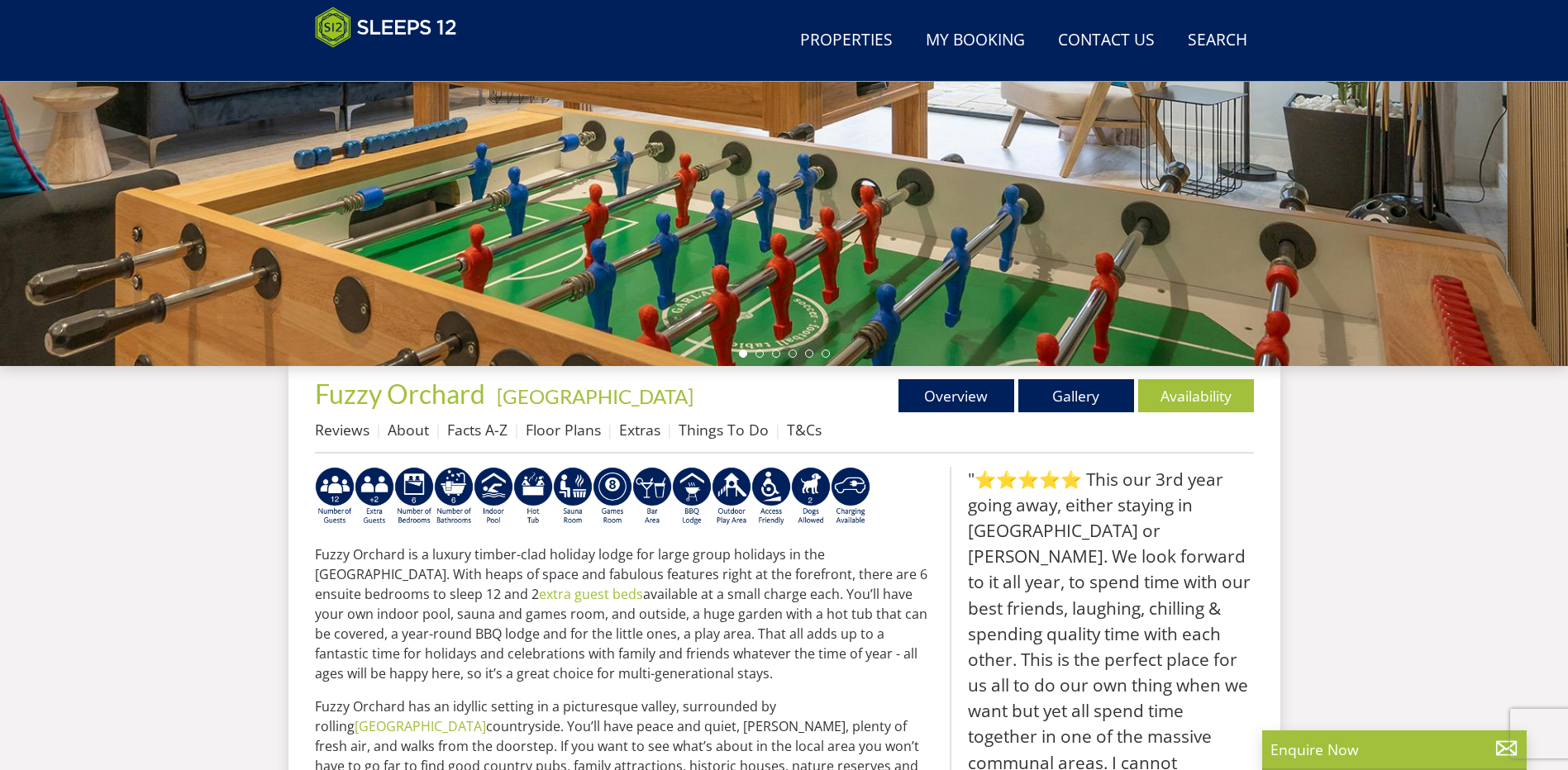
scroll to position [349, 0]
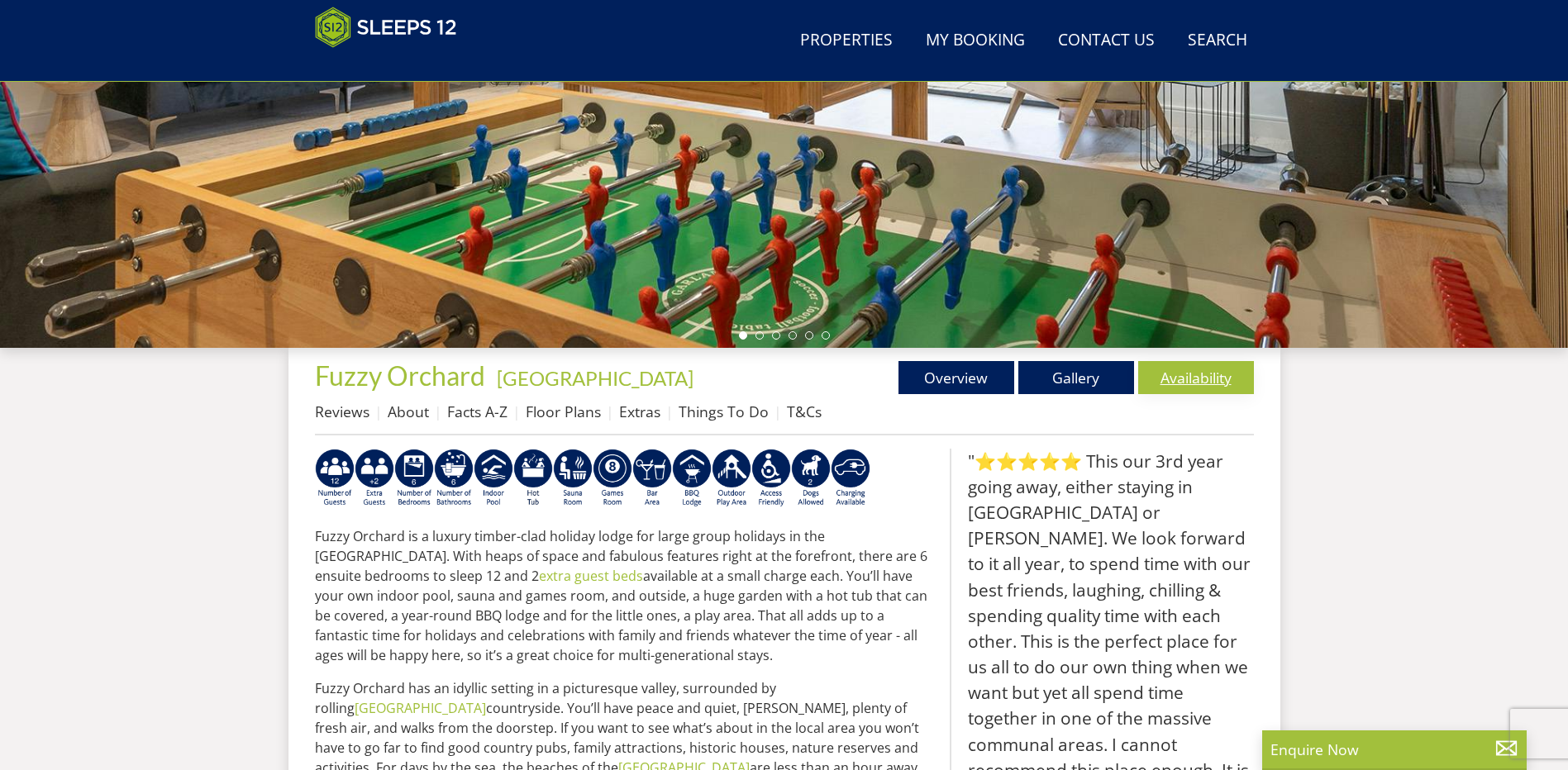
click at [1188, 380] on link "Availability" at bounding box center [1195, 377] width 116 height 33
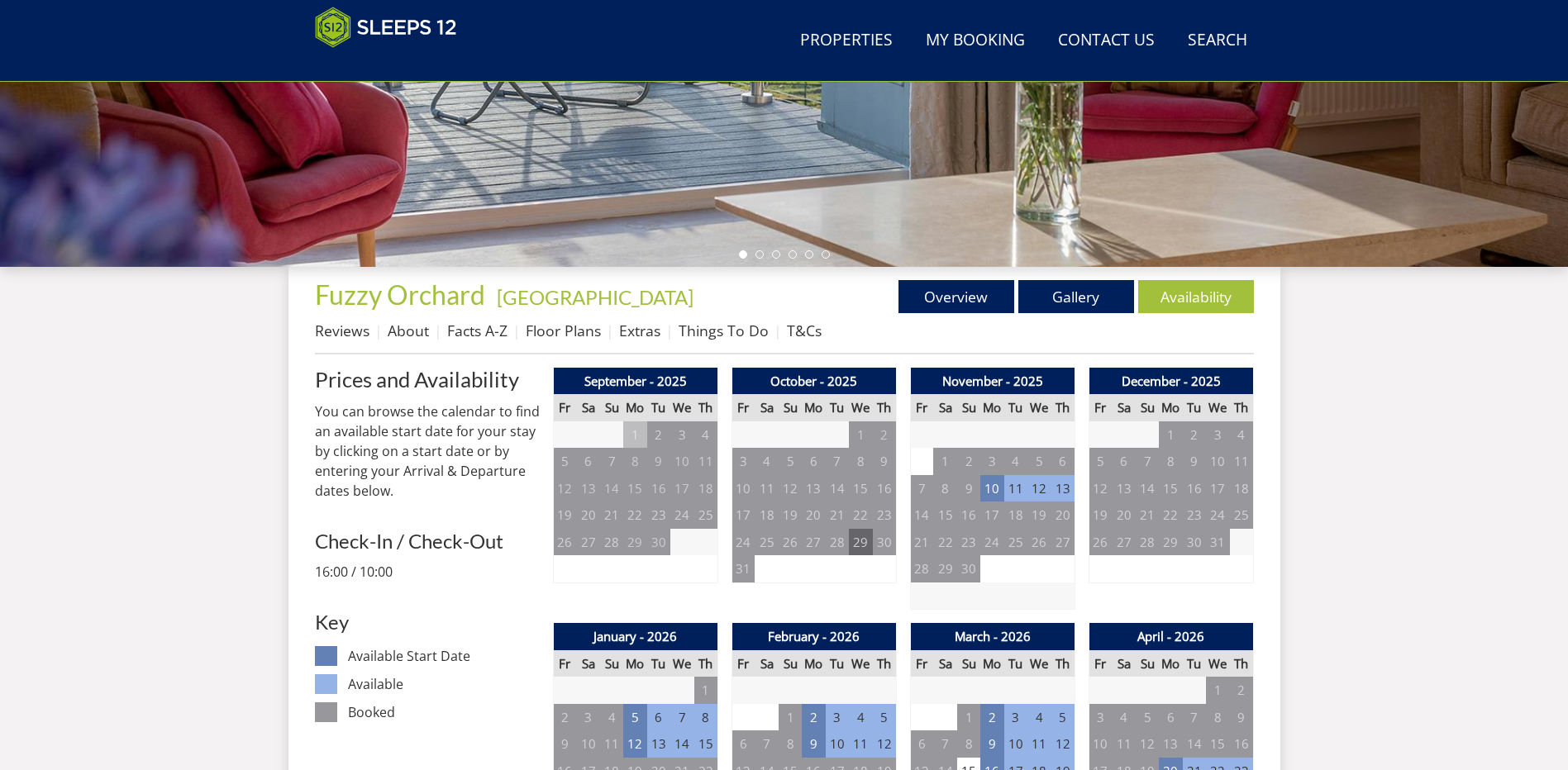
scroll to position [438, 0]
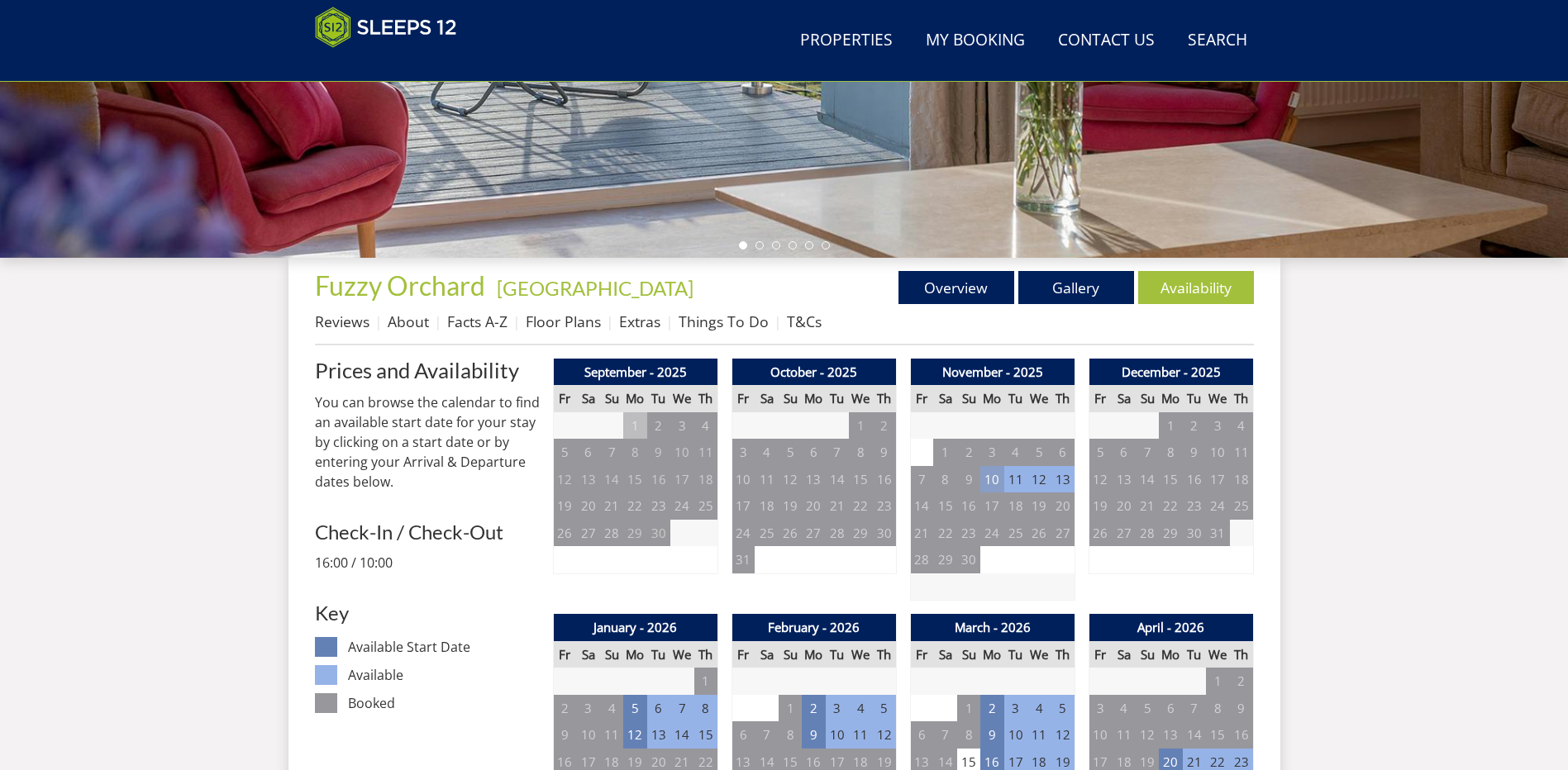
click at [987, 481] on td "10" at bounding box center [992, 480] width 23 height 27
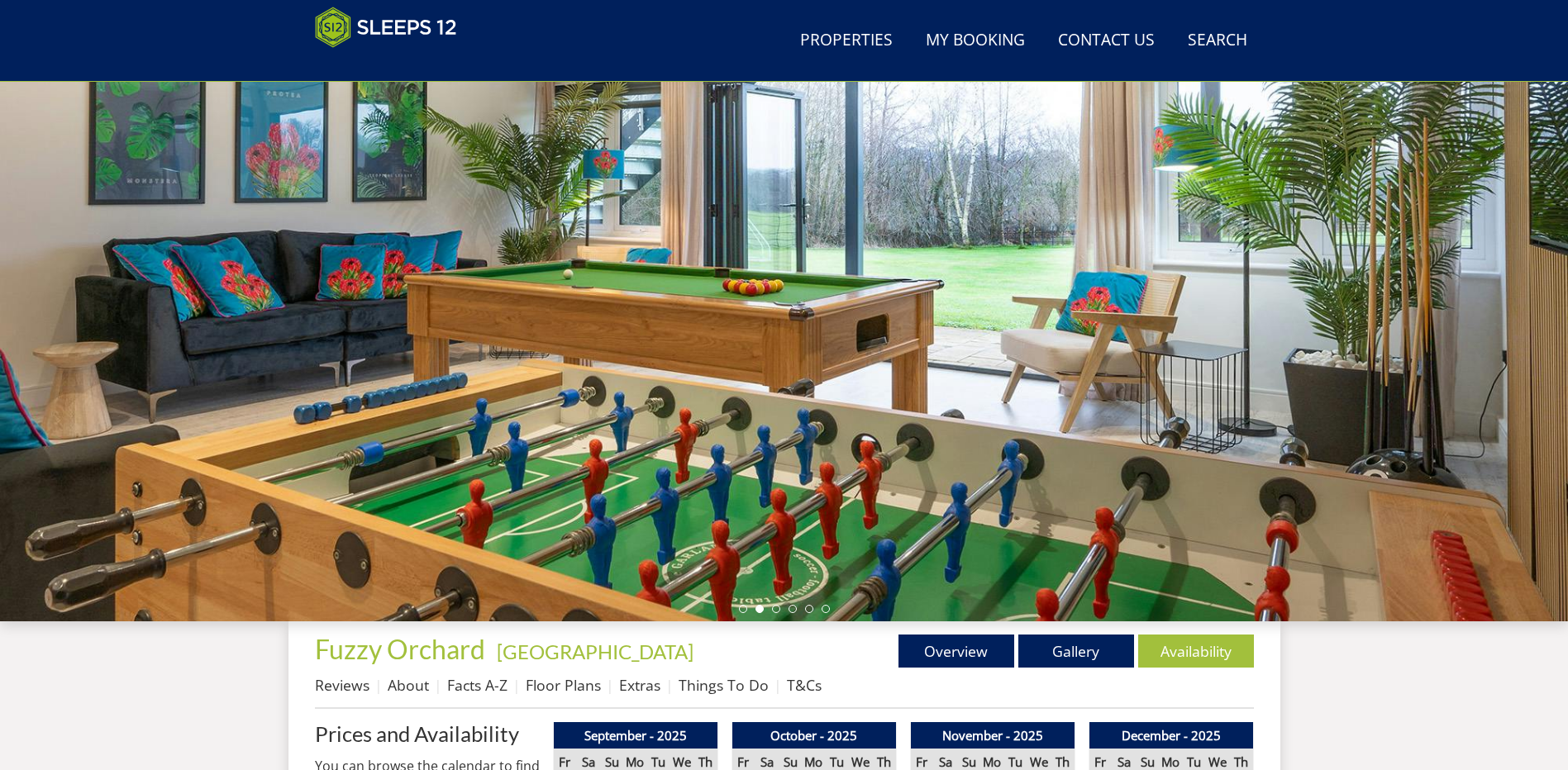
scroll to position [190, 0]
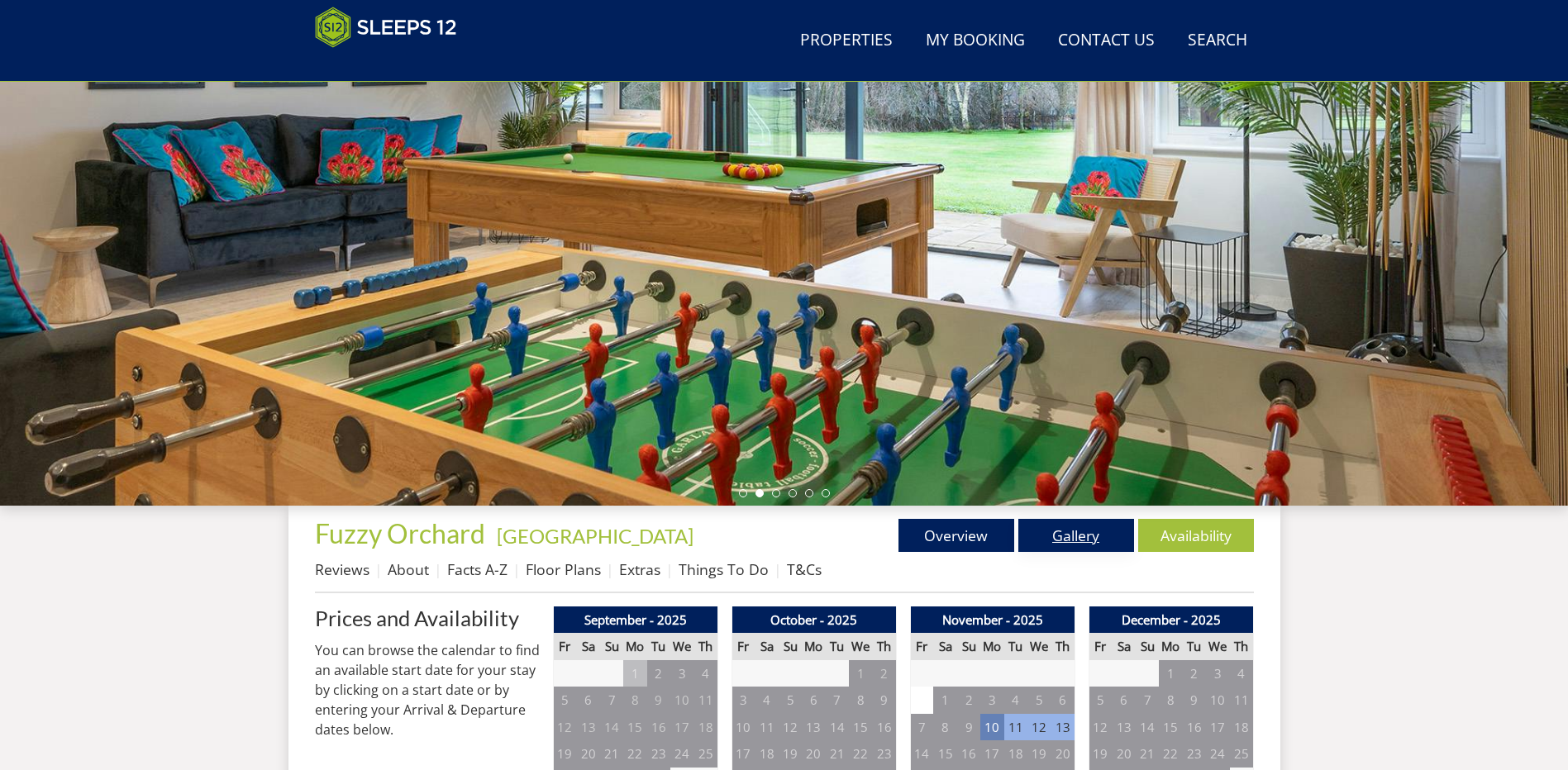
click at [1121, 527] on link "Gallery" at bounding box center [1076, 535] width 116 height 33
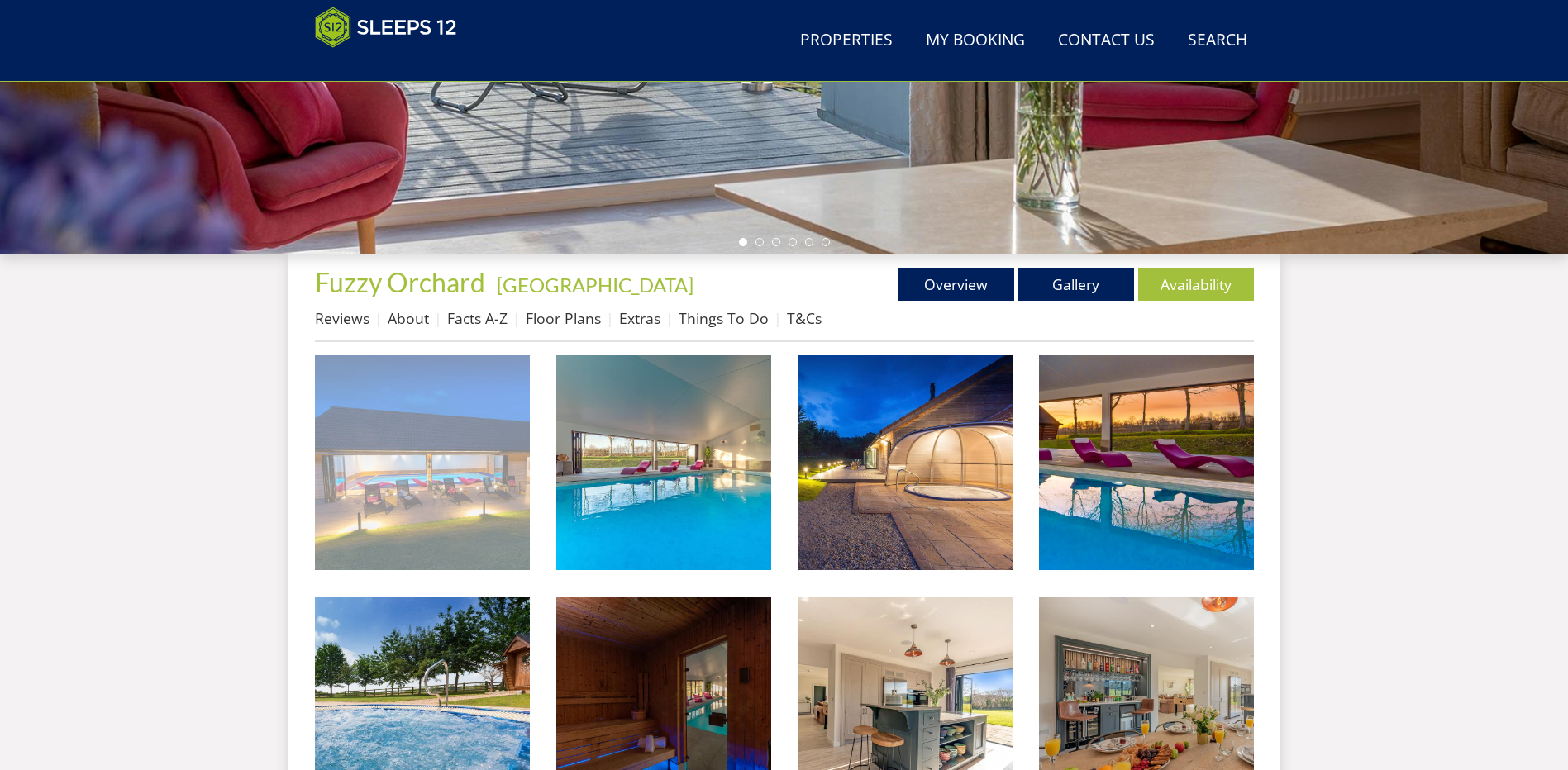
scroll to position [444, 0]
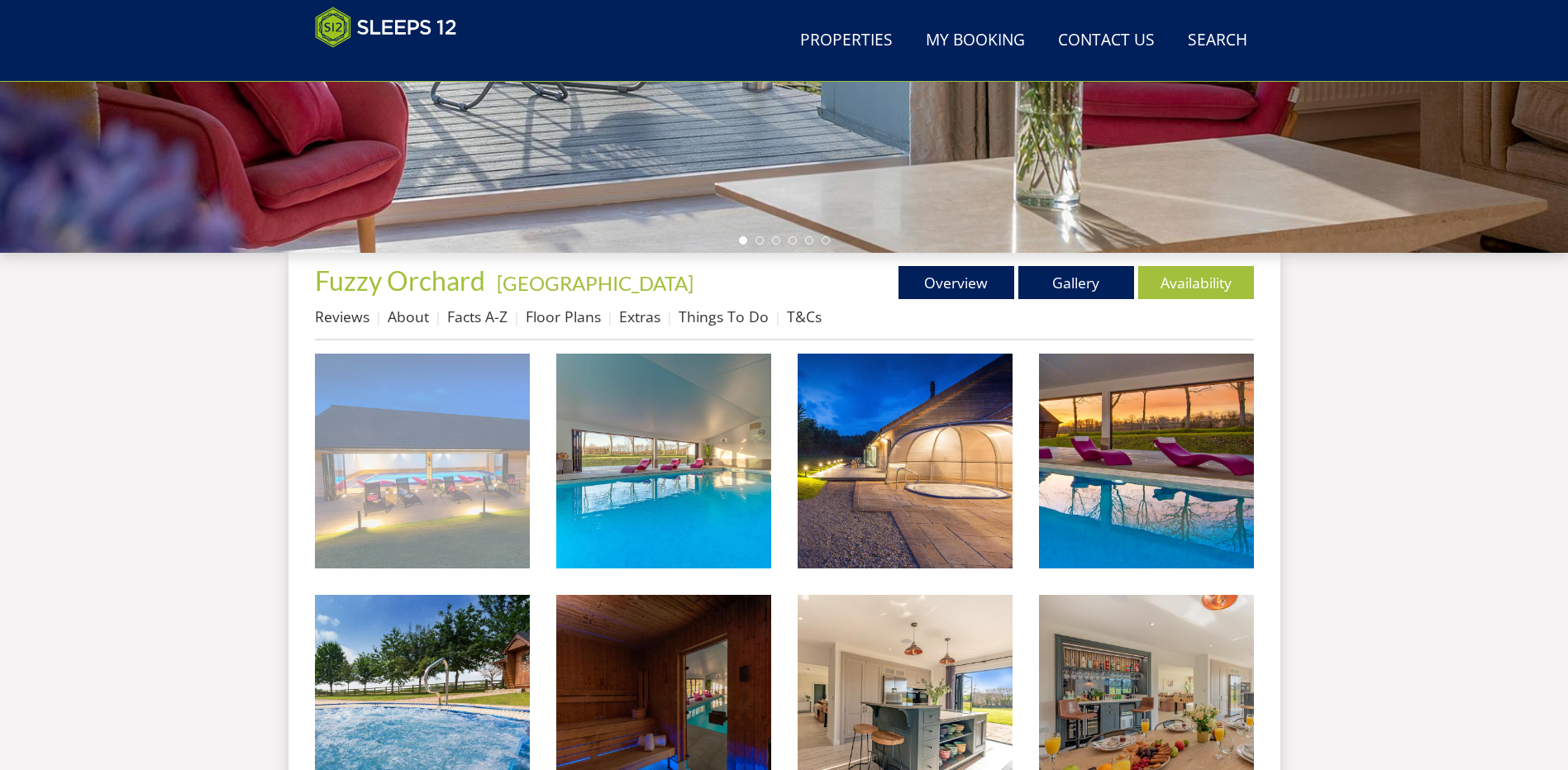
click at [422, 491] on img at bounding box center [421, 461] width 215 height 215
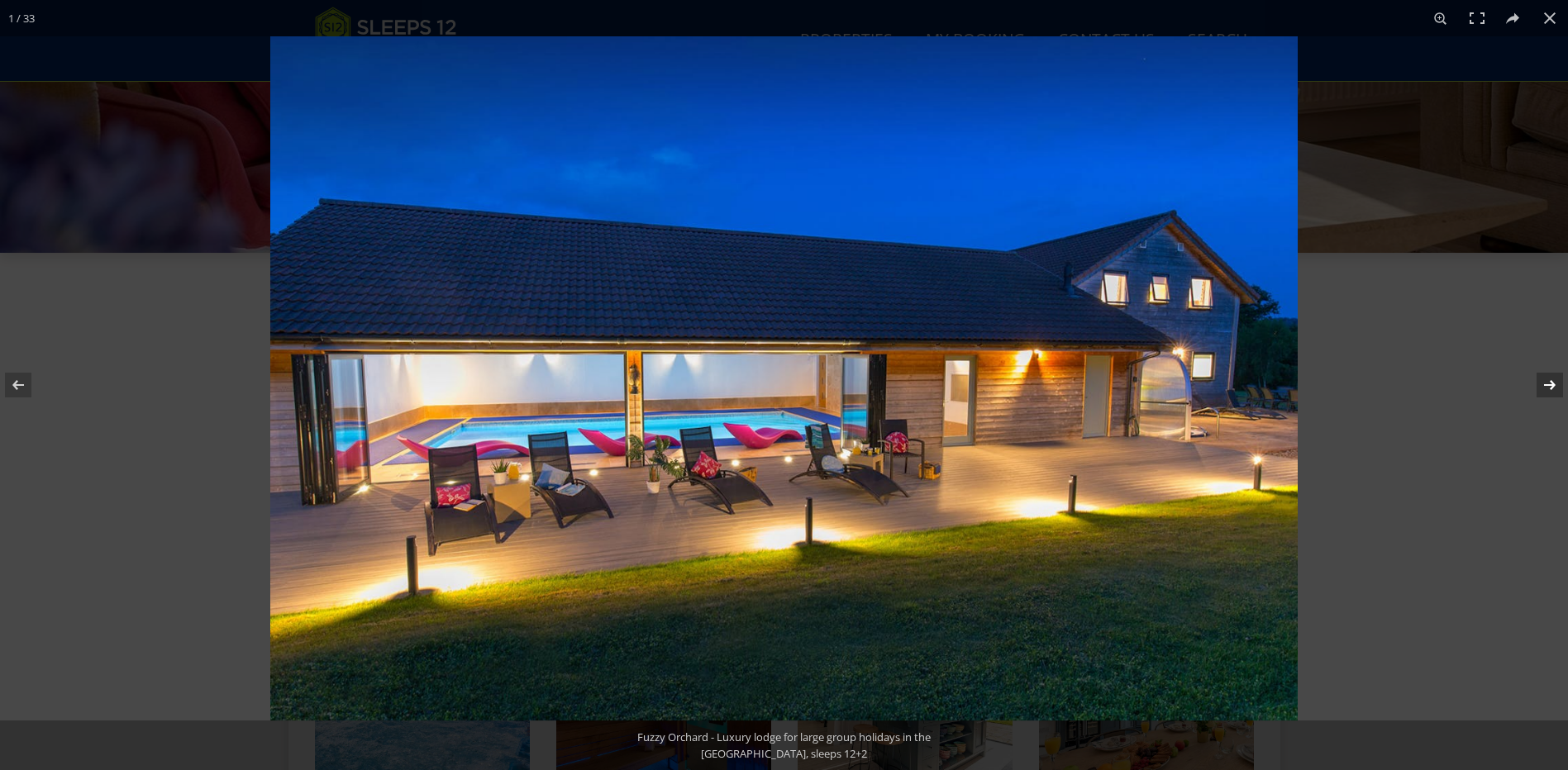
click at [1539, 380] on button at bounding box center [1538, 385] width 58 height 83
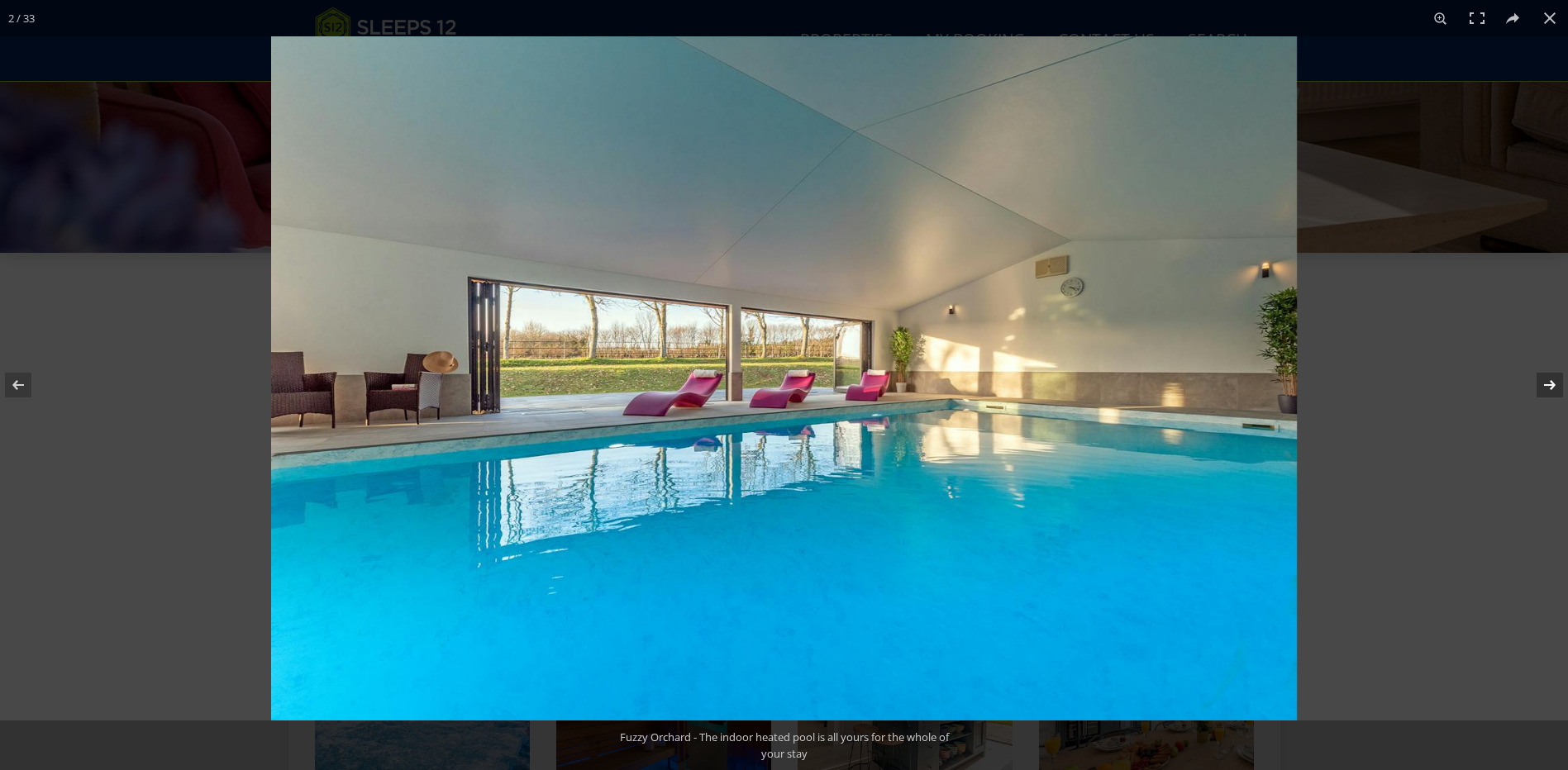
click at [1539, 380] on button at bounding box center [1538, 385] width 58 height 83
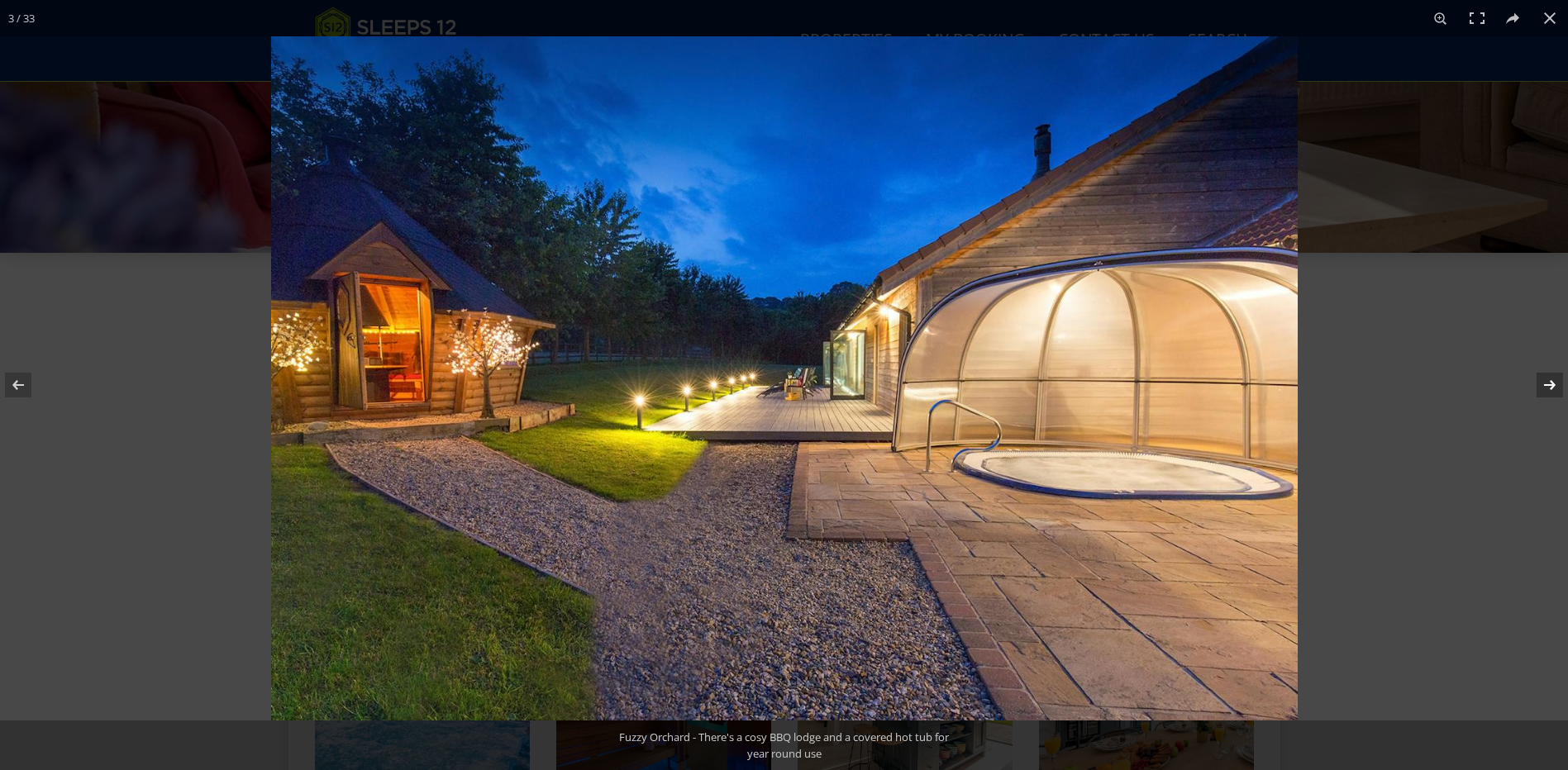
click at [1539, 380] on button at bounding box center [1538, 385] width 58 height 83
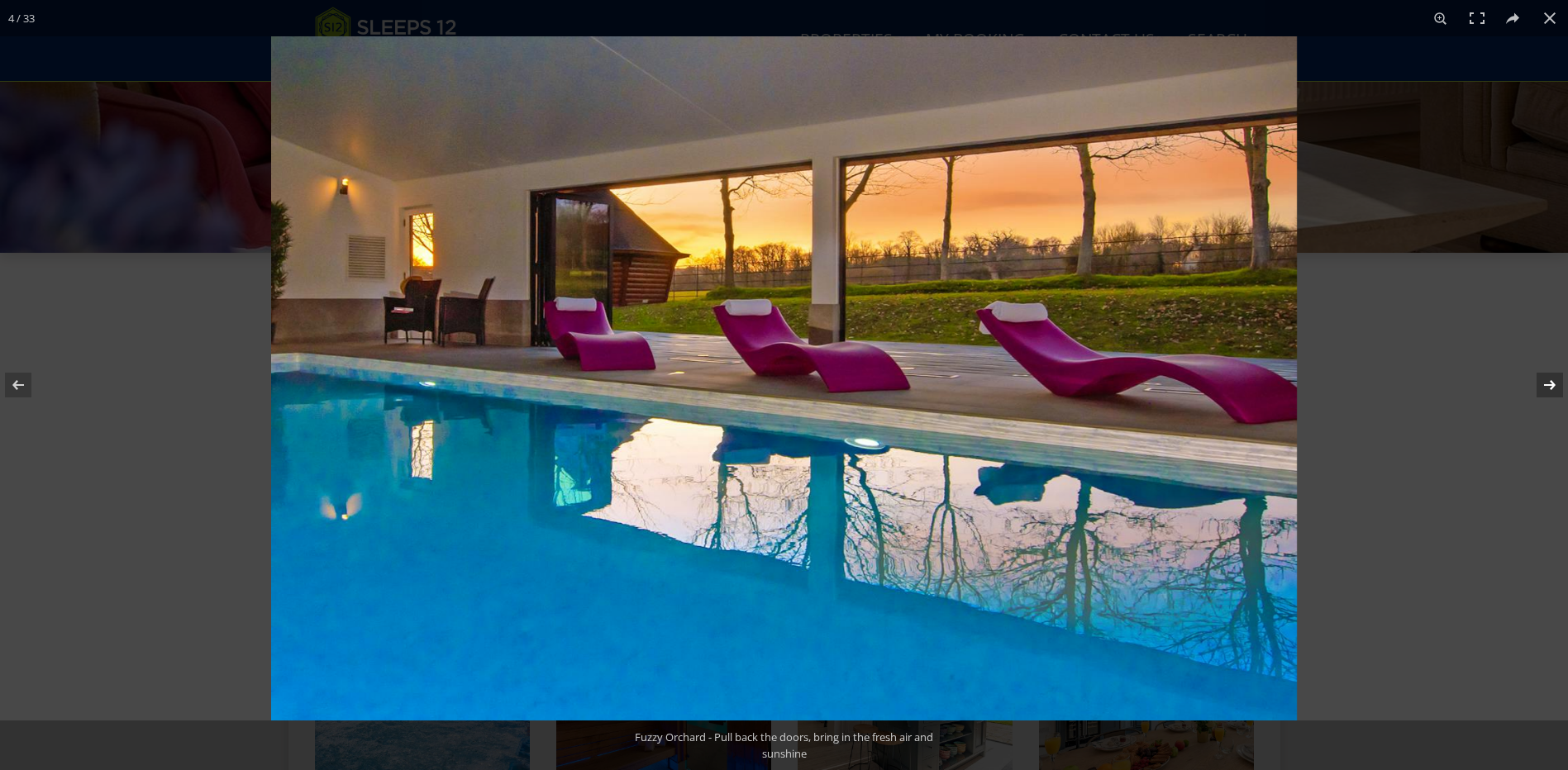
click at [1539, 380] on button at bounding box center [1538, 385] width 58 height 83
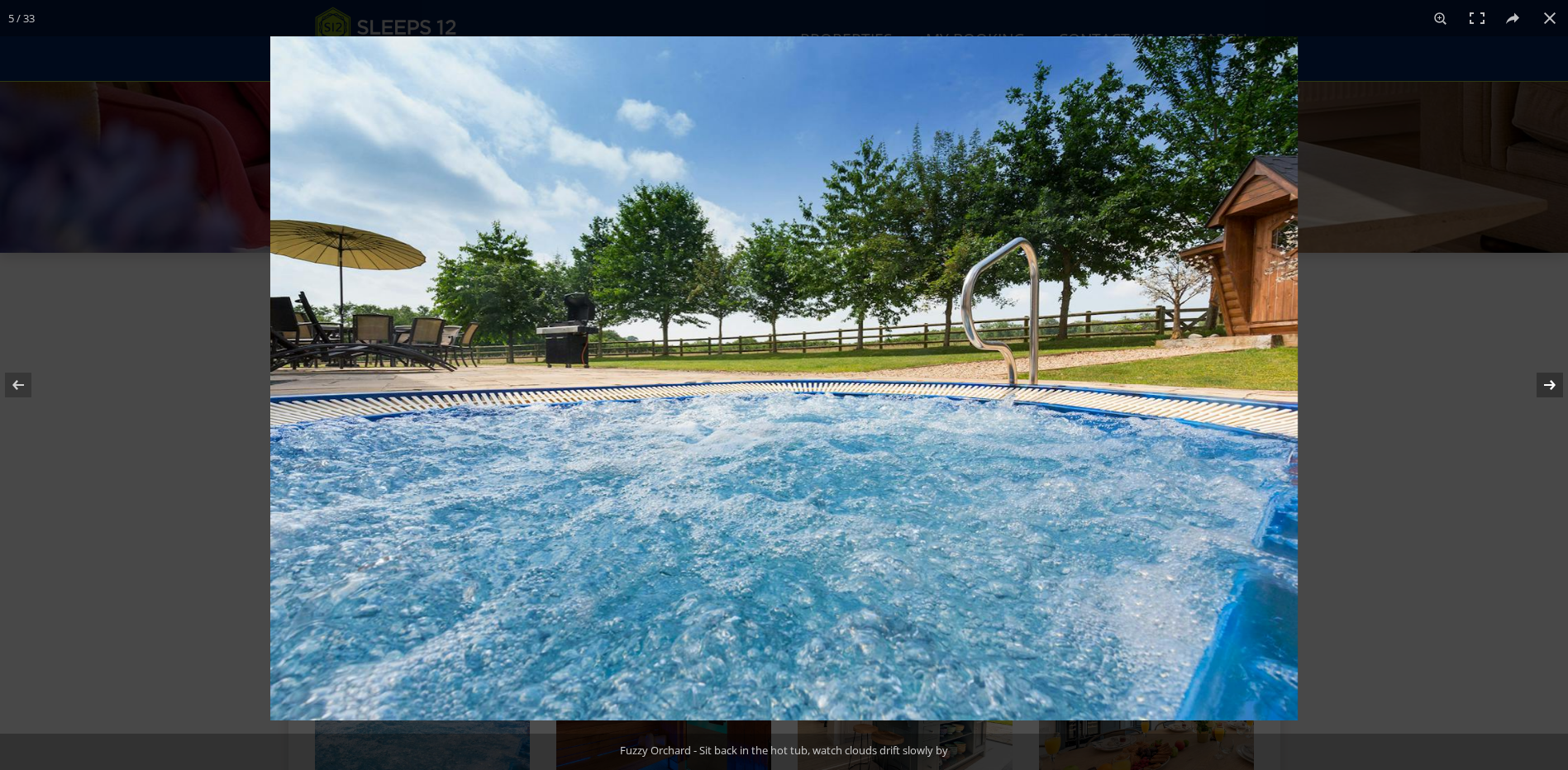
click at [1539, 380] on button at bounding box center [1538, 385] width 58 height 83
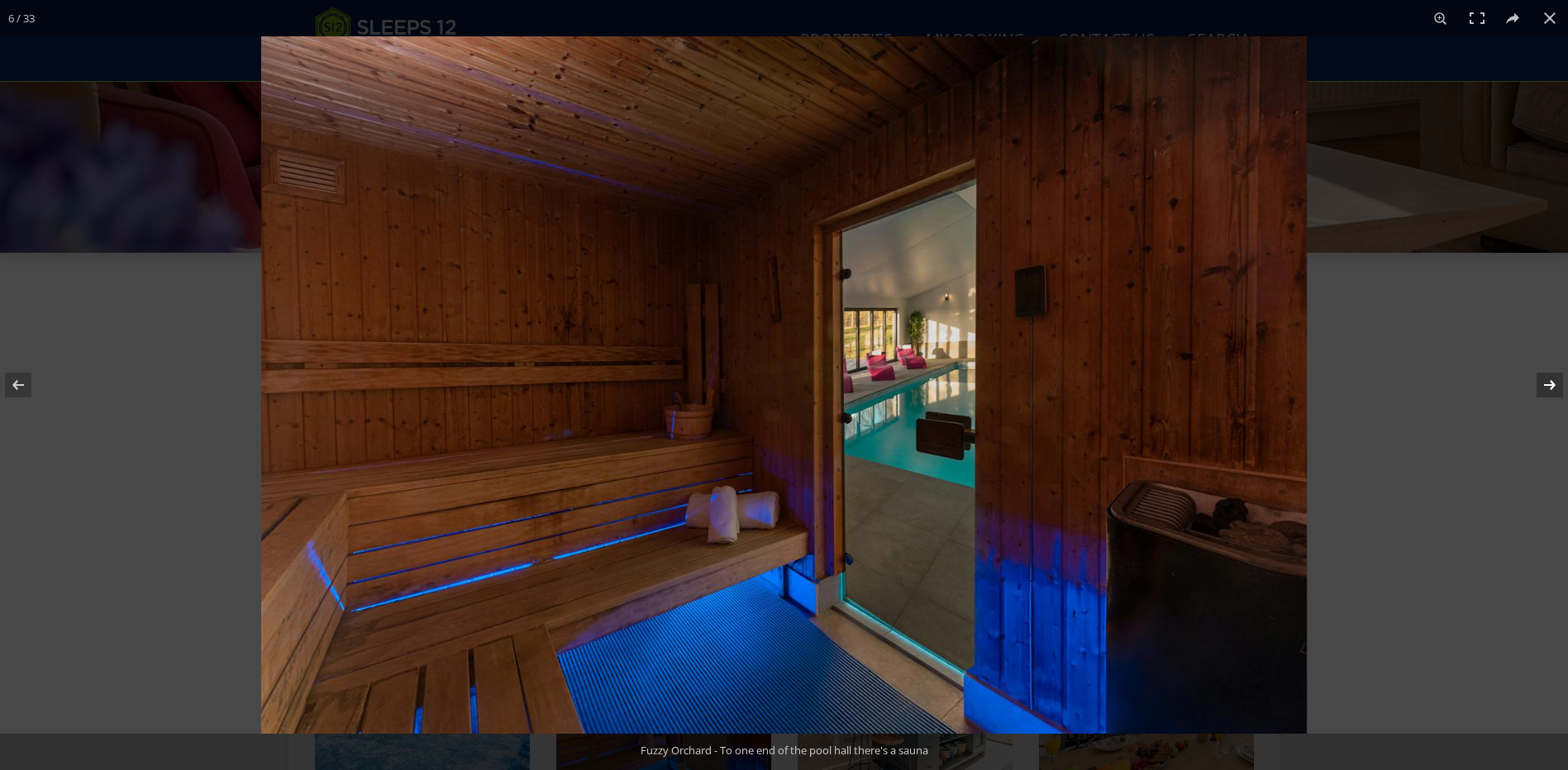
click at [1539, 380] on button at bounding box center [1538, 385] width 58 height 83
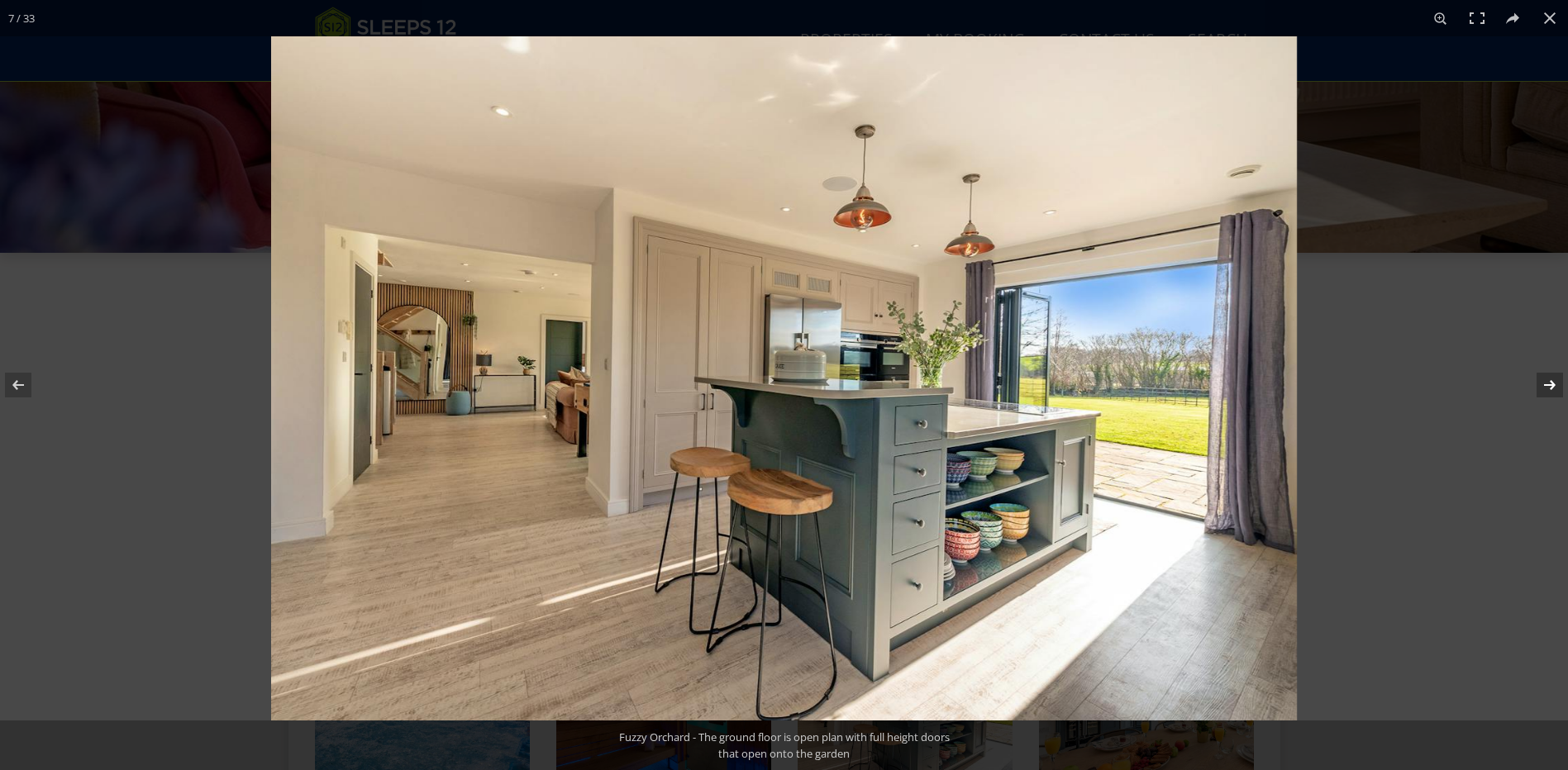
click at [1539, 380] on button at bounding box center [1538, 385] width 58 height 83
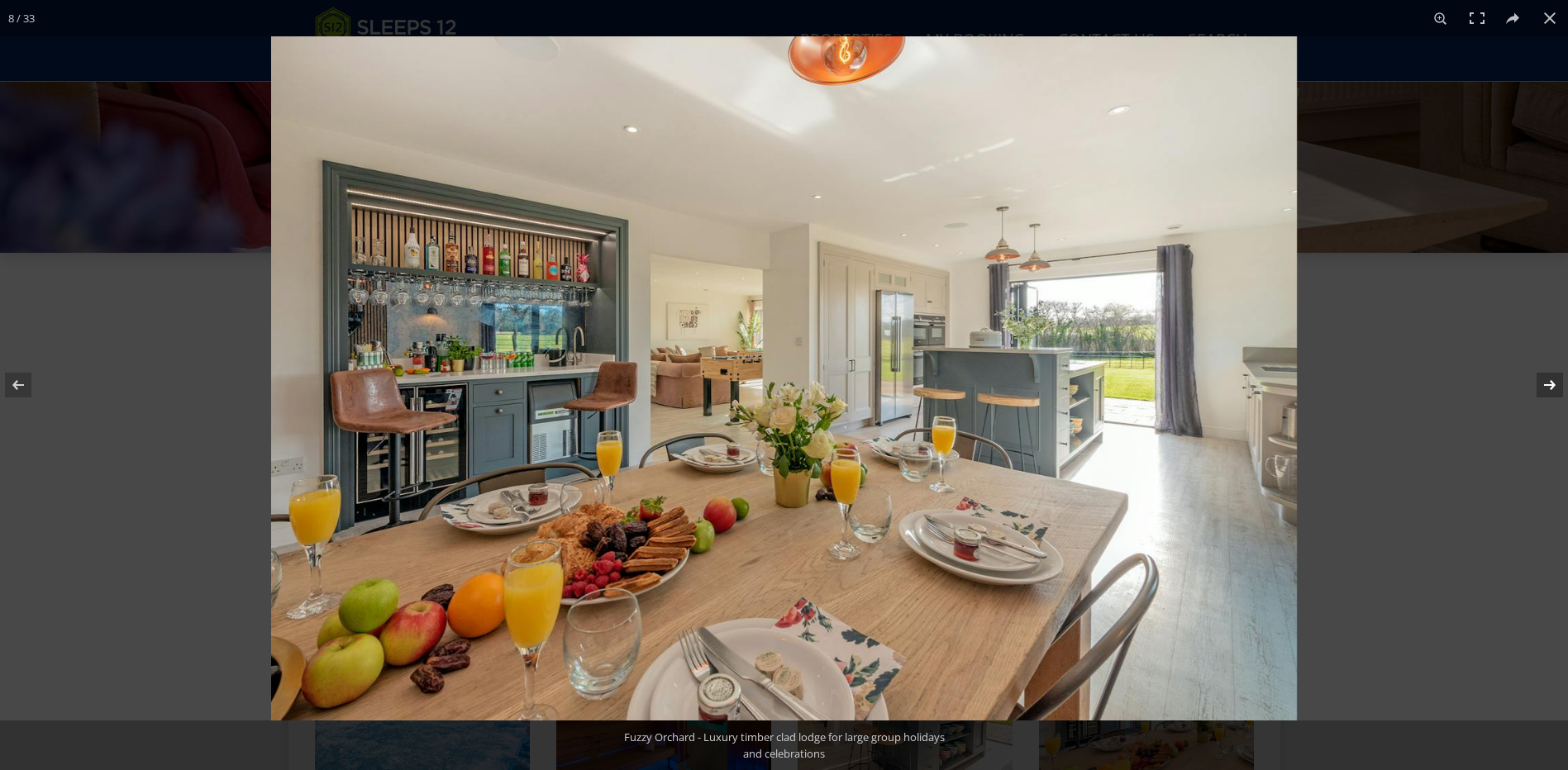
click at [1539, 380] on button at bounding box center [1538, 385] width 58 height 83
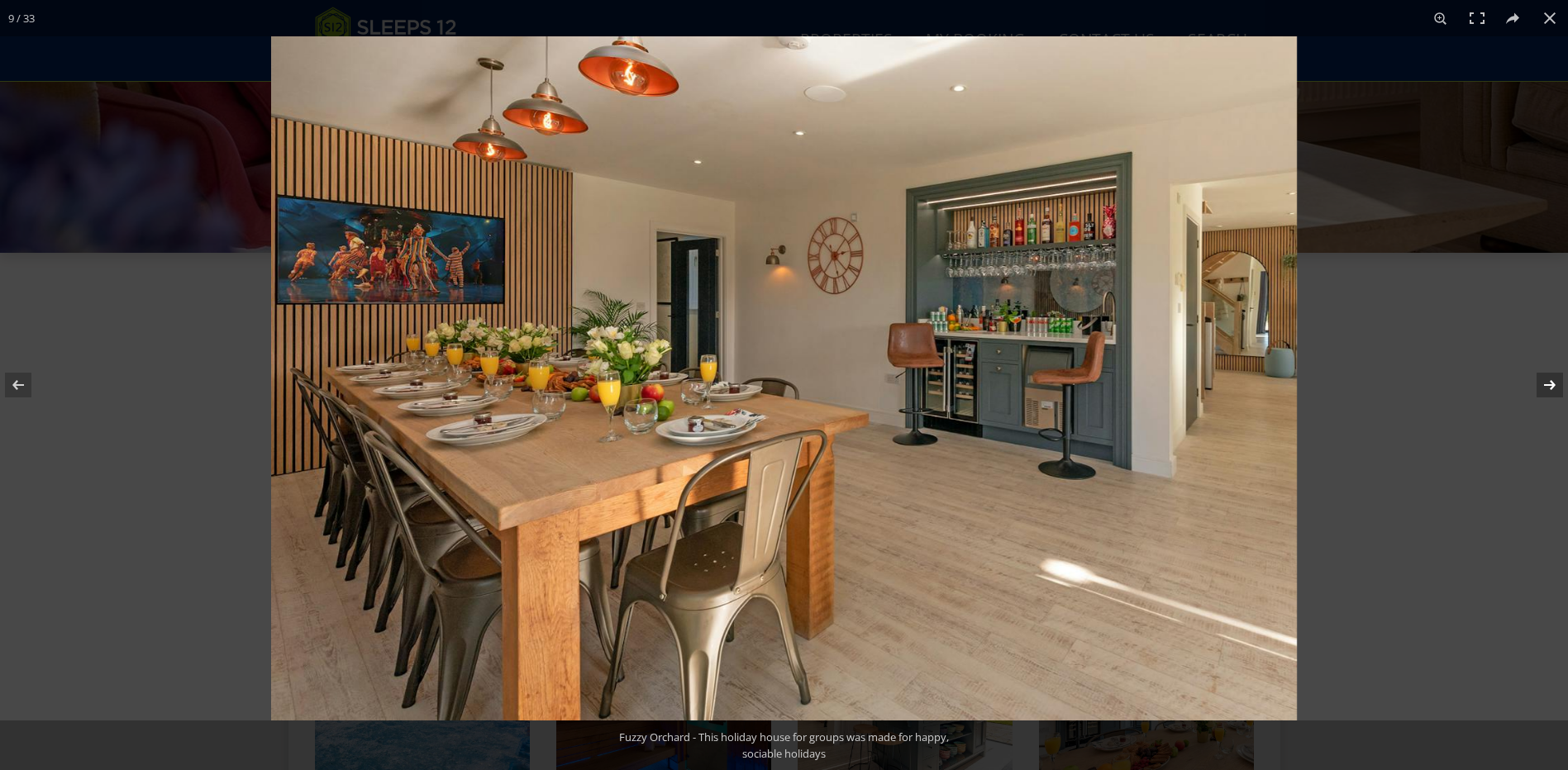
click at [1539, 380] on button at bounding box center [1538, 385] width 58 height 83
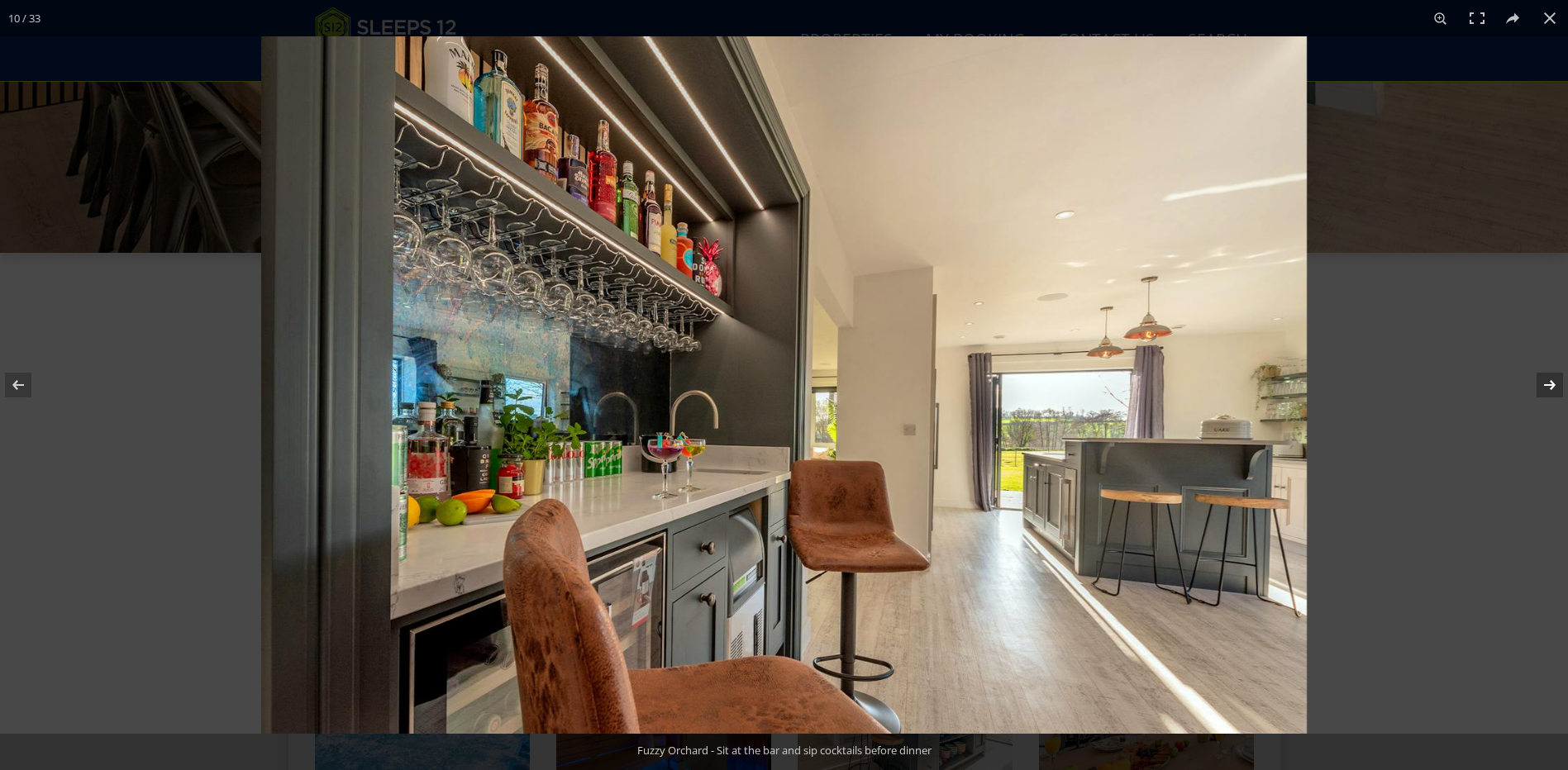
click at [1539, 380] on button at bounding box center [1538, 385] width 58 height 83
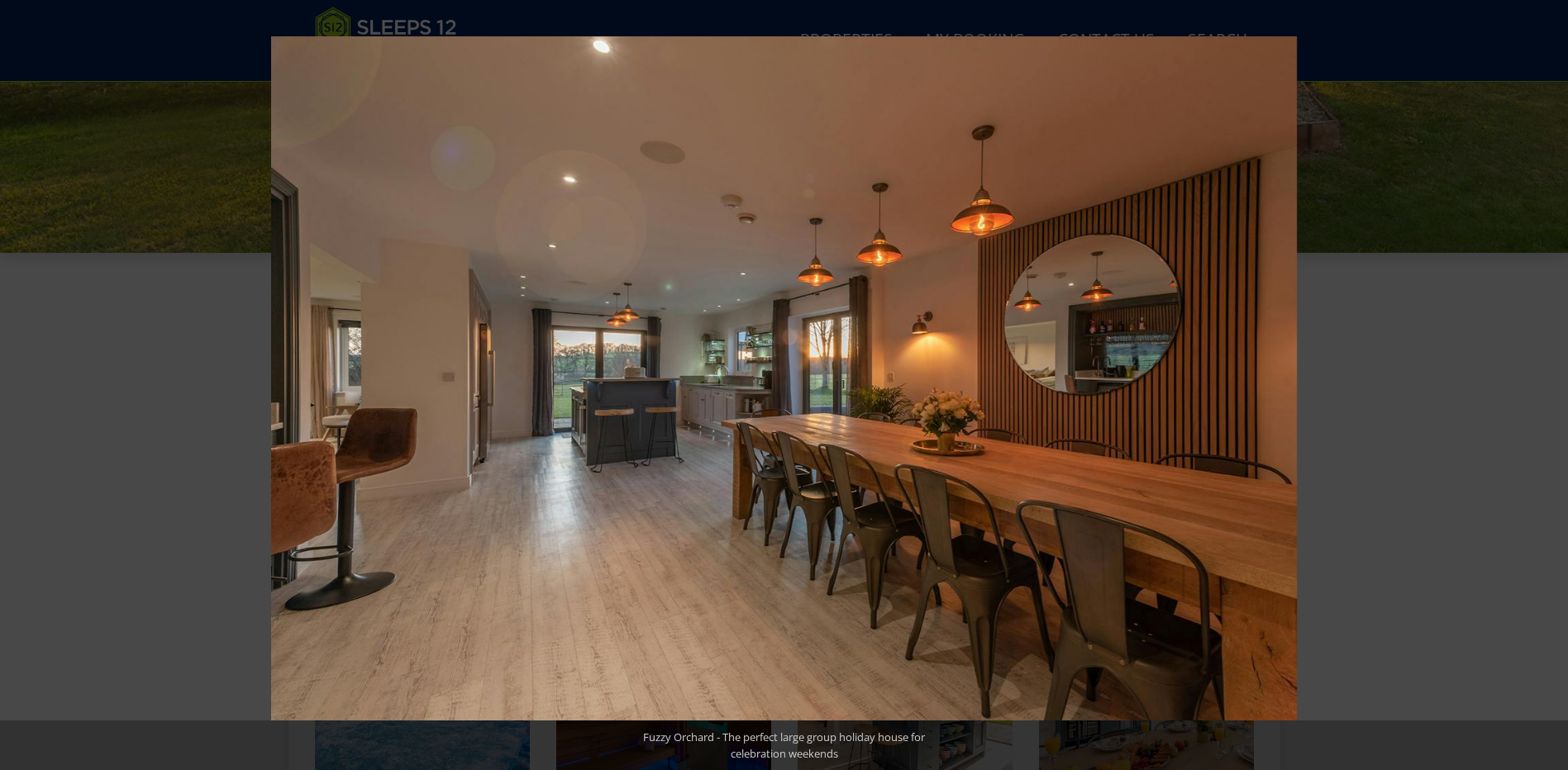
click at [1539, 380] on button at bounding box center [1538, 385] width 58 height 83
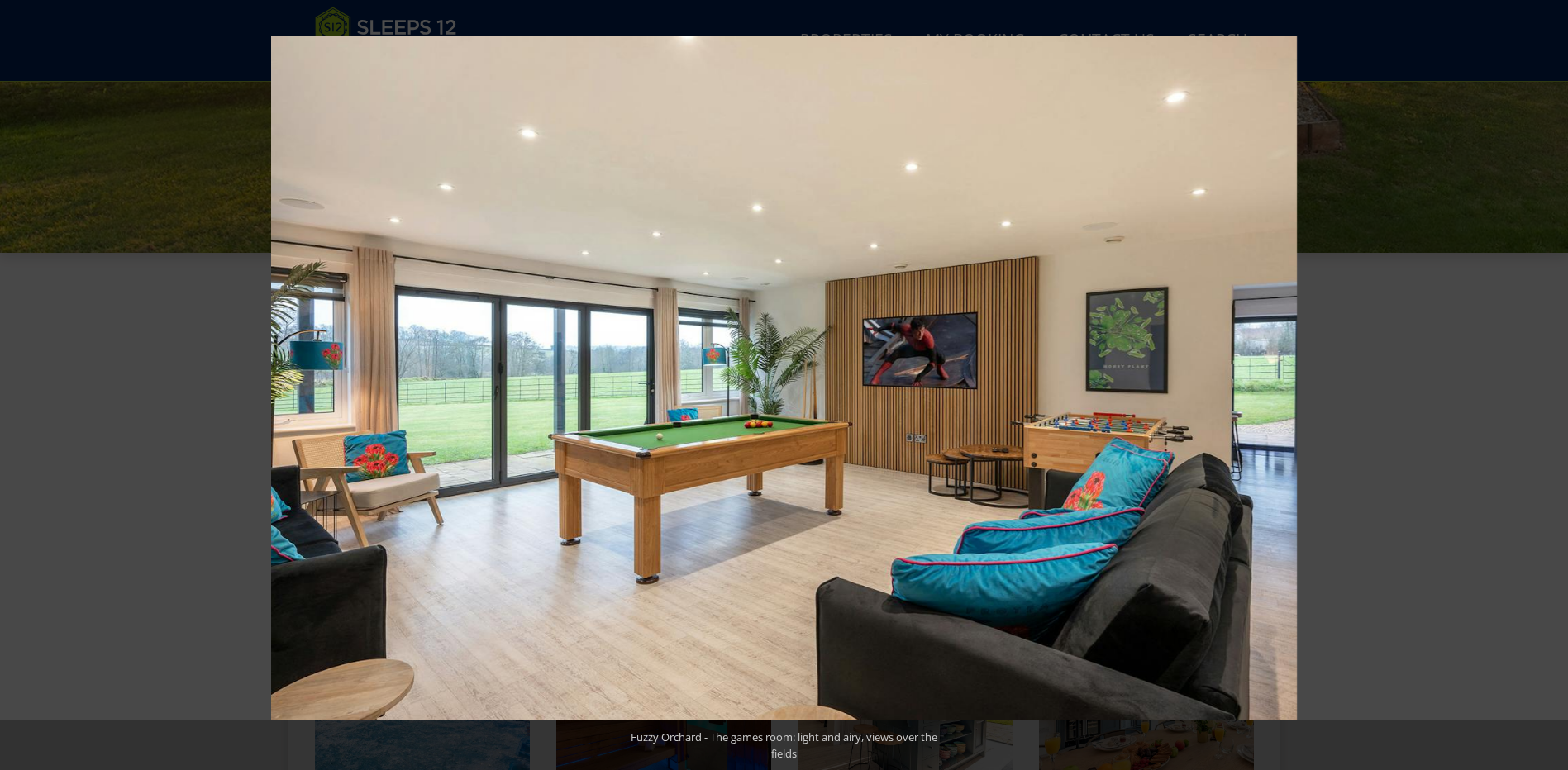
click at [1539, 380] on button at bounding box center [1538, 385] width 58 height 83
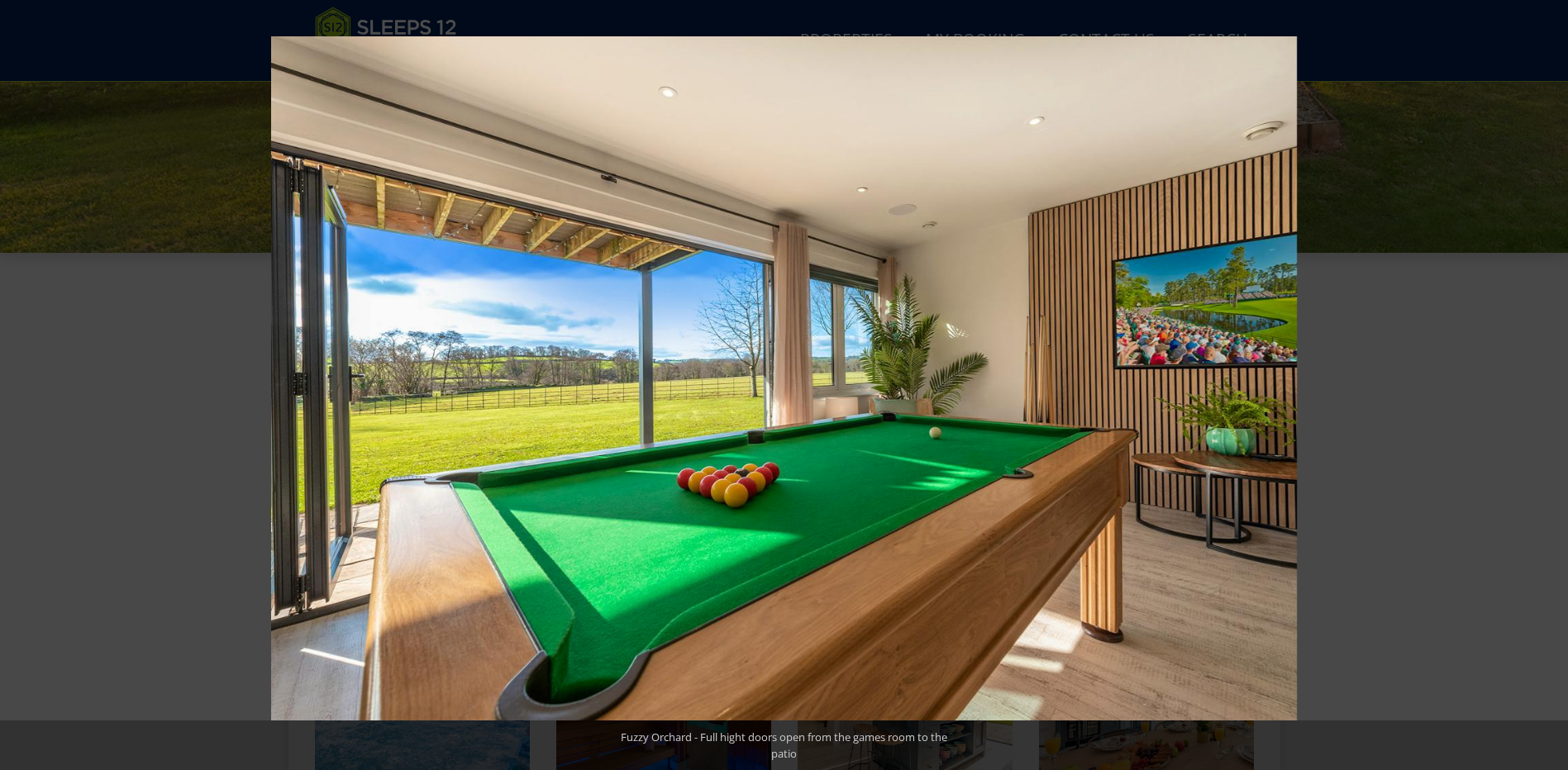
click at [1539, 380] on button at bounding box center [1538, 385] width 58 height 83
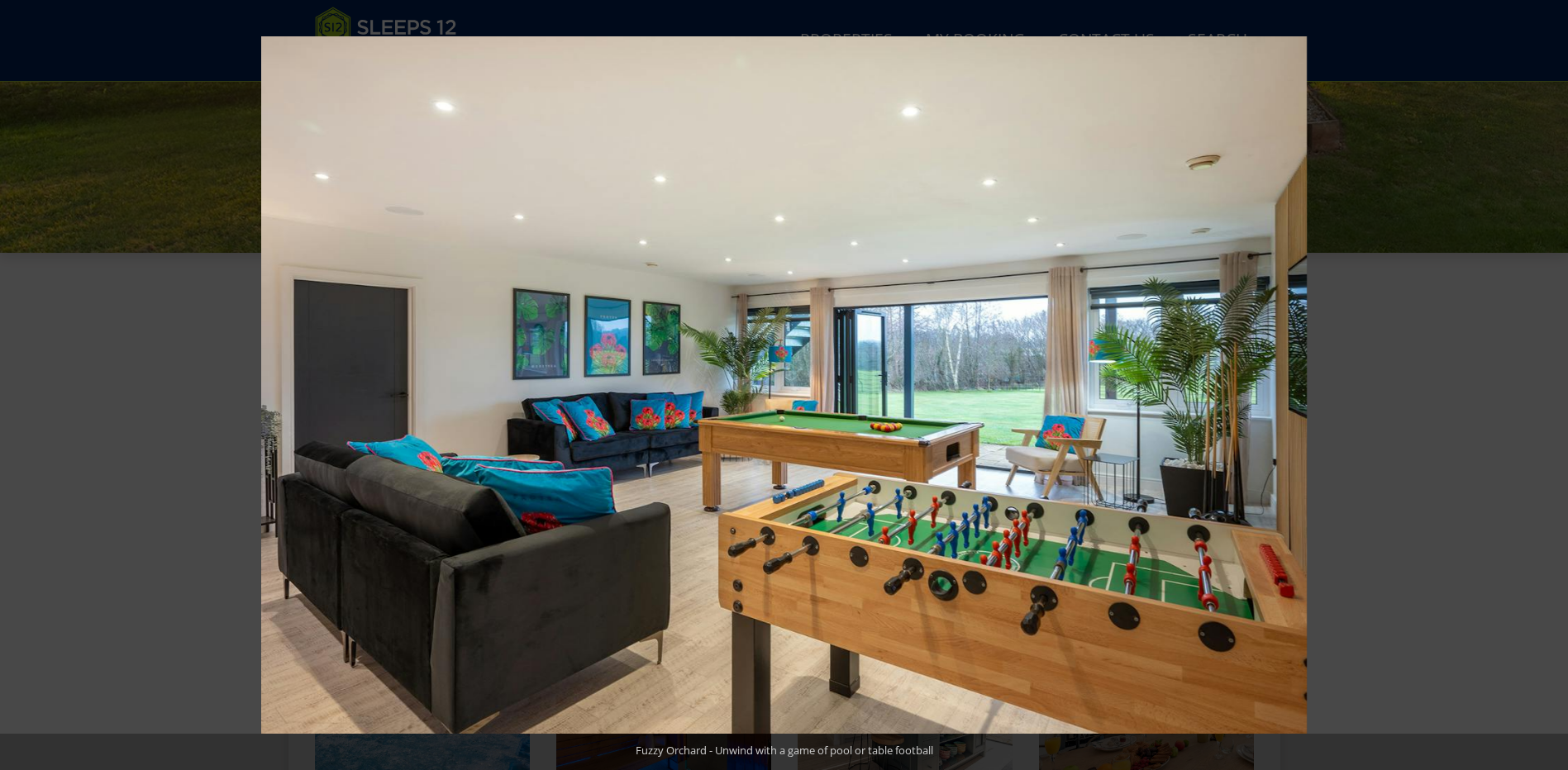
click at [1539, 380] on button at bounding box center [1538, 385] width 58 height 83
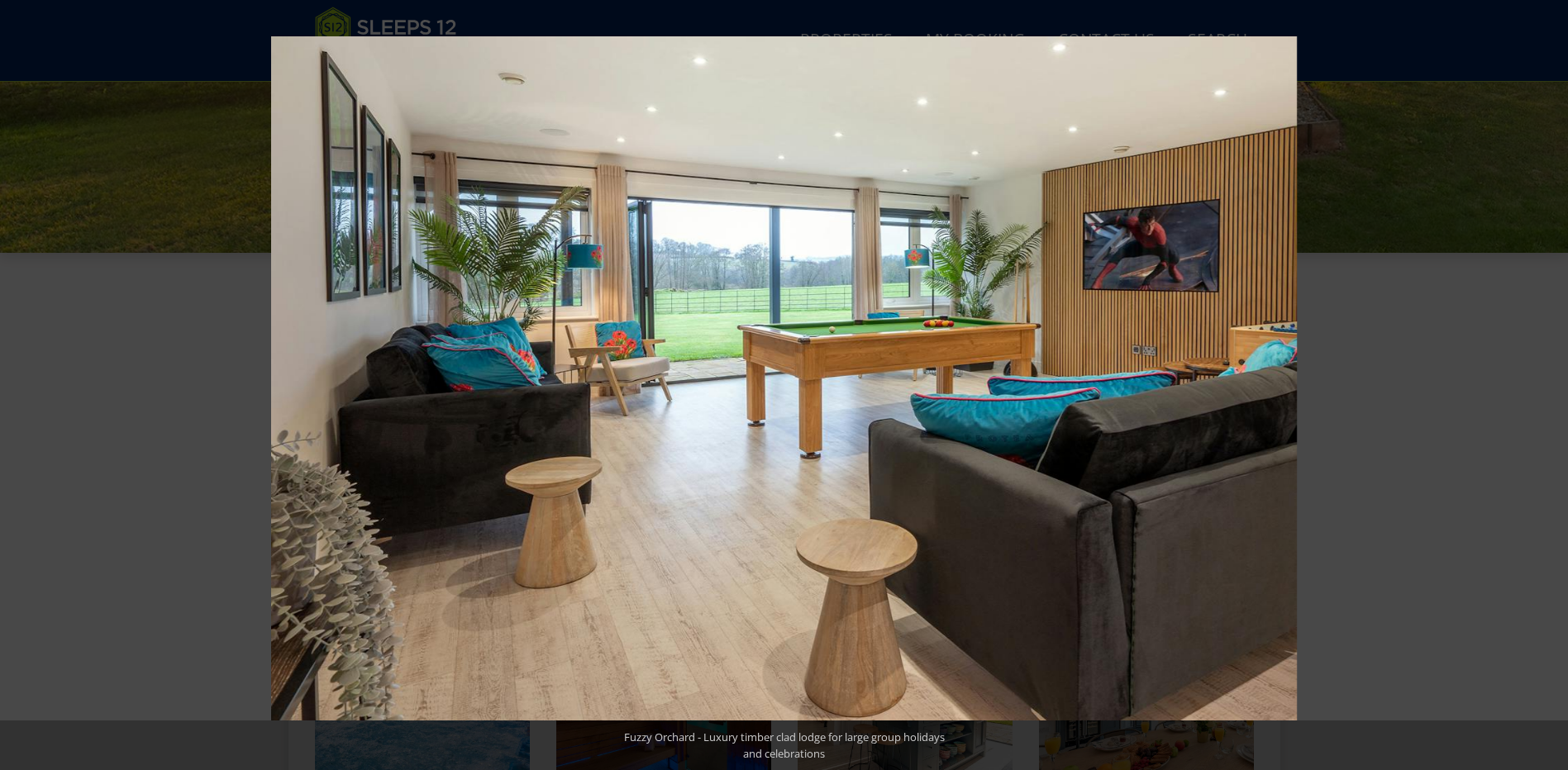
click at [1539, 380] on button at bounding box center [1538, 385] width 58 height 83
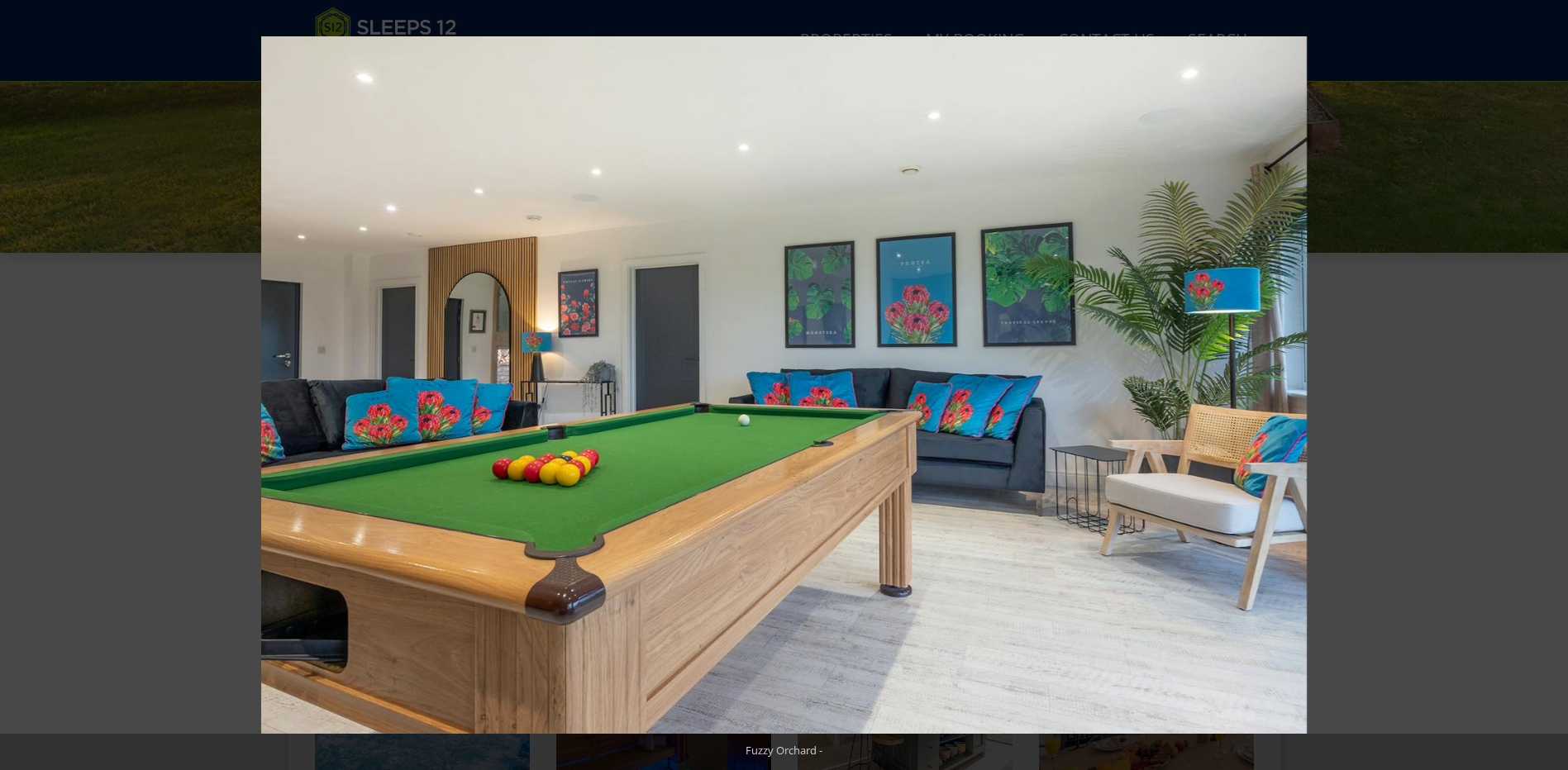
click at [1539, 380] on button at bounding box center [1538, 385] width 58 height 83
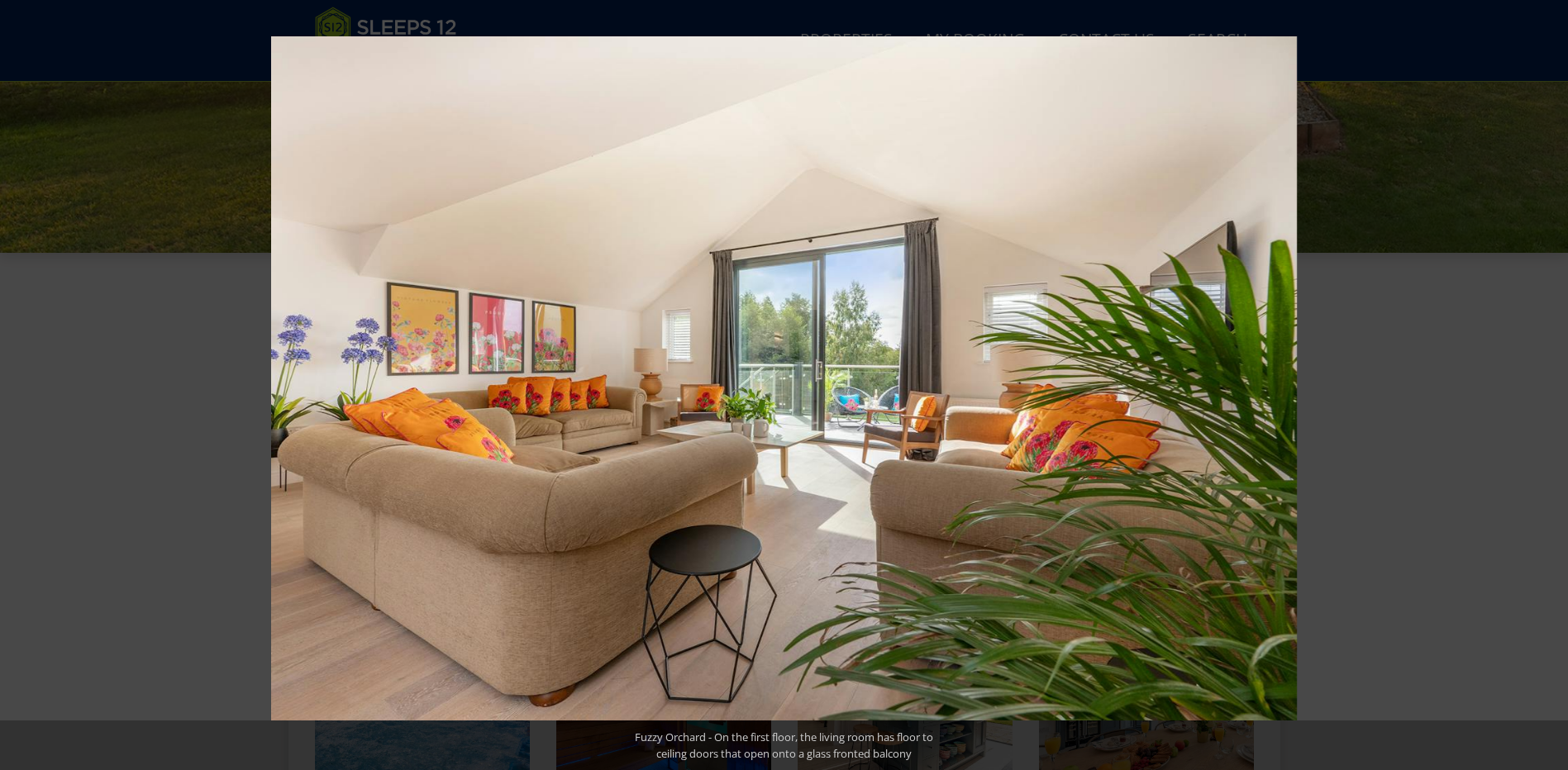
click at [1539, 380] on button at bounding box center [1538, 385] width 58 height 83
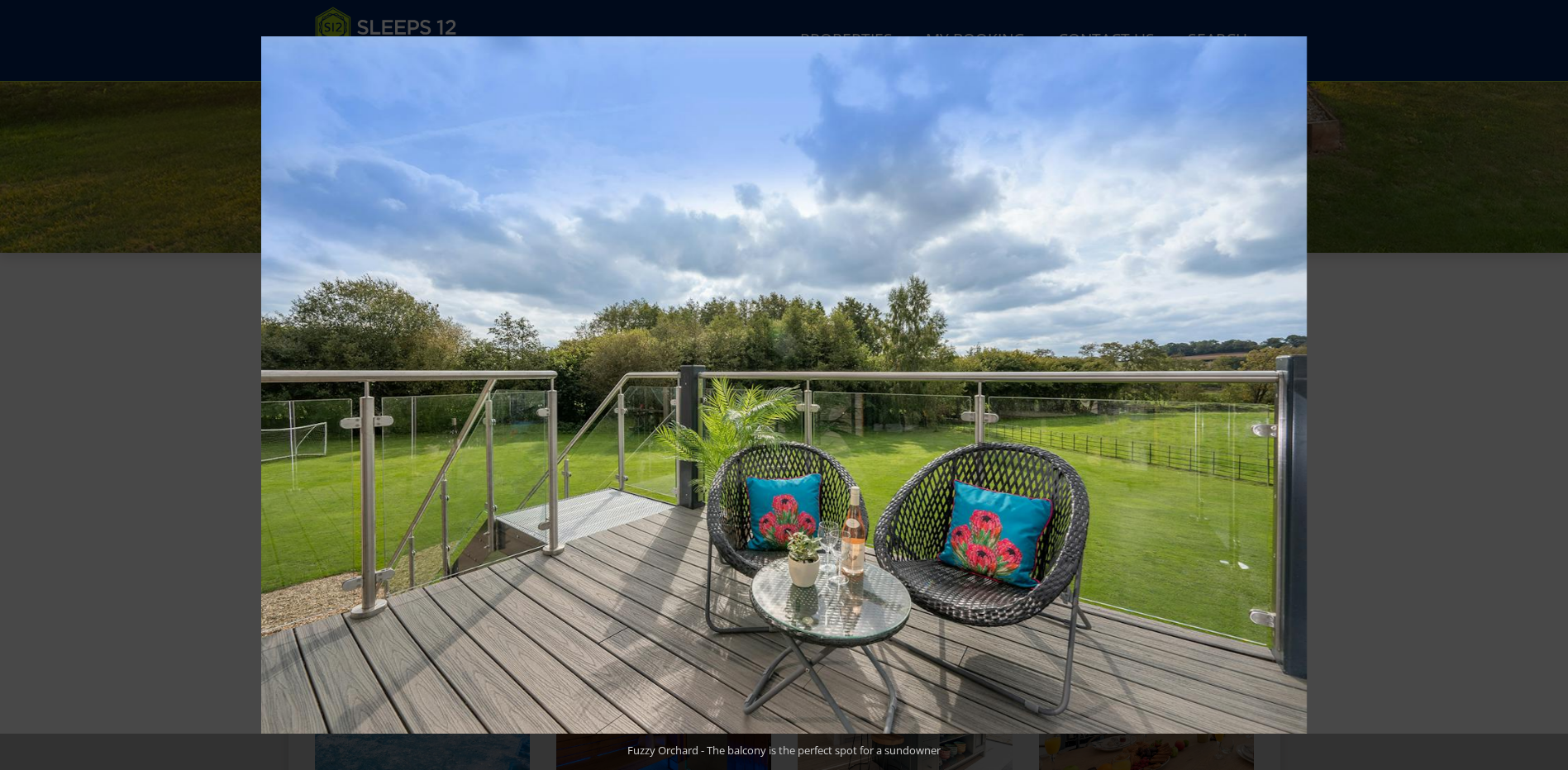
click at [1539, 380] on button at bounding box center [1538, 385] width 58 height 83
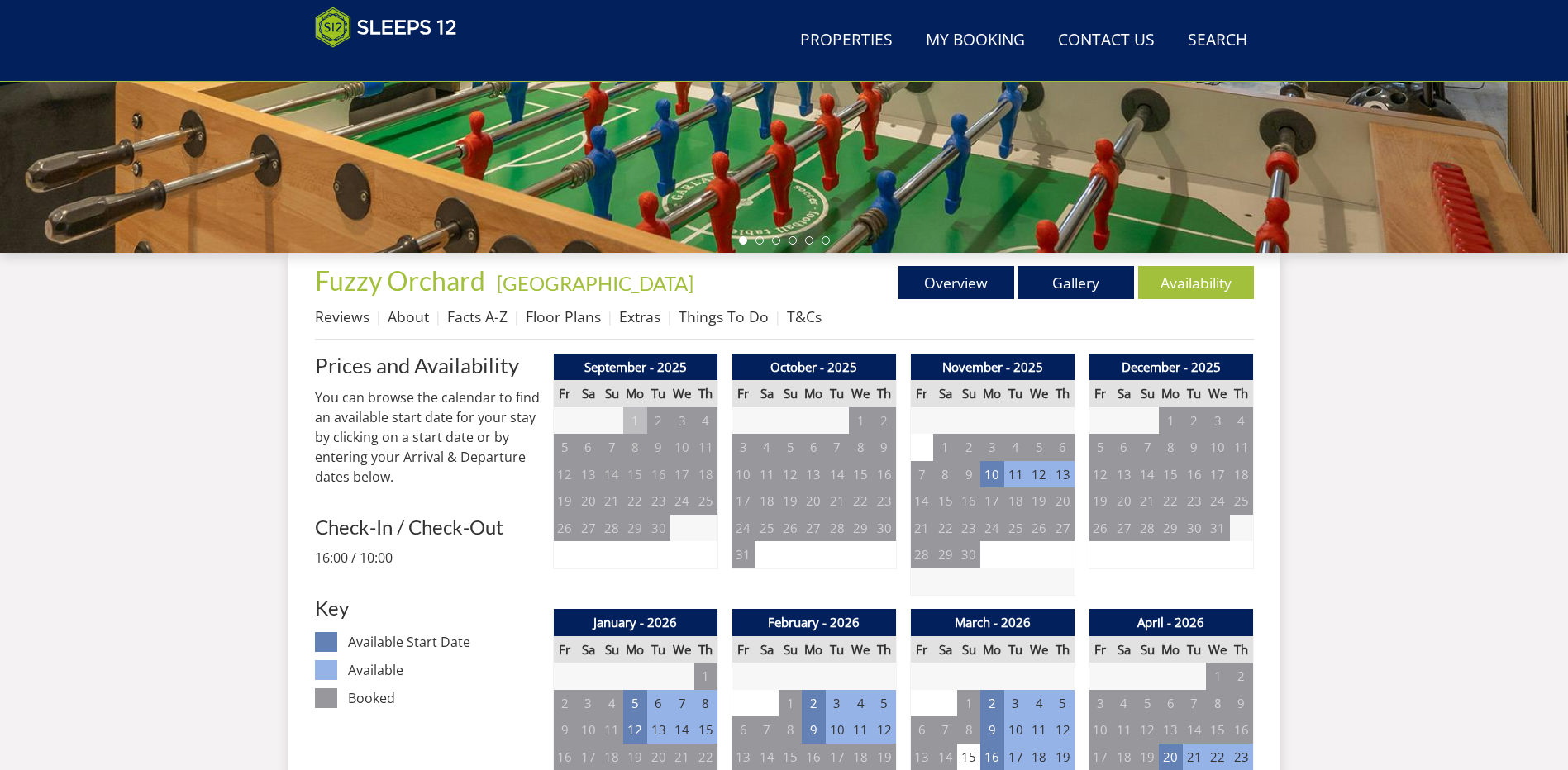
scroll to position [190, 0]
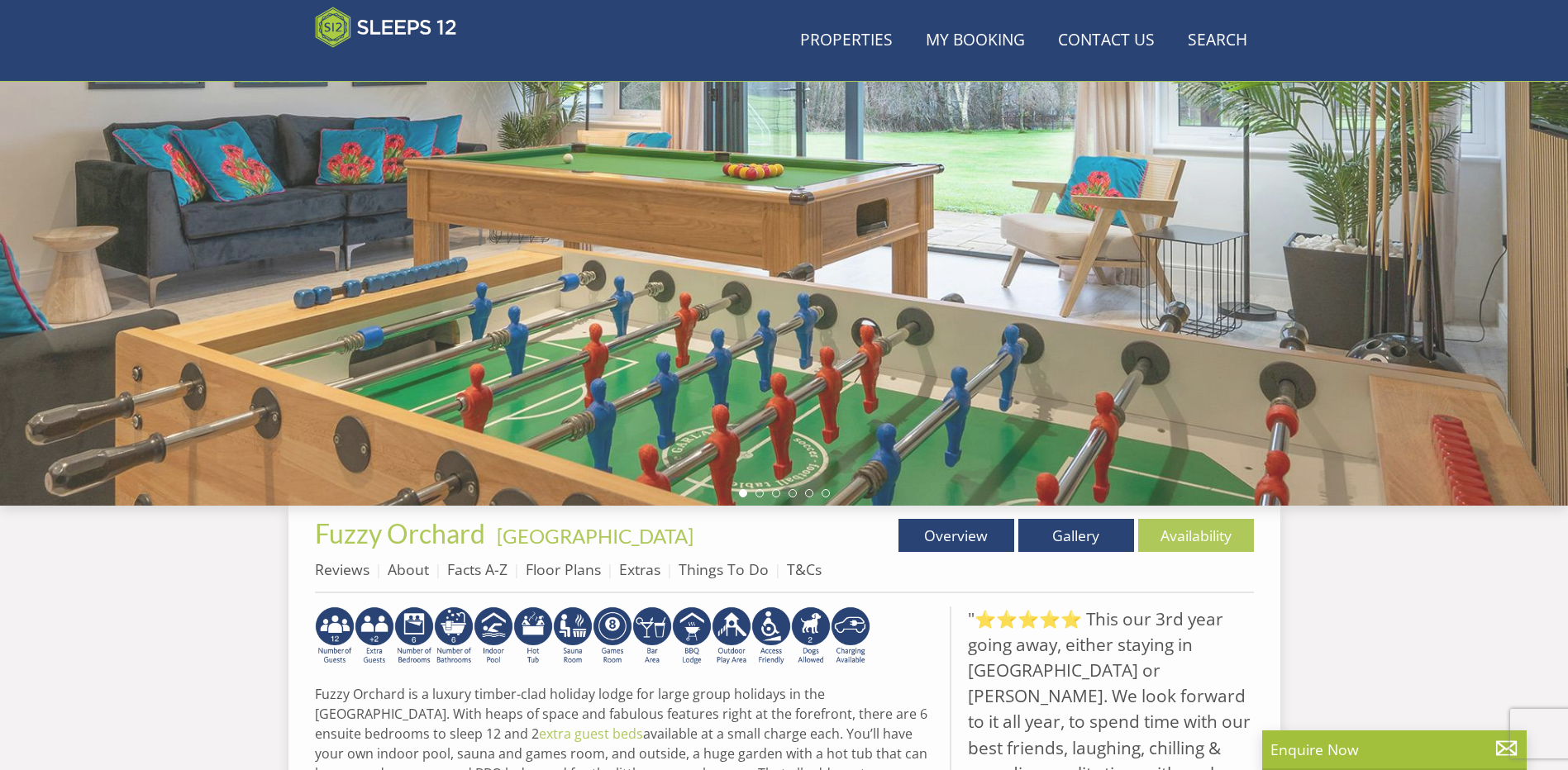
scroll to position [349, 0]
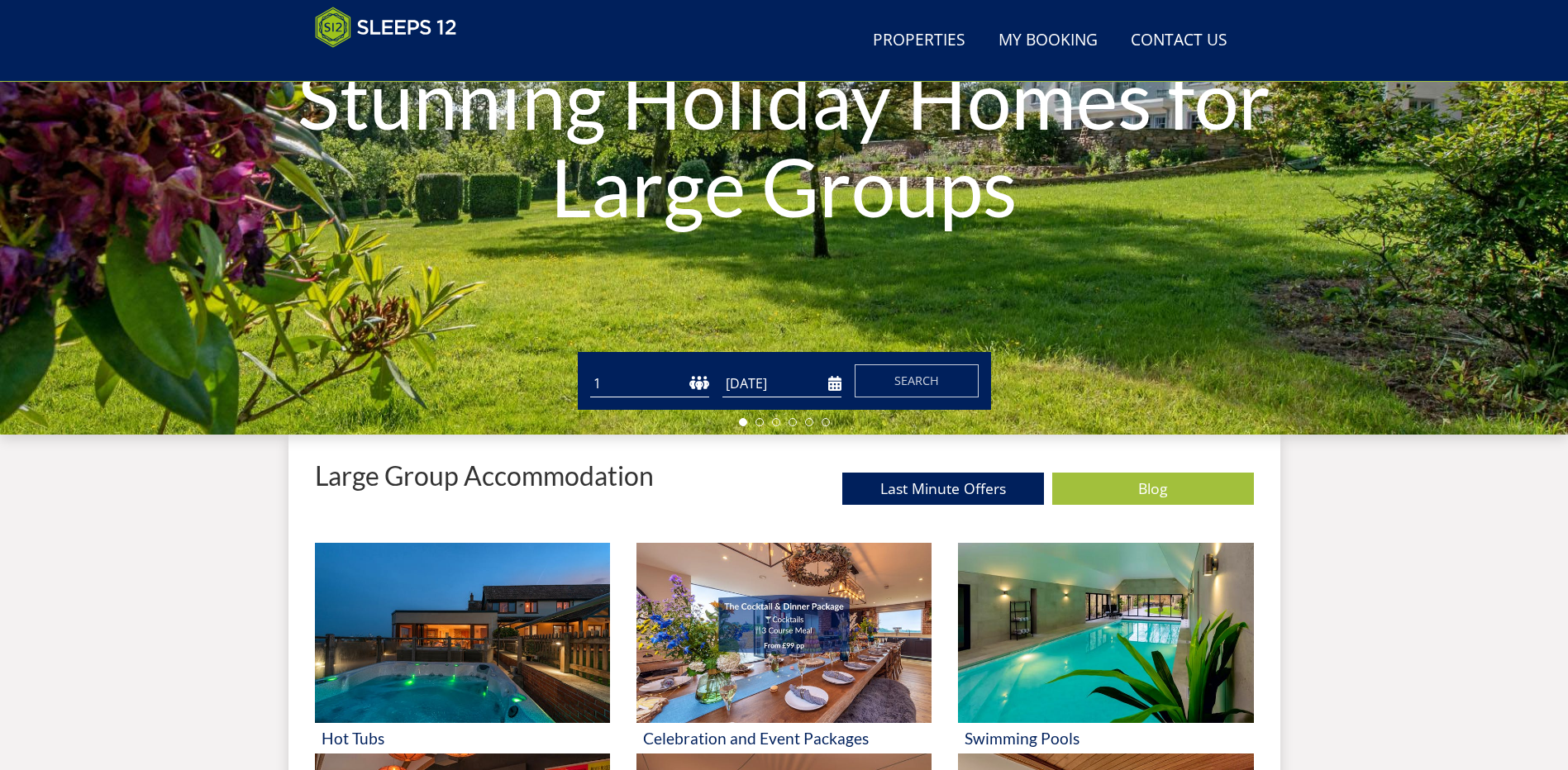
scroll to position [510, 0]
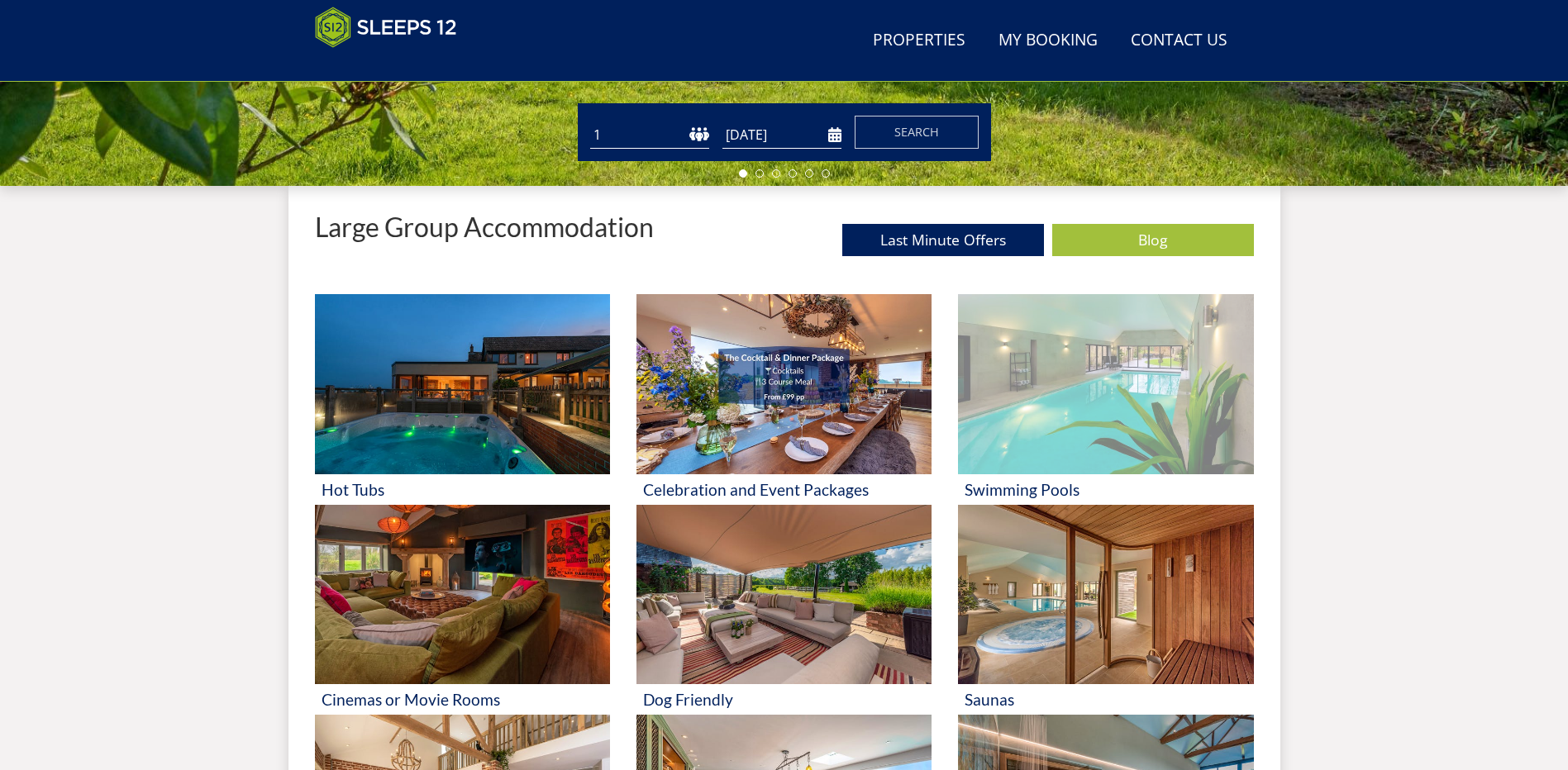
click at [1085, 426] on img at bounding box center [1105, 384] width 295 height 181
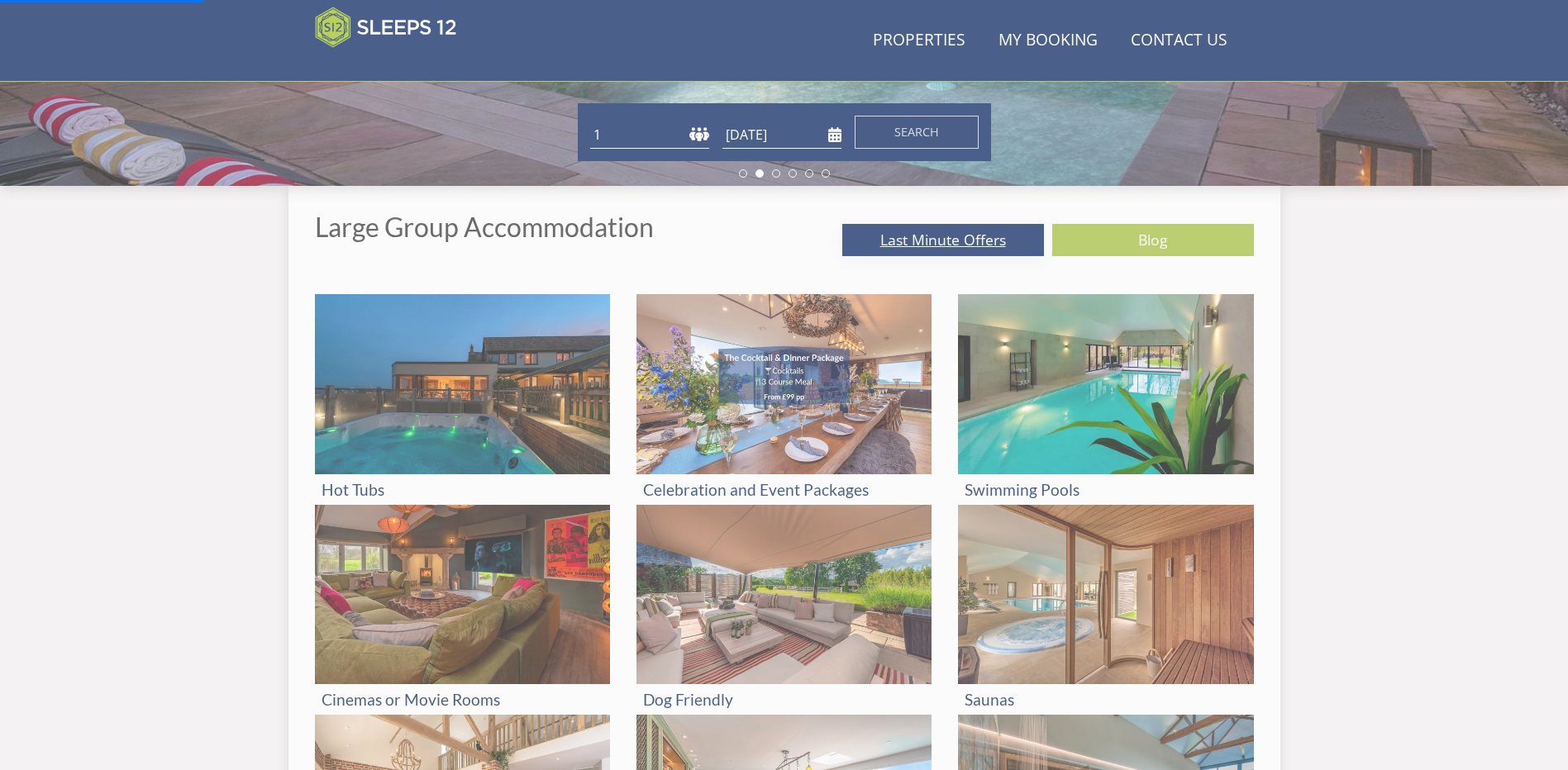
click at [926, 240] on link "Last Minute Offers" at bounding box center [943, 240] width 201 height 32
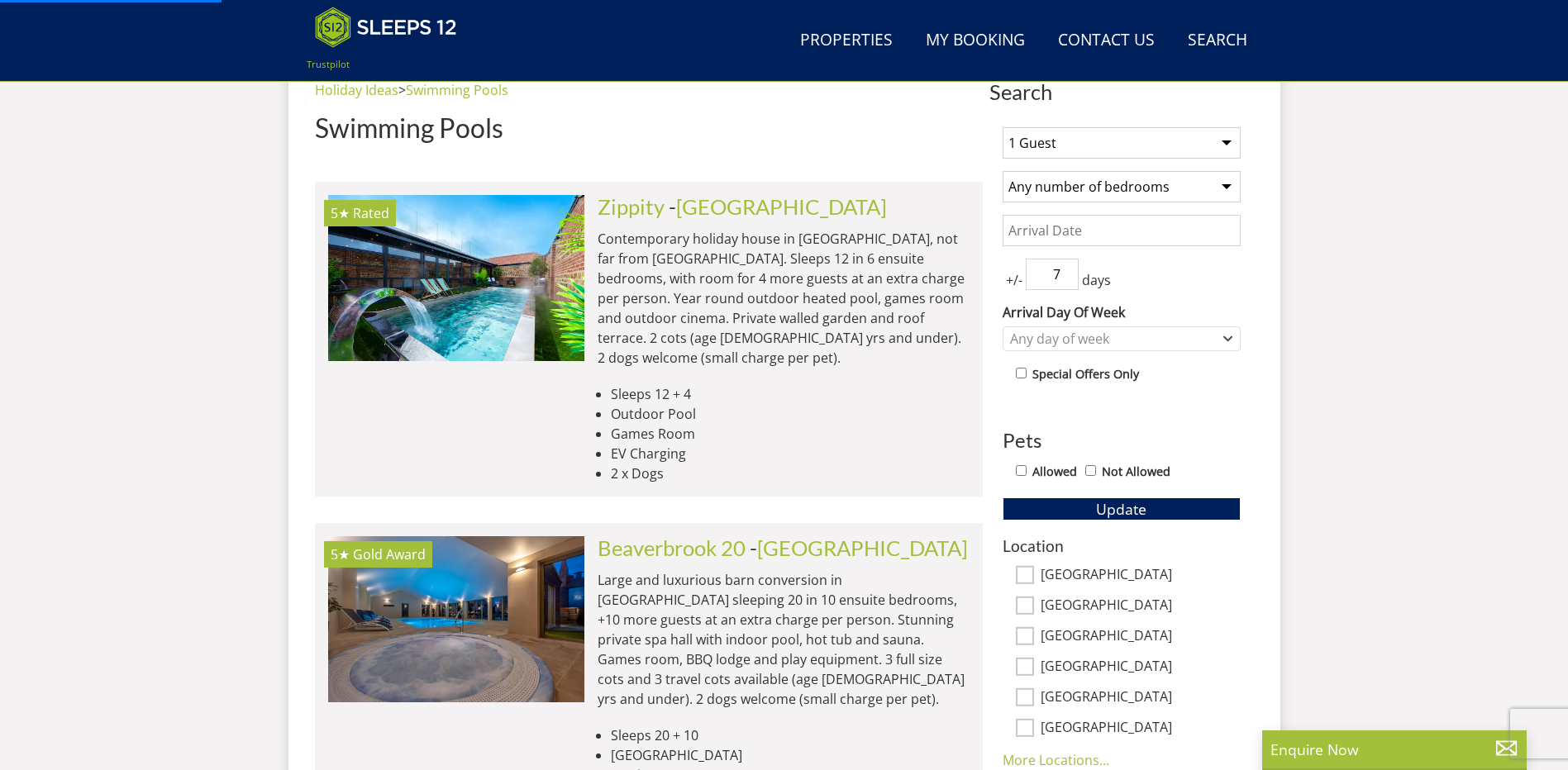
scroll to position [676, 0]
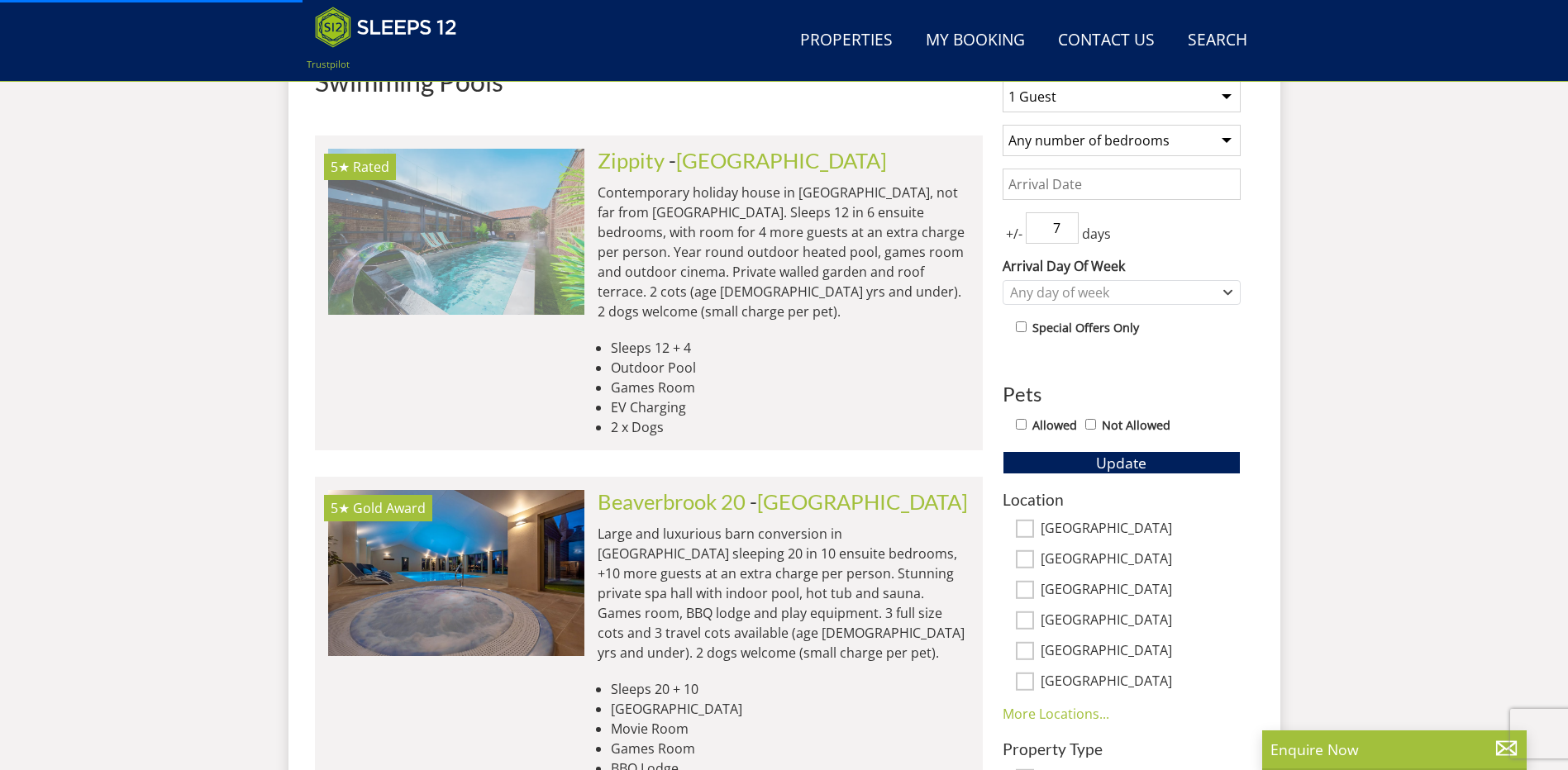
click at [425, 262] on img at bounding box center [456, 232] width 256 height 165
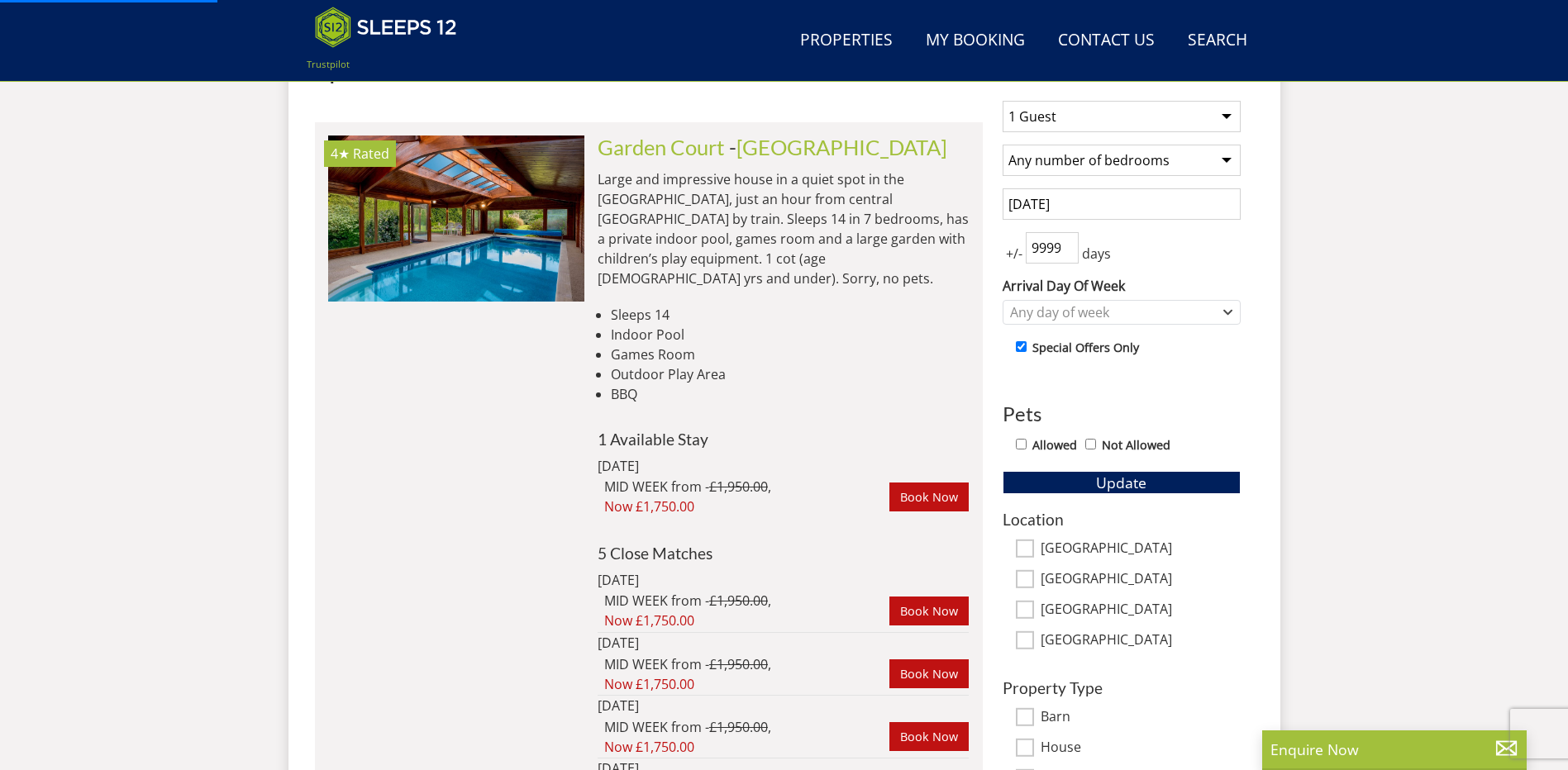
scroll to position [696, 0]
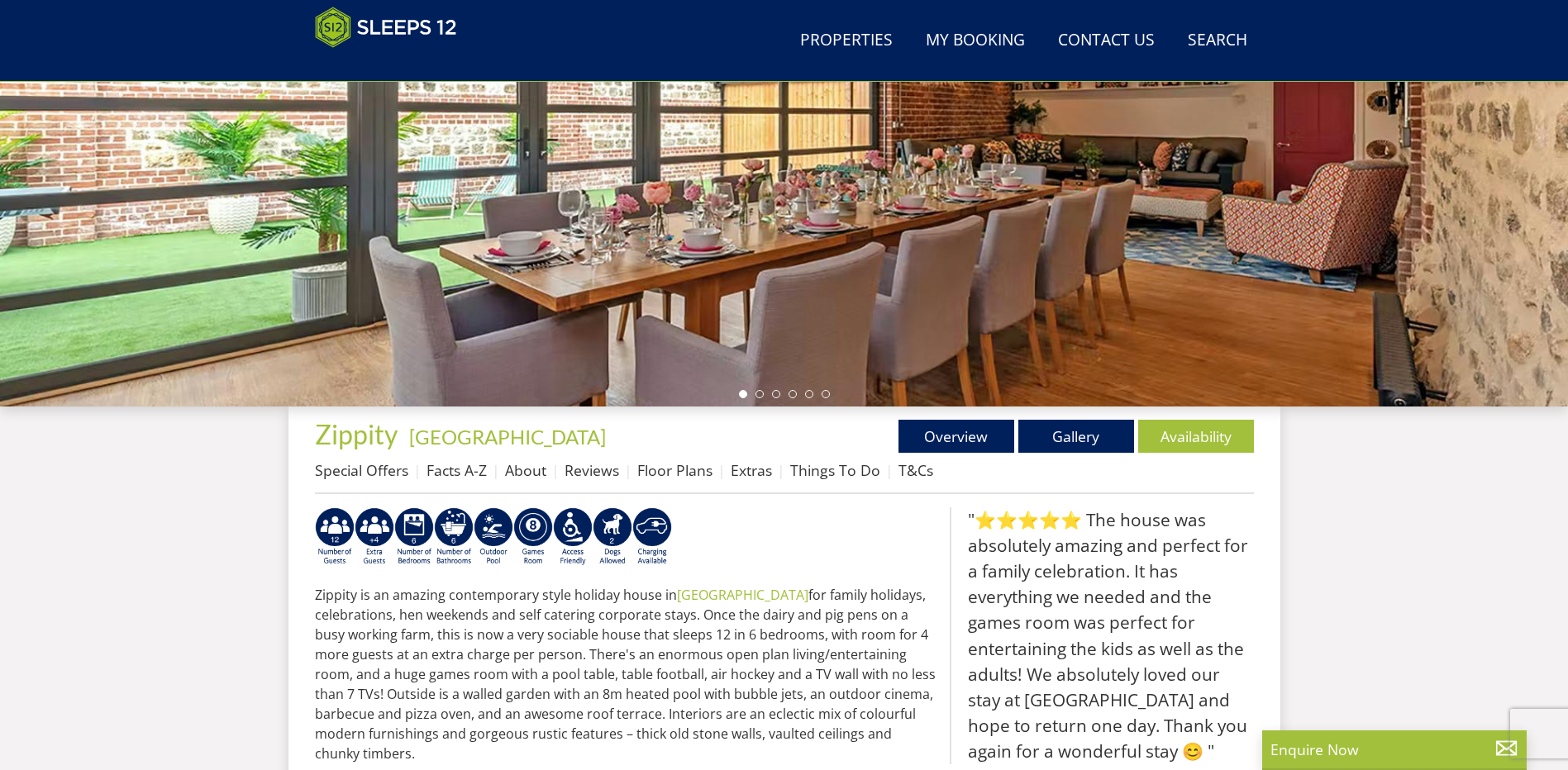
scroll to position [287, 0]
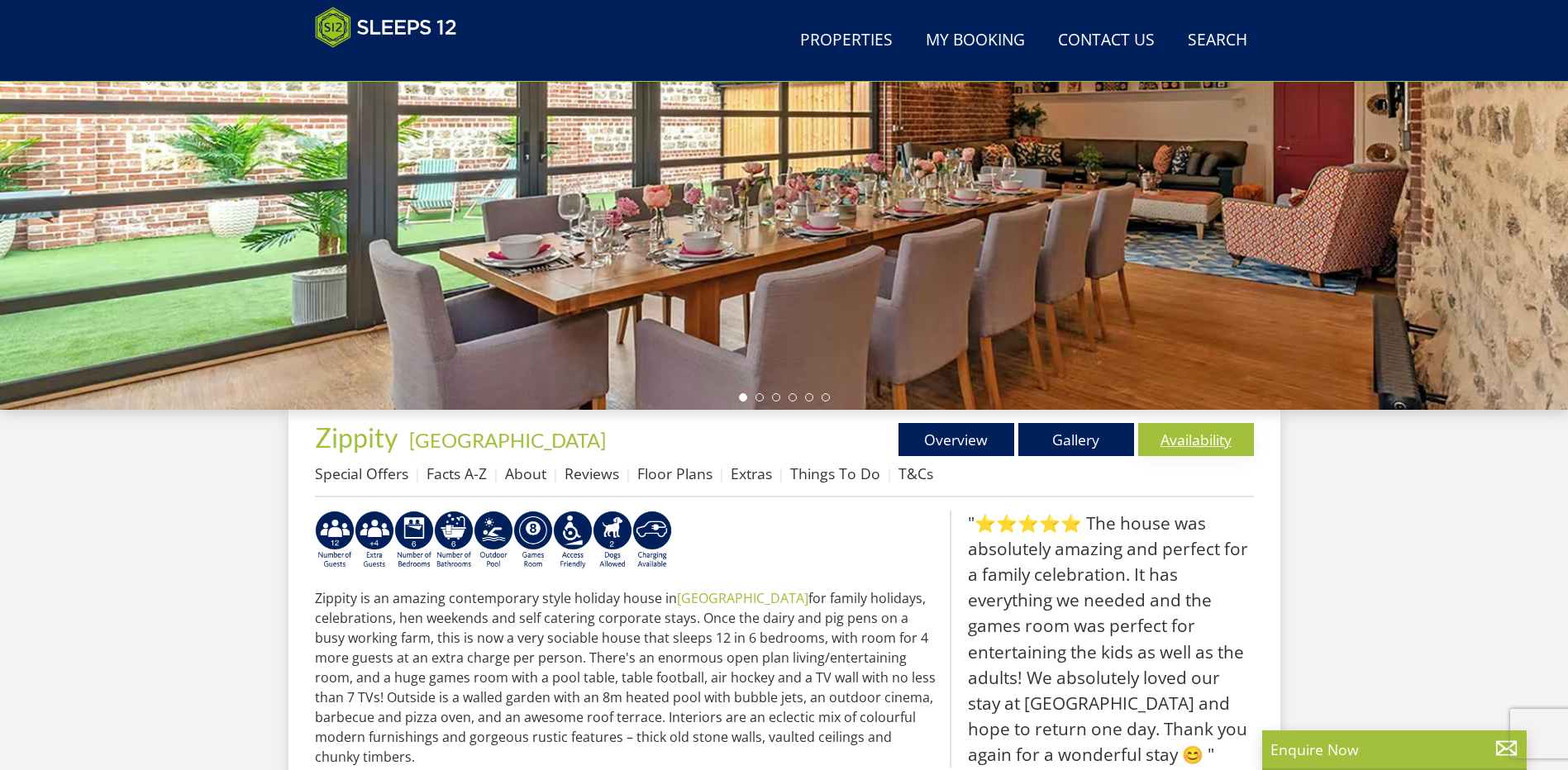
click at [1215, 432] on link "Availability" at bounding box center [1195, 439] width 116 height 33
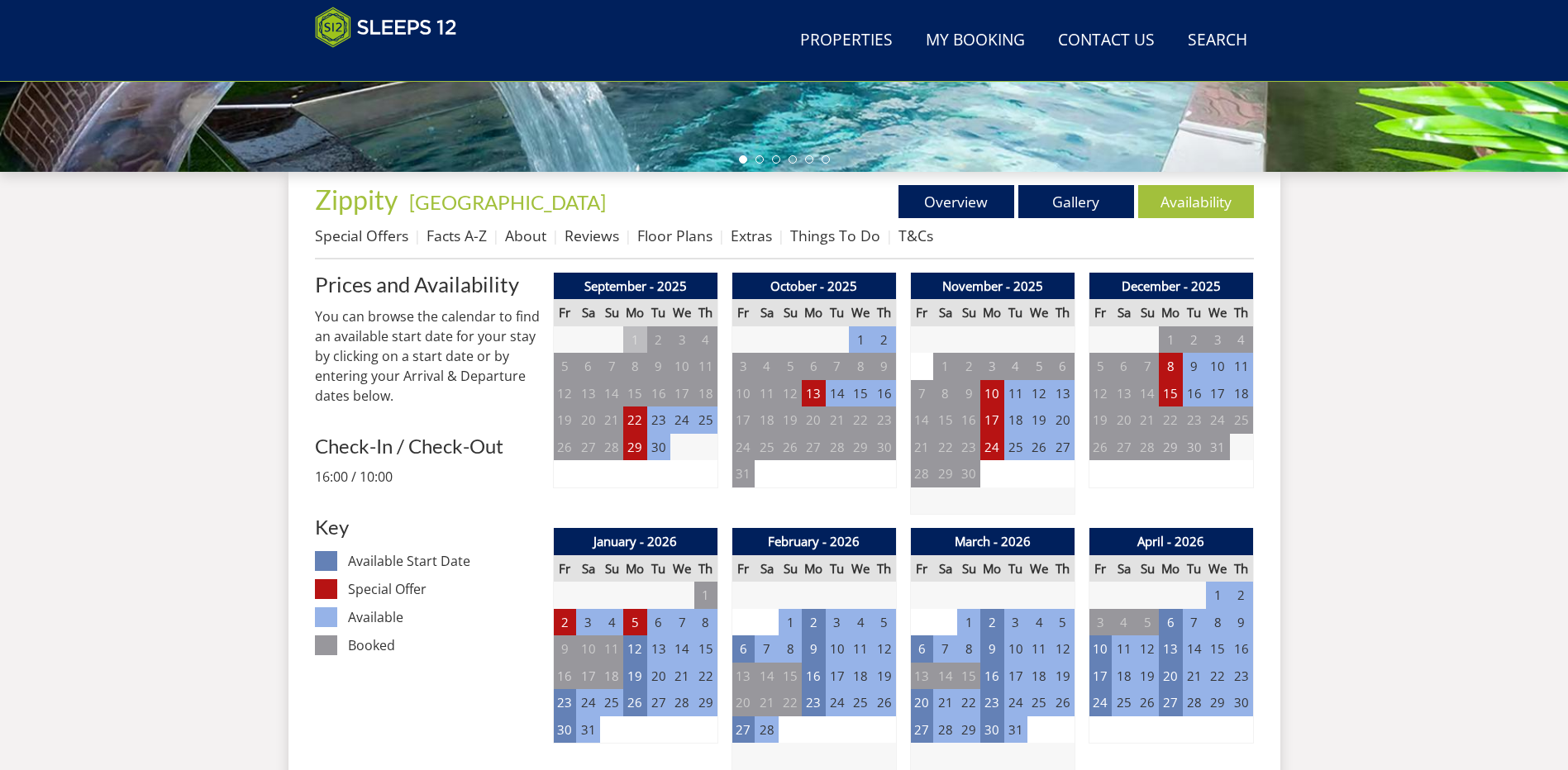
scroll to position [527, 0]
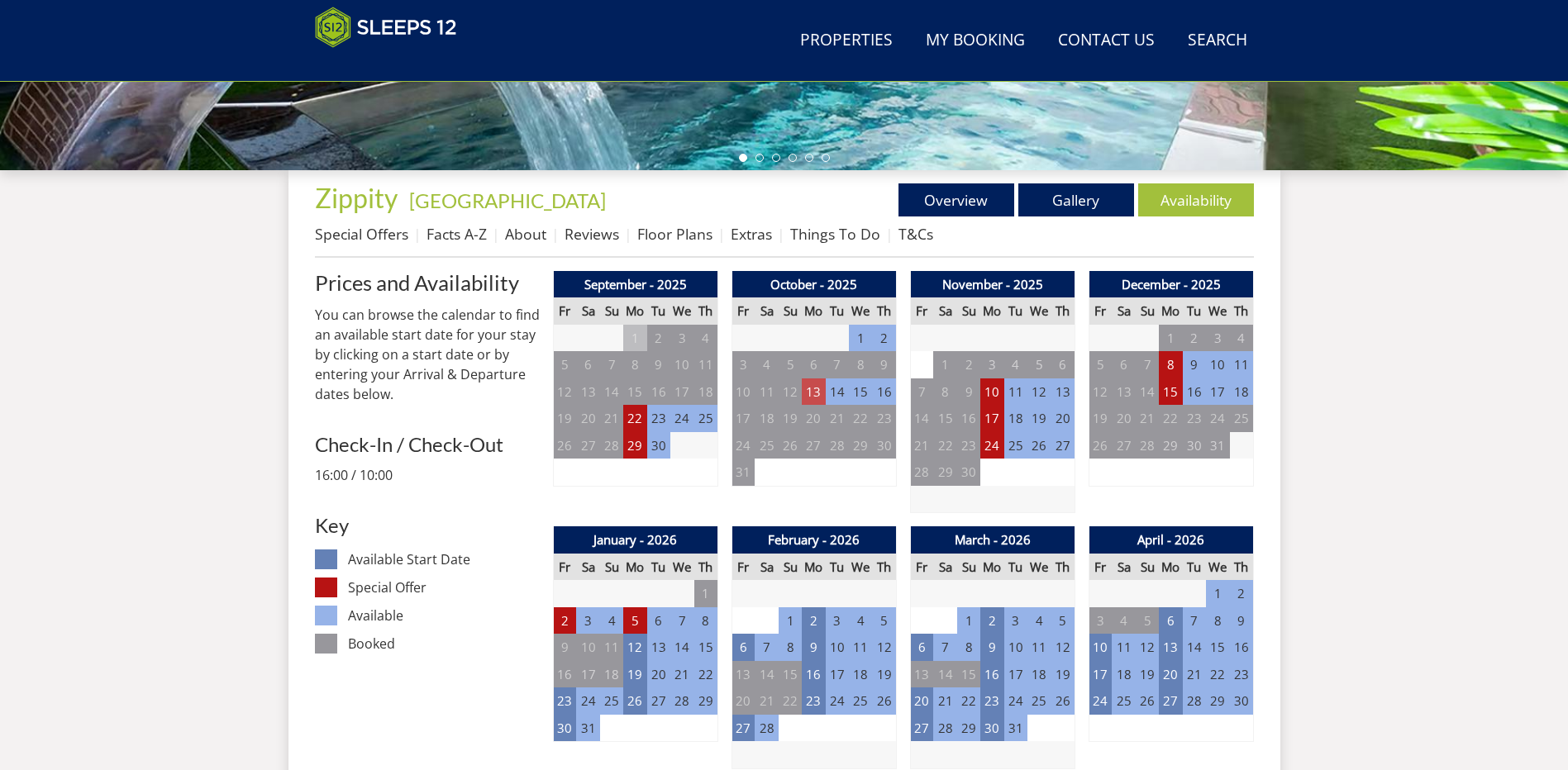
click at [813, 384] on td "13" at bounding box center [813, 392] width 23 height 27
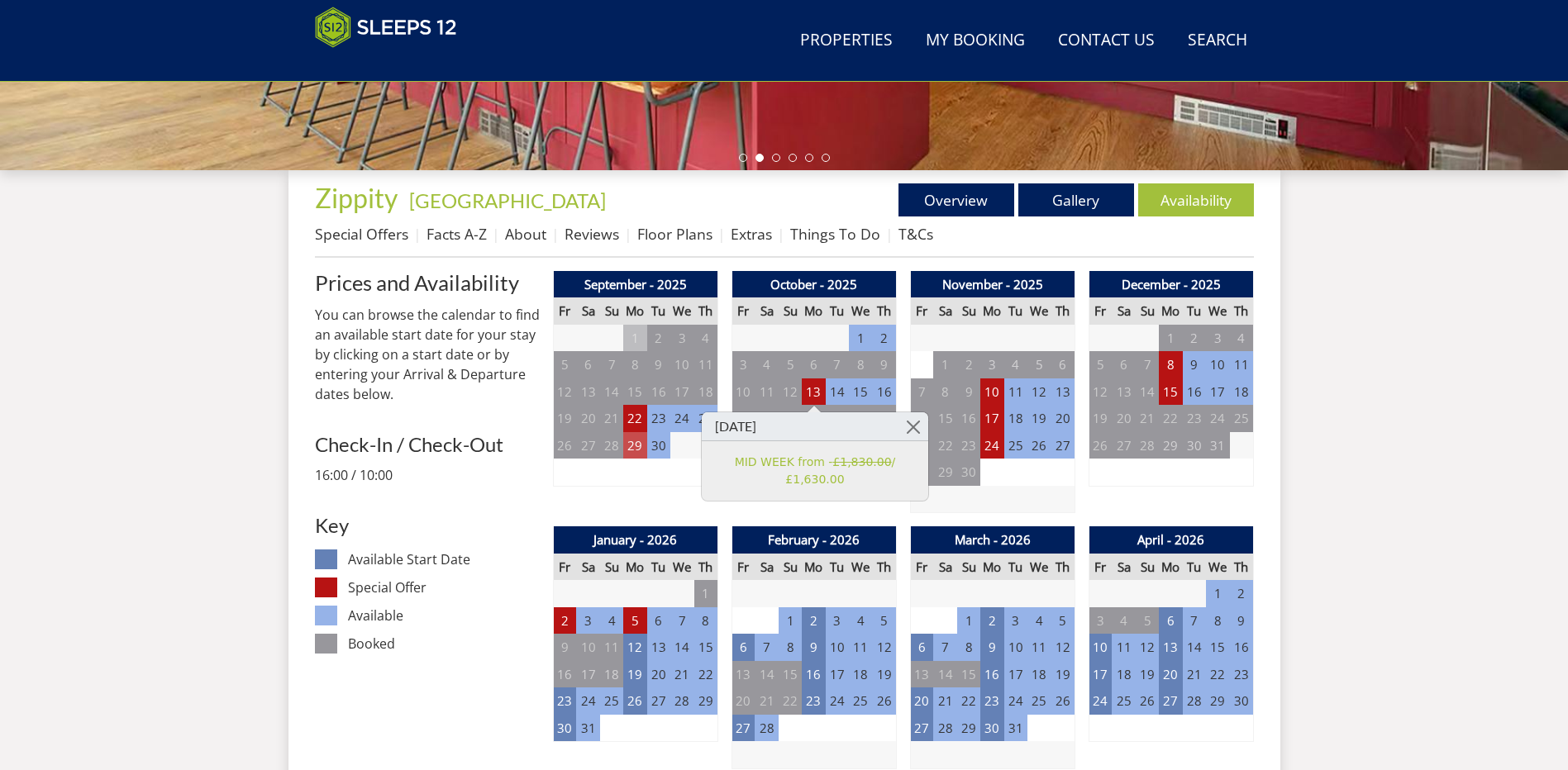
click at [630, 438] on td "29" at bounding box center [634, 446] width 23 height 27
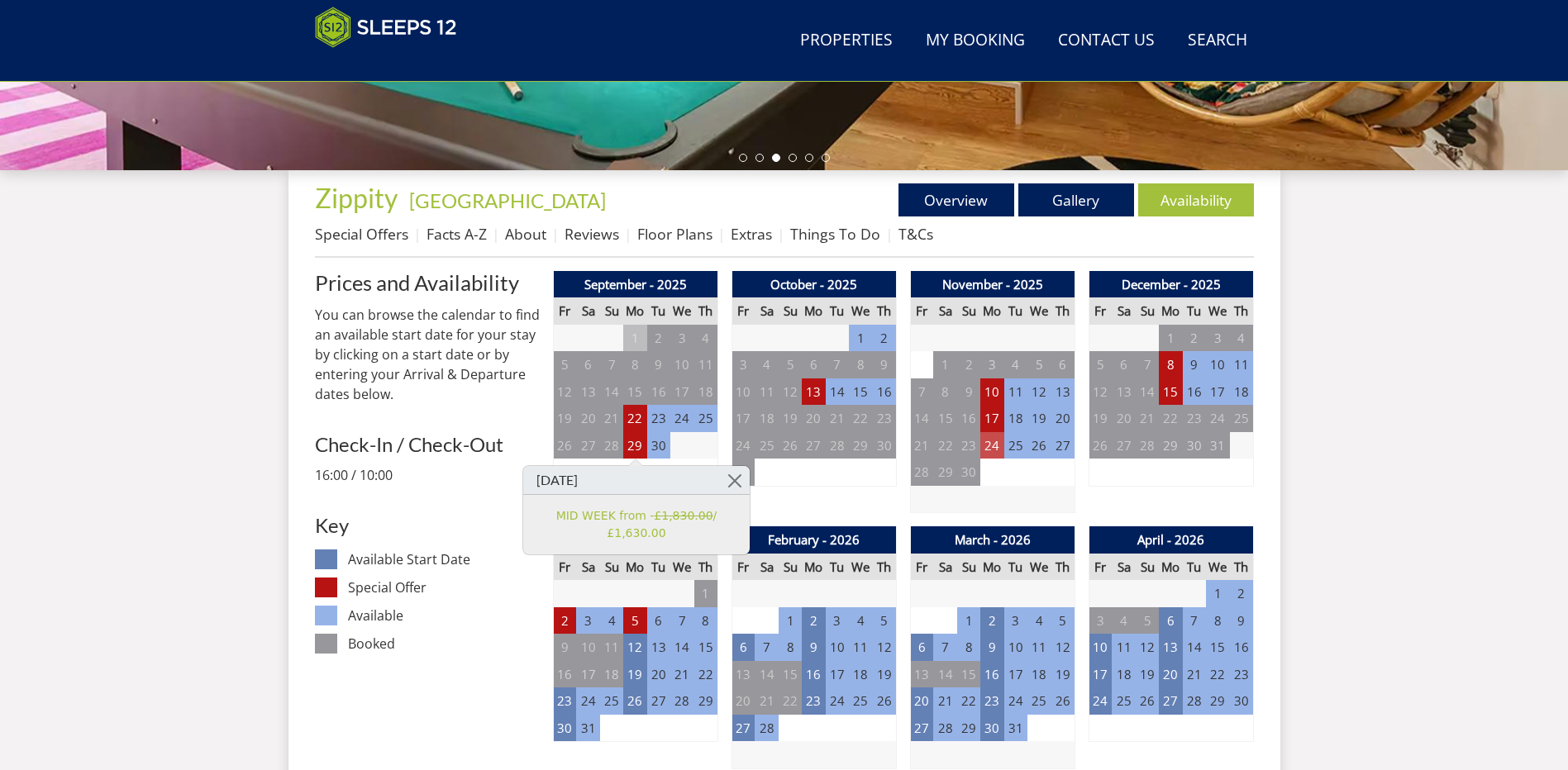
click at [999, 441] on td "24" at bounding box center [992, 446] width 23 height 27
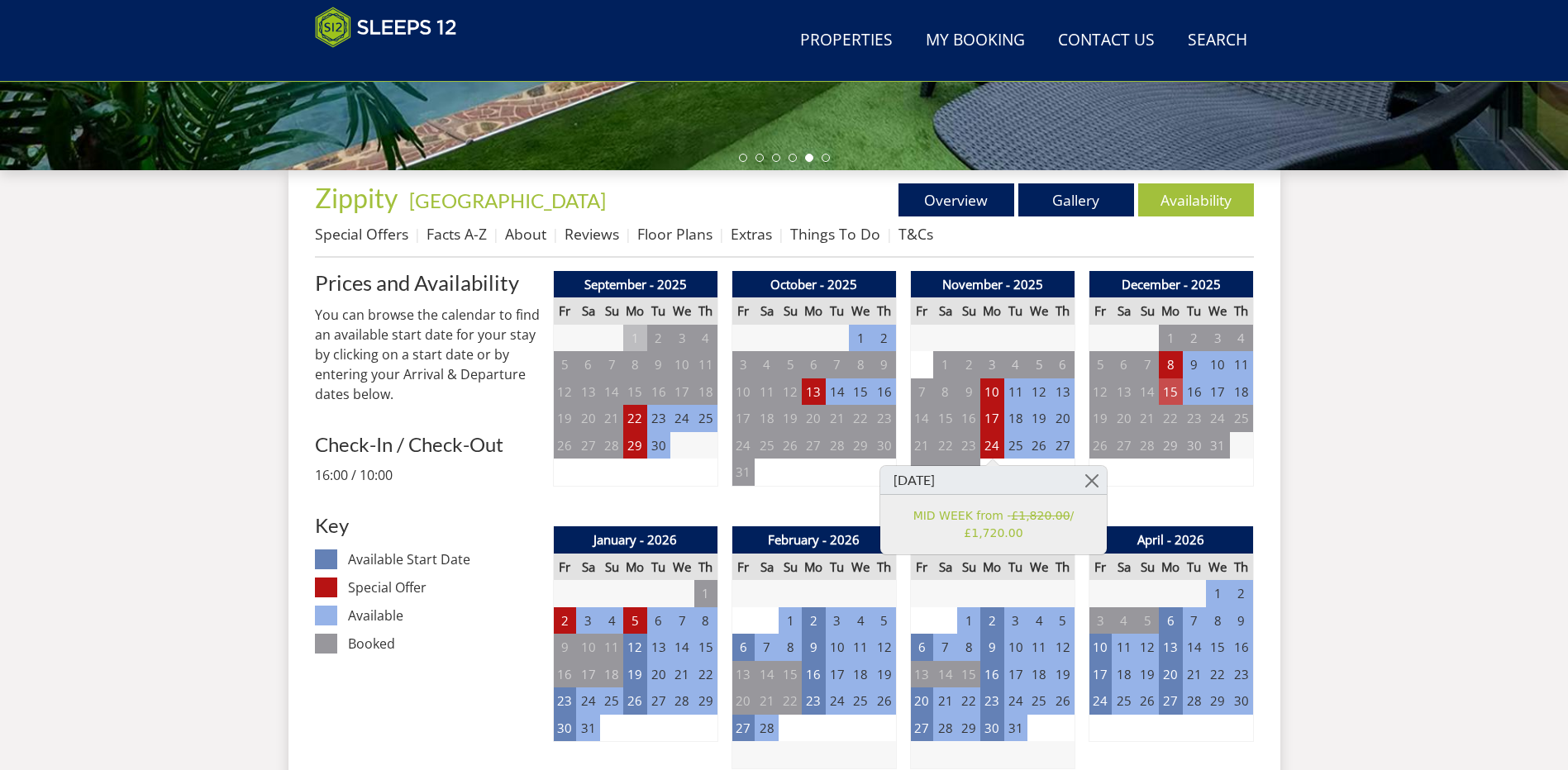
click at [1161, 395] on td "15" at bounding box center [1170, 392] width 23 height 27
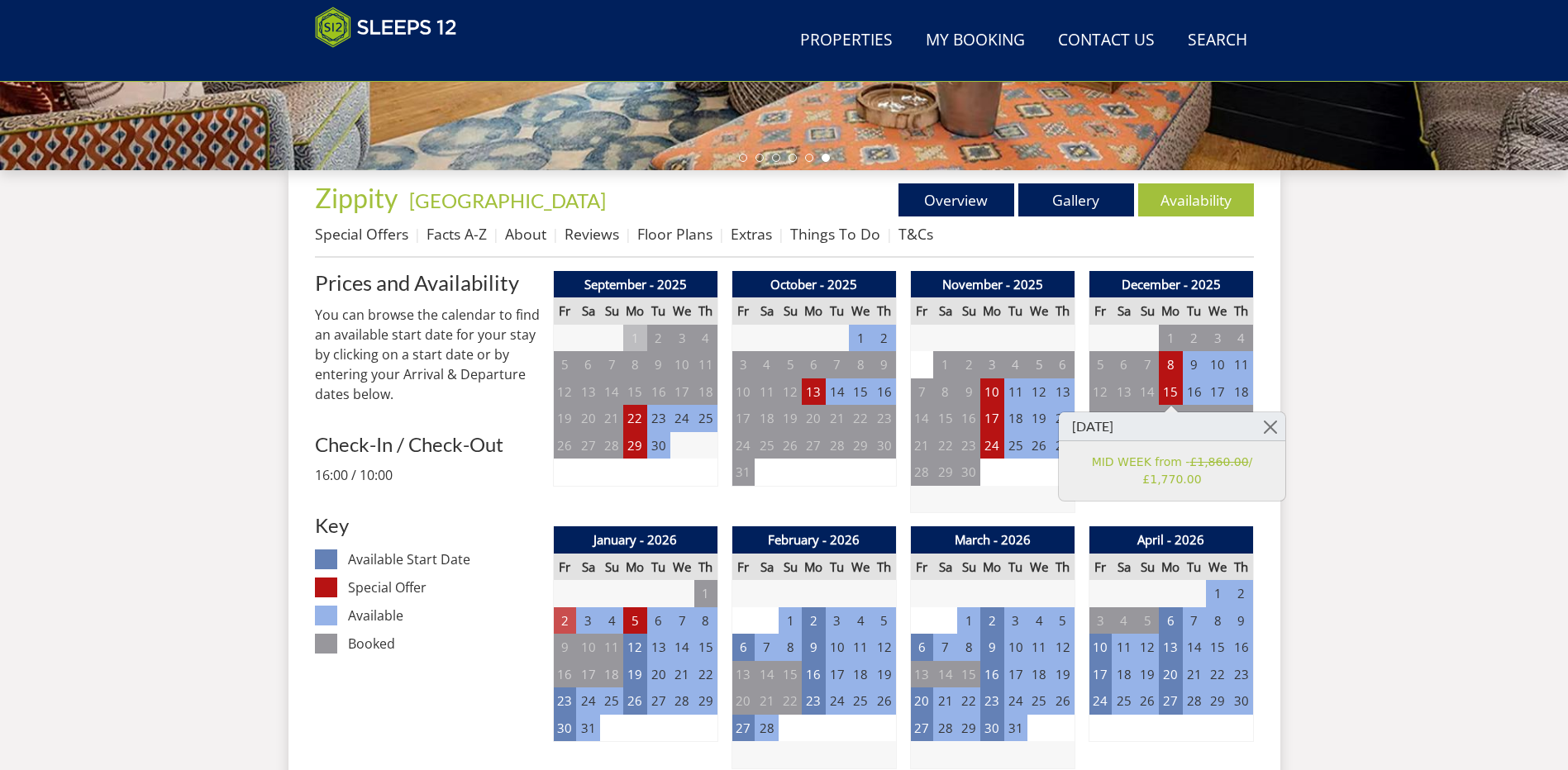
click at [561, 616] on td "2" at bounding box center [564, 621] width 23 height 27
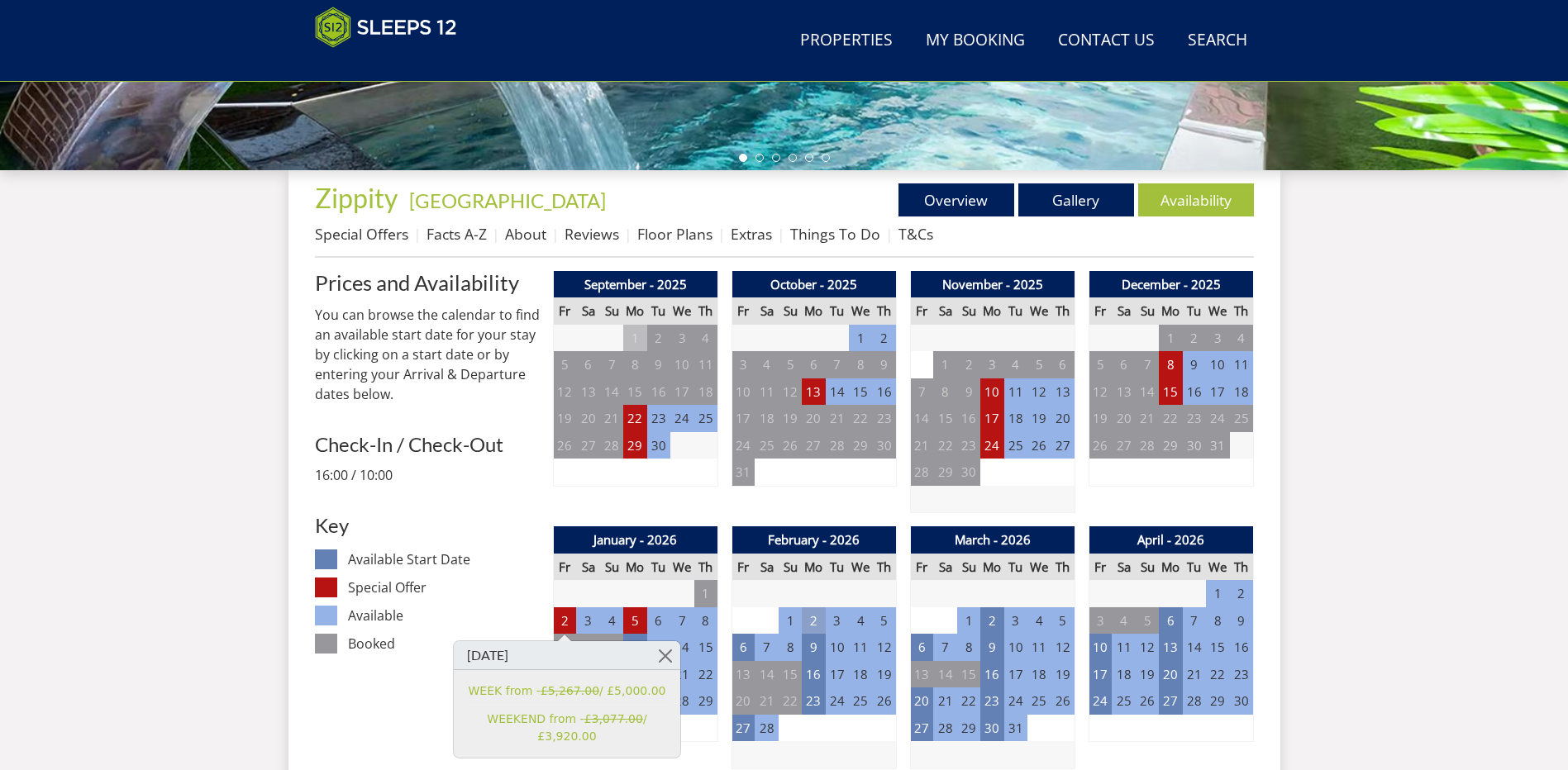
click at [817, 621] on td "2" at bounding box center [813, 621] width 23 height 27
